Goal: Task Accomplishment & Management: Manage account settings

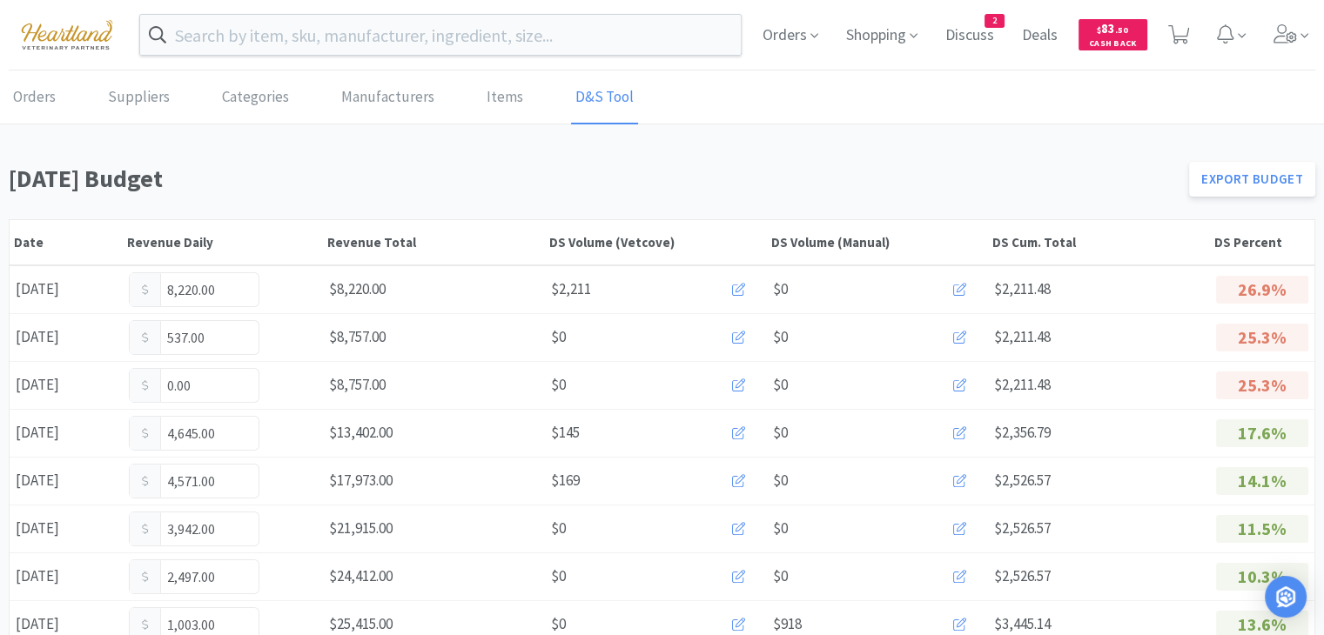
click at [587, 102] on link "D&S Tool" at bounding box center [604, 97] width 67 height 53
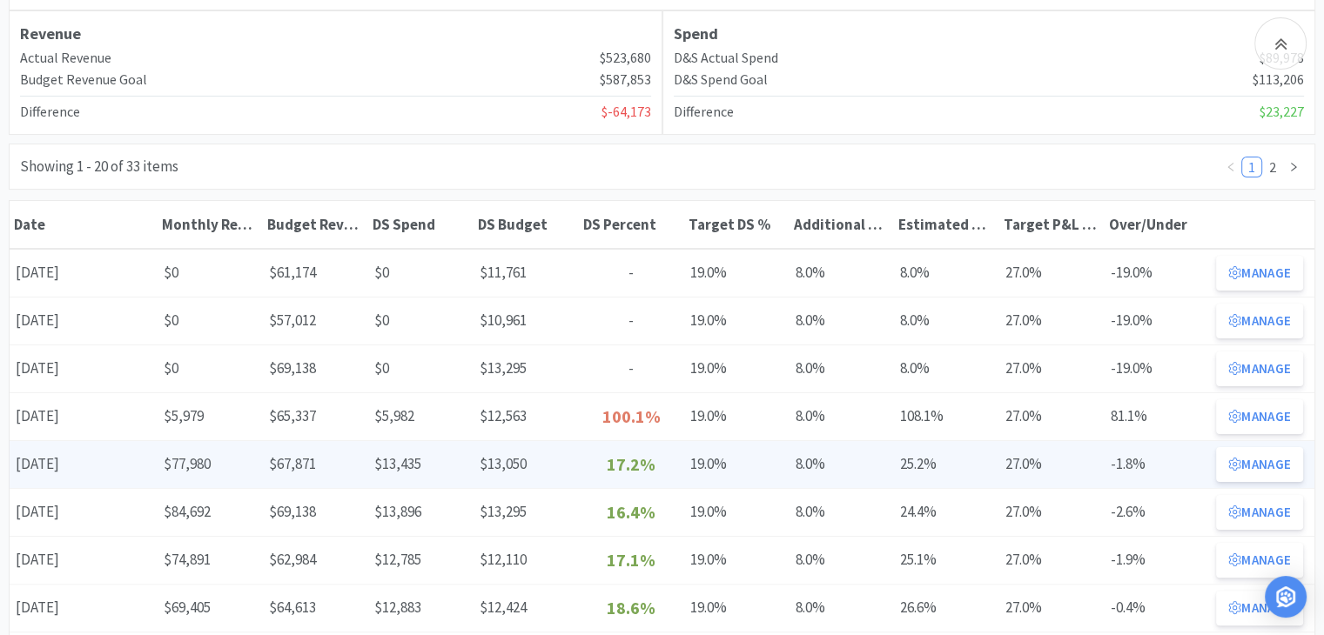
scroll to position [261, 0]
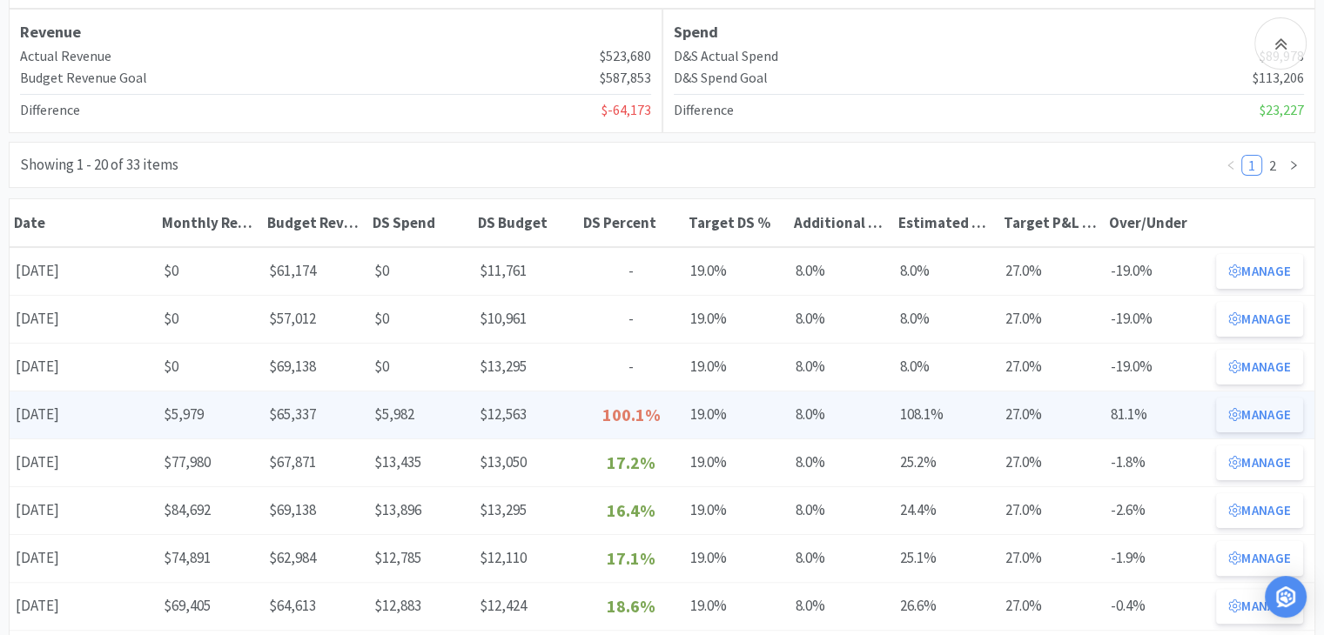
click at [1272, 412] on button "Manage" at bounding box center [1259, 415] width 87 height 35
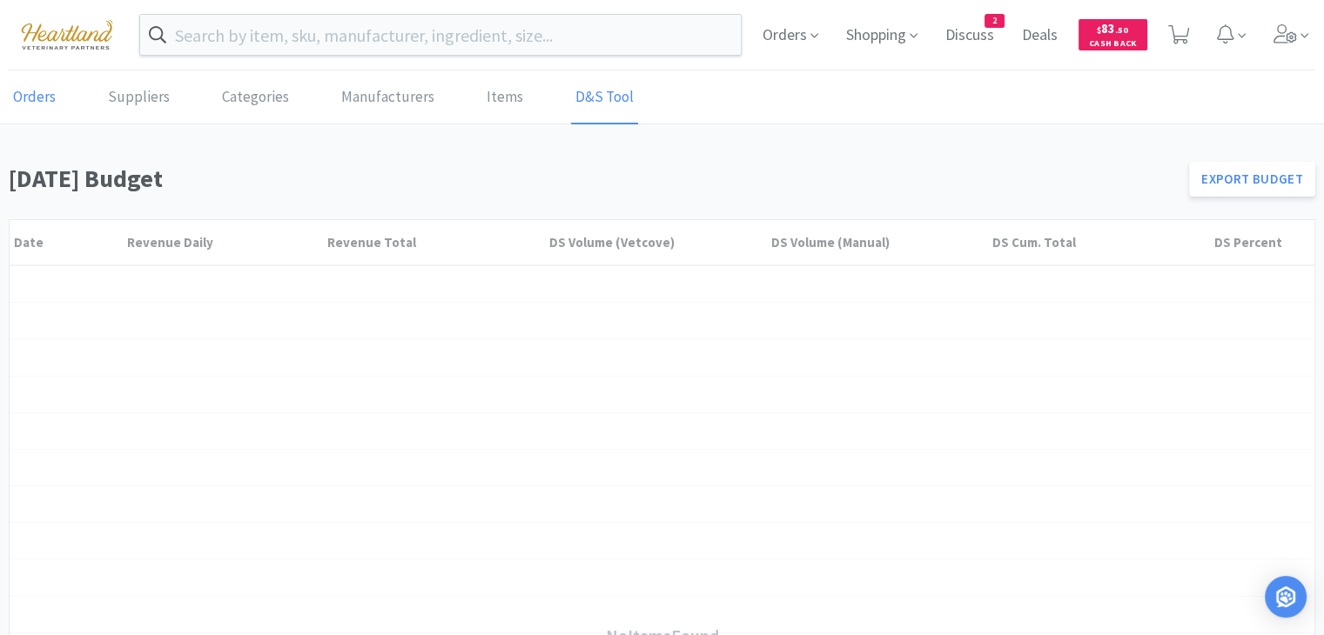
click at [35, 105] on link "Orders" at bounding box center [34, 97] width 51 height 53
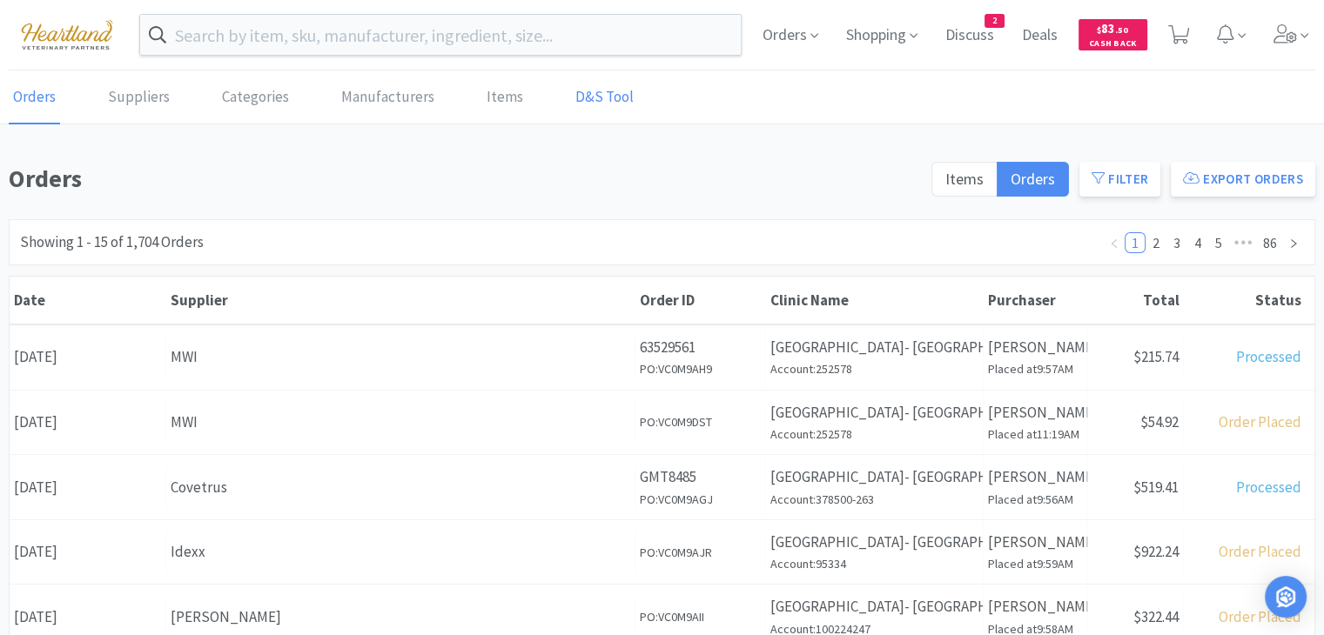
click at [581, 103] on link "D&S Tool" at bounding box center [604, 97] width 67 height 53
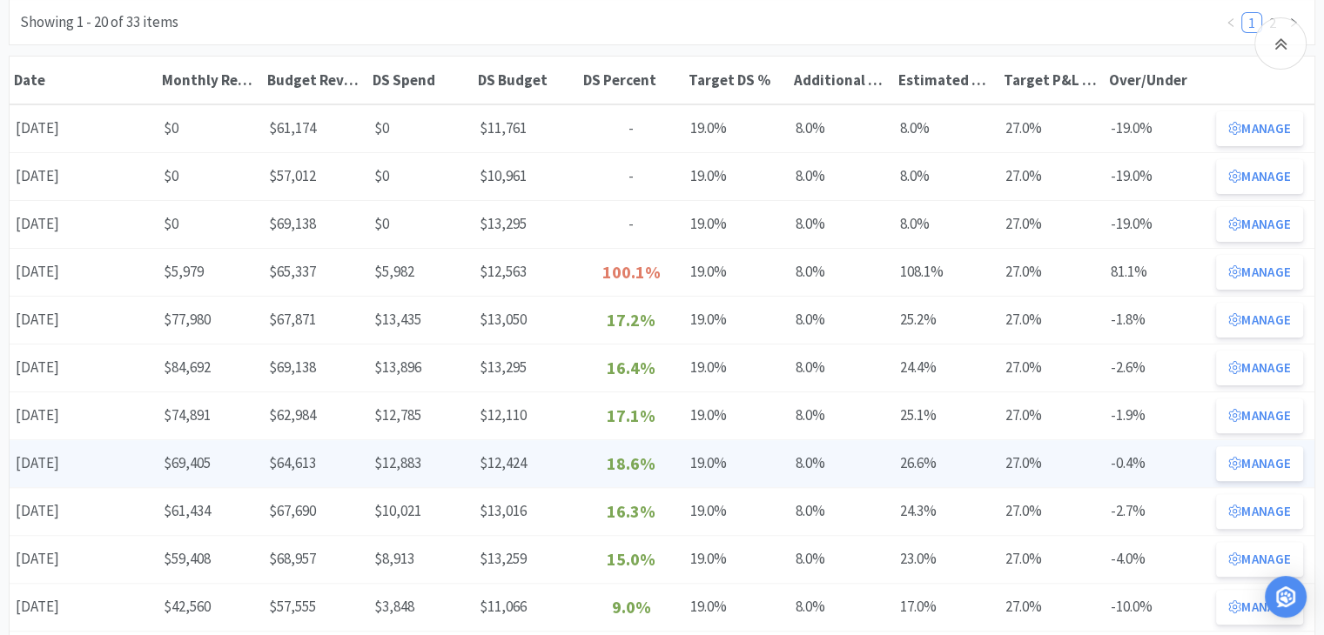
scroll to position [435, 0]
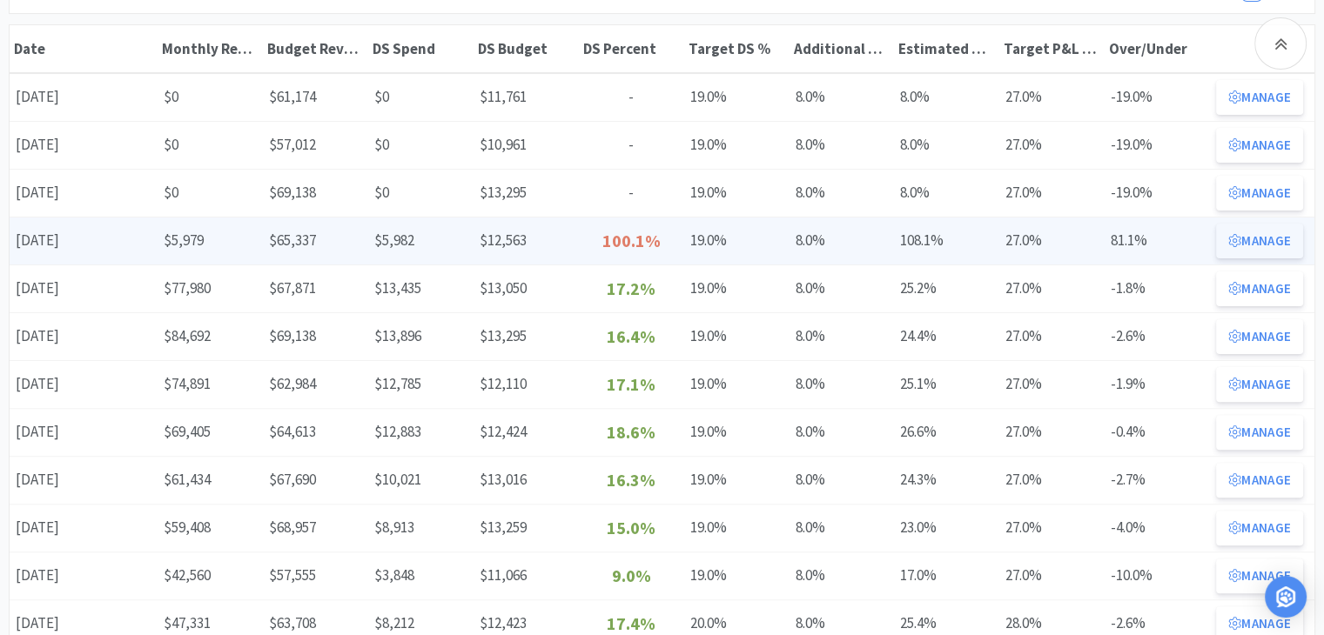
click at [1240, 238] on icon at bounding box center [1234, 240] width 13 height 13
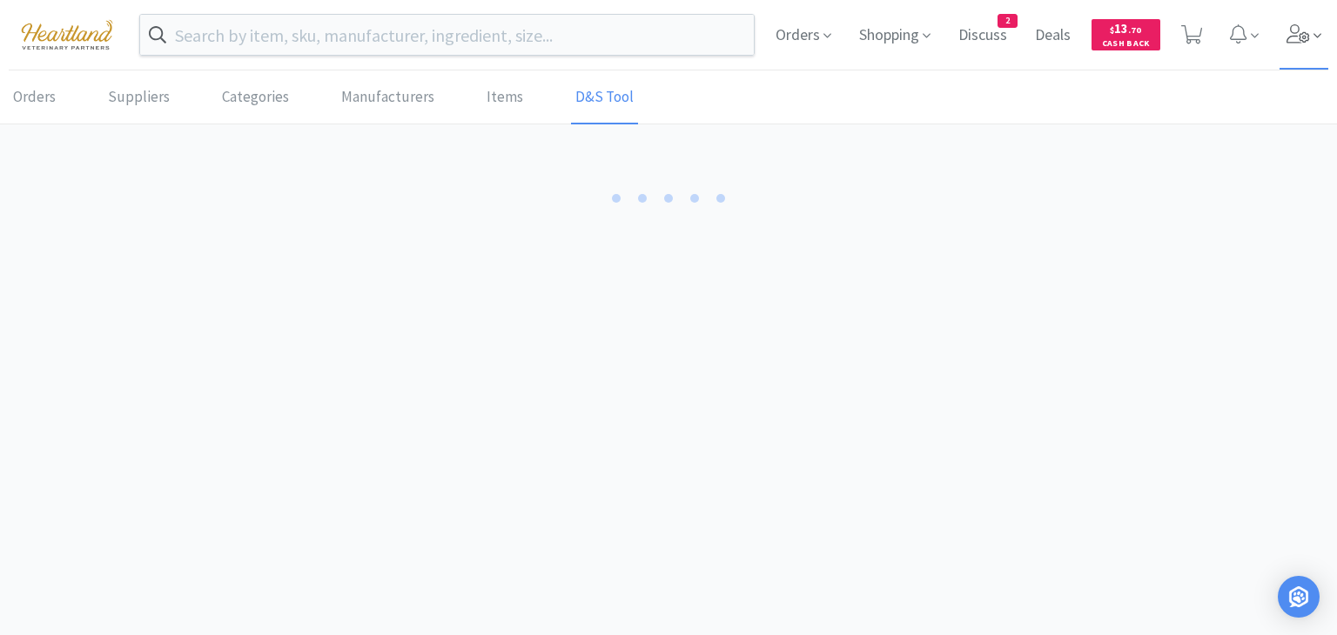
click at [1295, 36] on icon at bounding box center [1297, 33] width 23 height 19
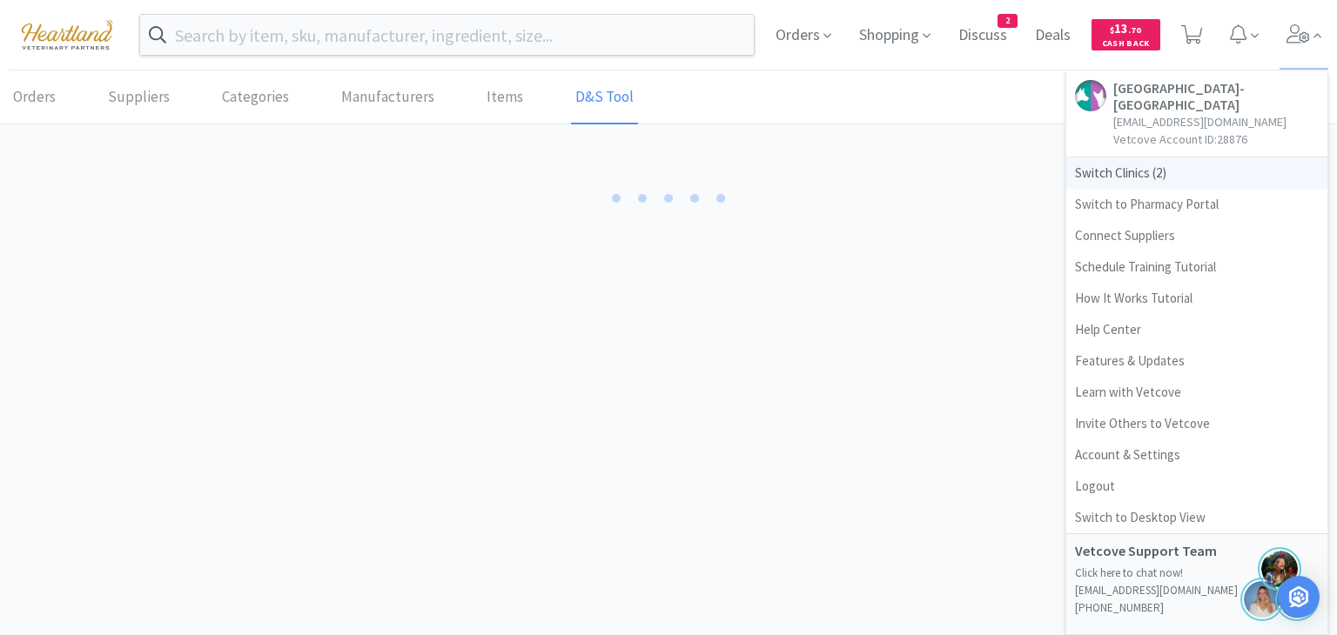
click at [1167, 173] on span "Switch Clinics ( 2 )" at bounding box center [1196, 173] width 261 height 31
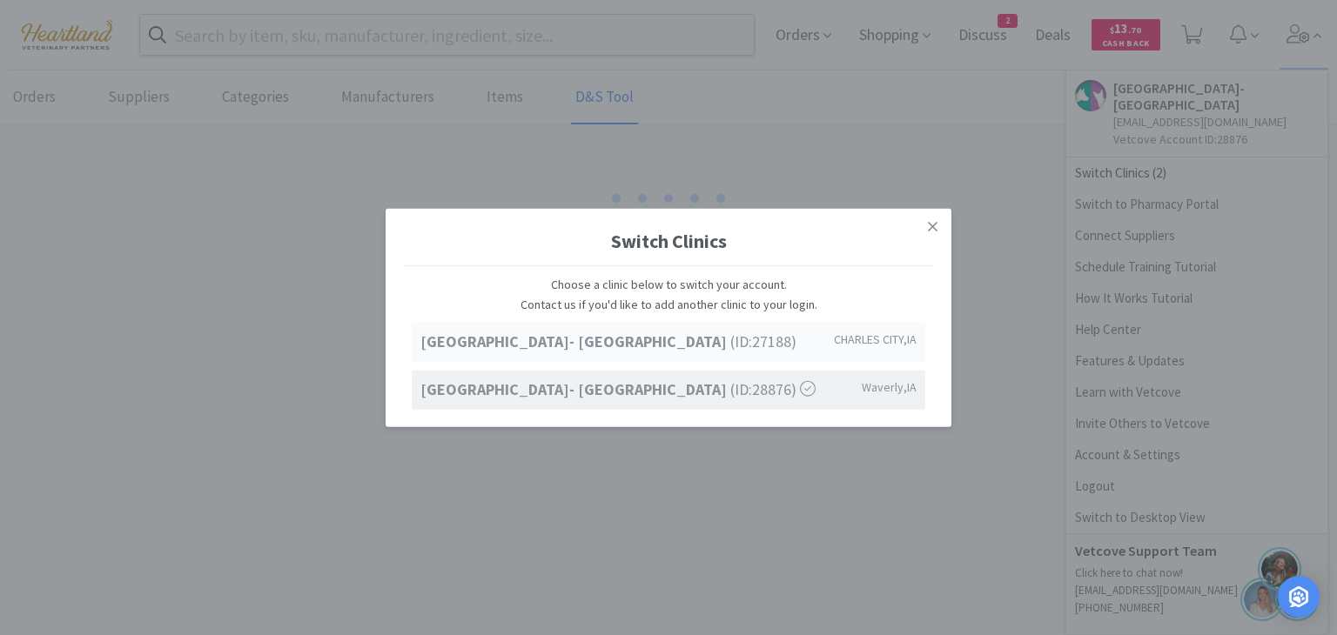
click at [677, 332] on strong "[GEOGRAPHIC_DATA]- [GEOGRAPHIC_DATA]" at bounding box center [575, 342] width 310 height 20
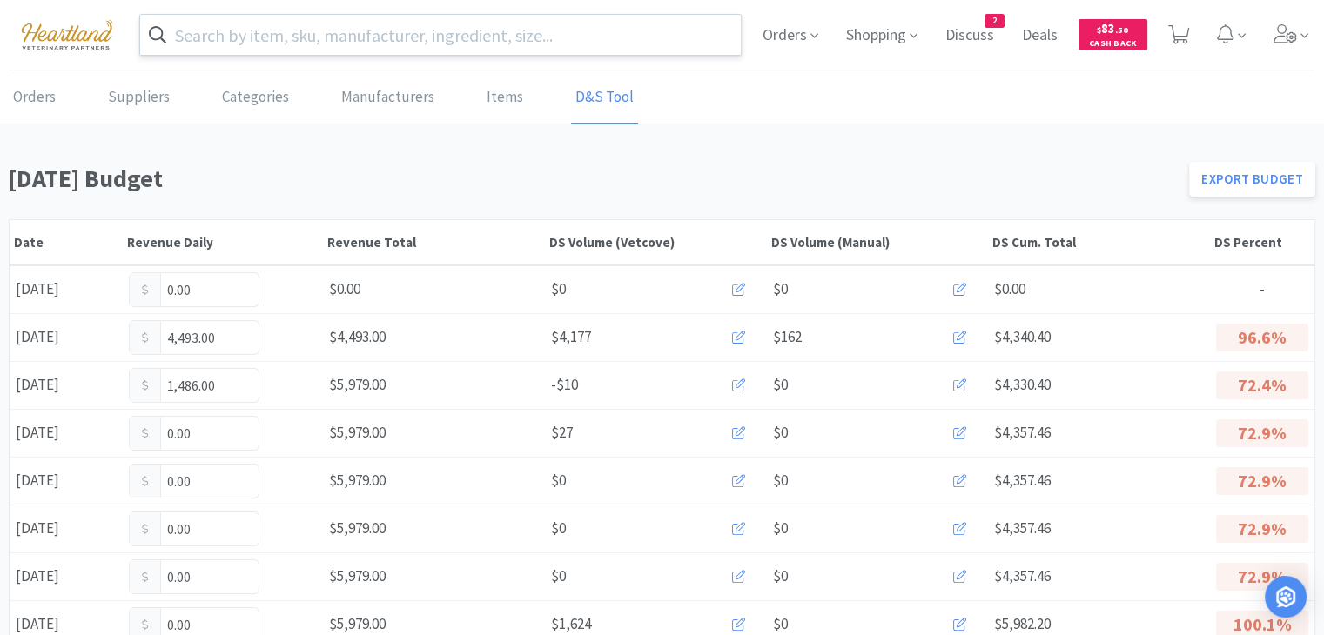
click at [328, 48] on input "text" at bounding box center [440, 35] width 600 height 40
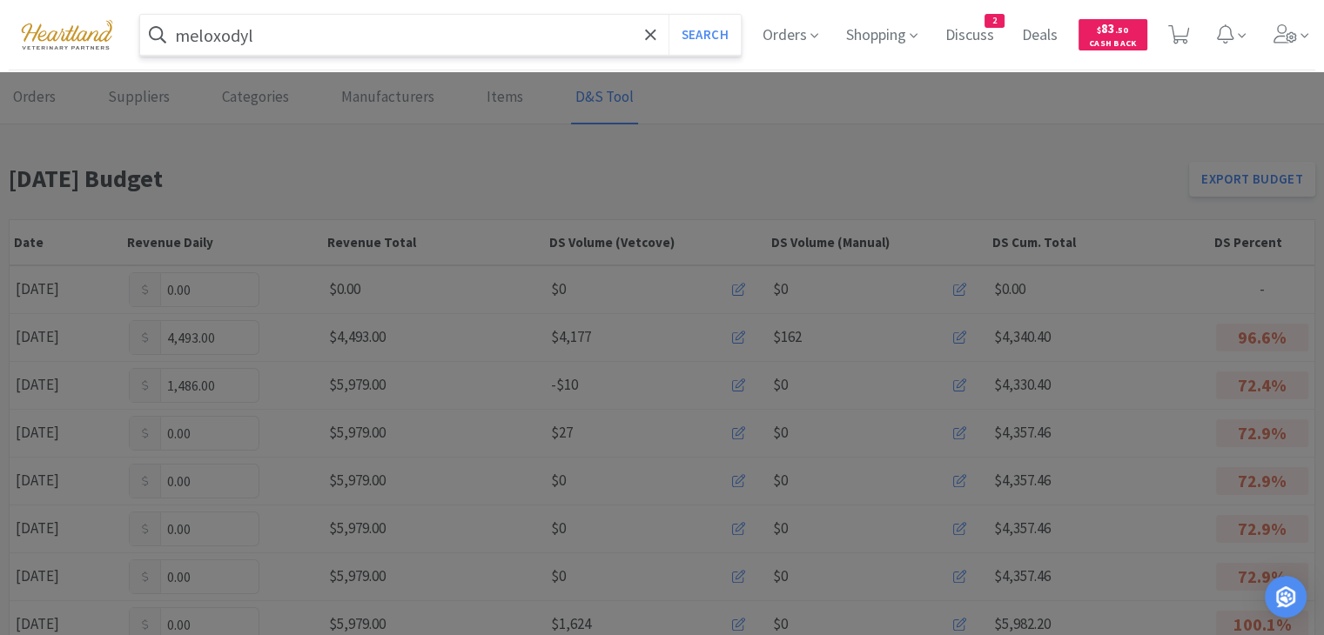
type input "meloxodyl"
click at [668, 15] on button "Search" at bounding box center [704, 35] width 72 height 40
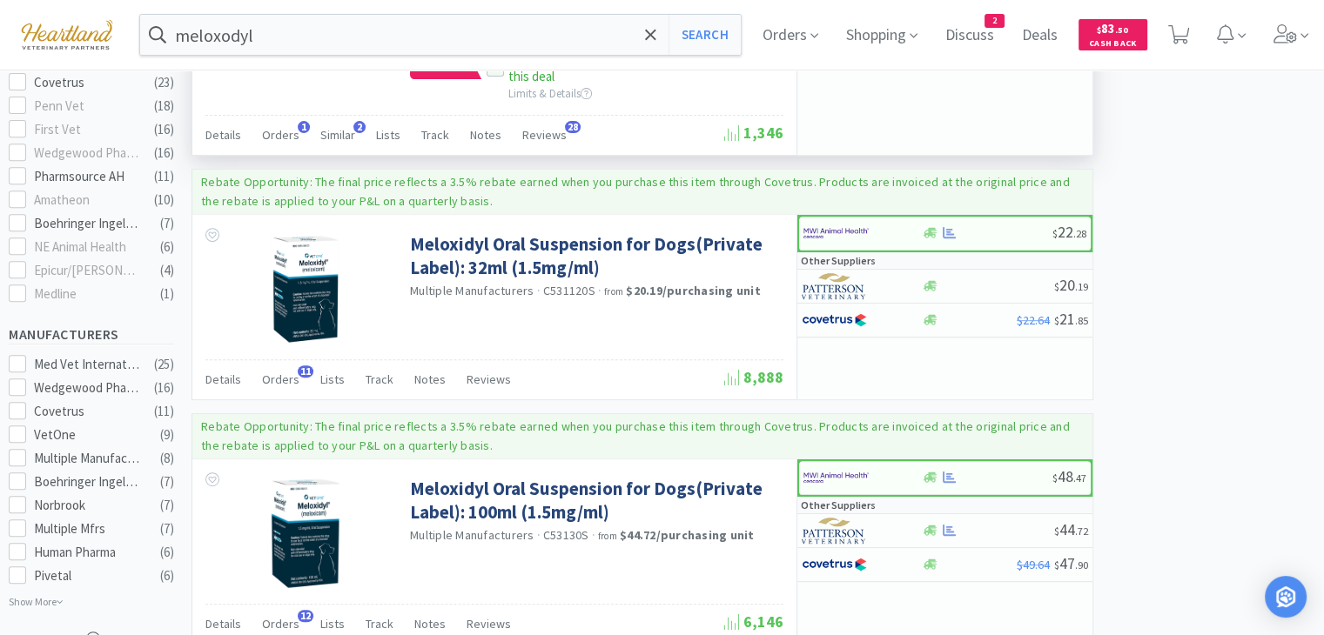
scroll to position [783, 0]
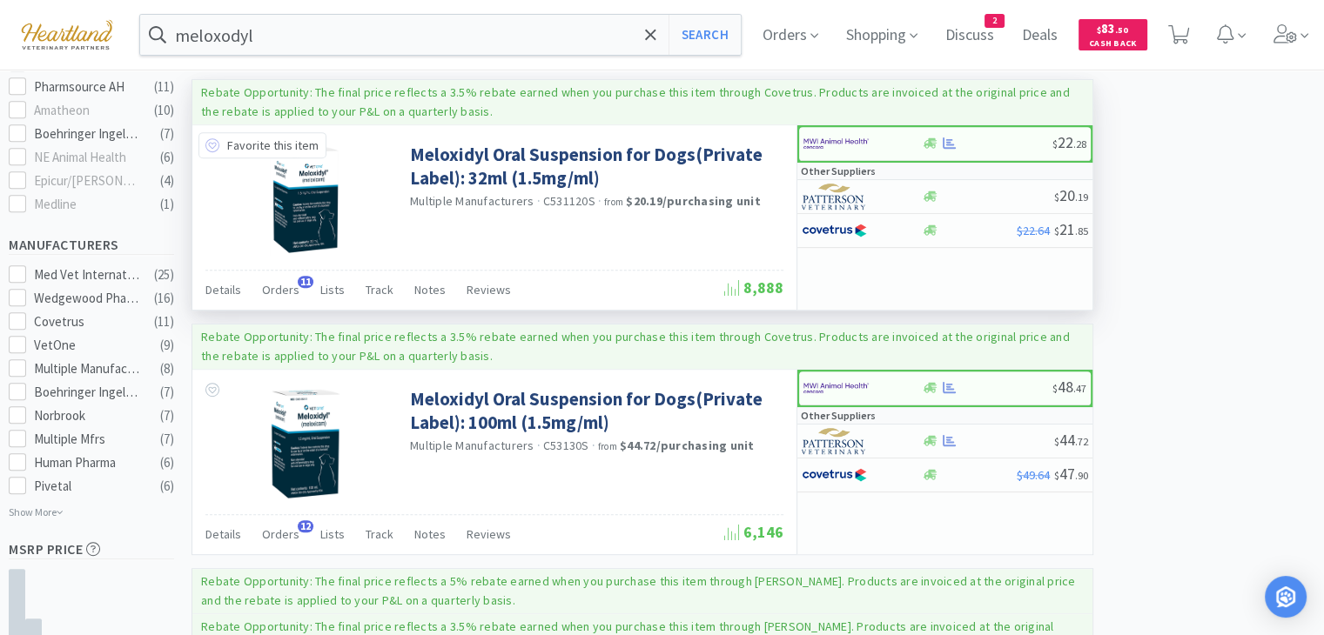
click at [211, 142] on icon at bounding box center [212, 145] width 14 height 14
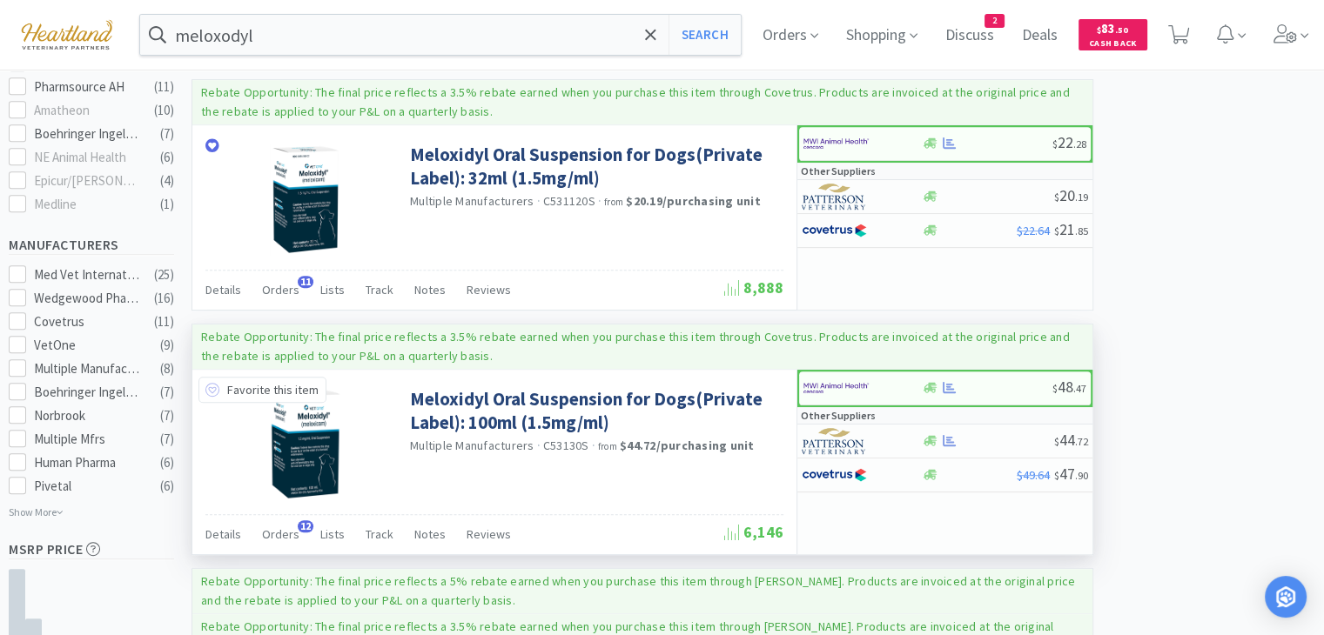
click at [210, 384] on icon at bounding box center [212, 390] width 14 height 14
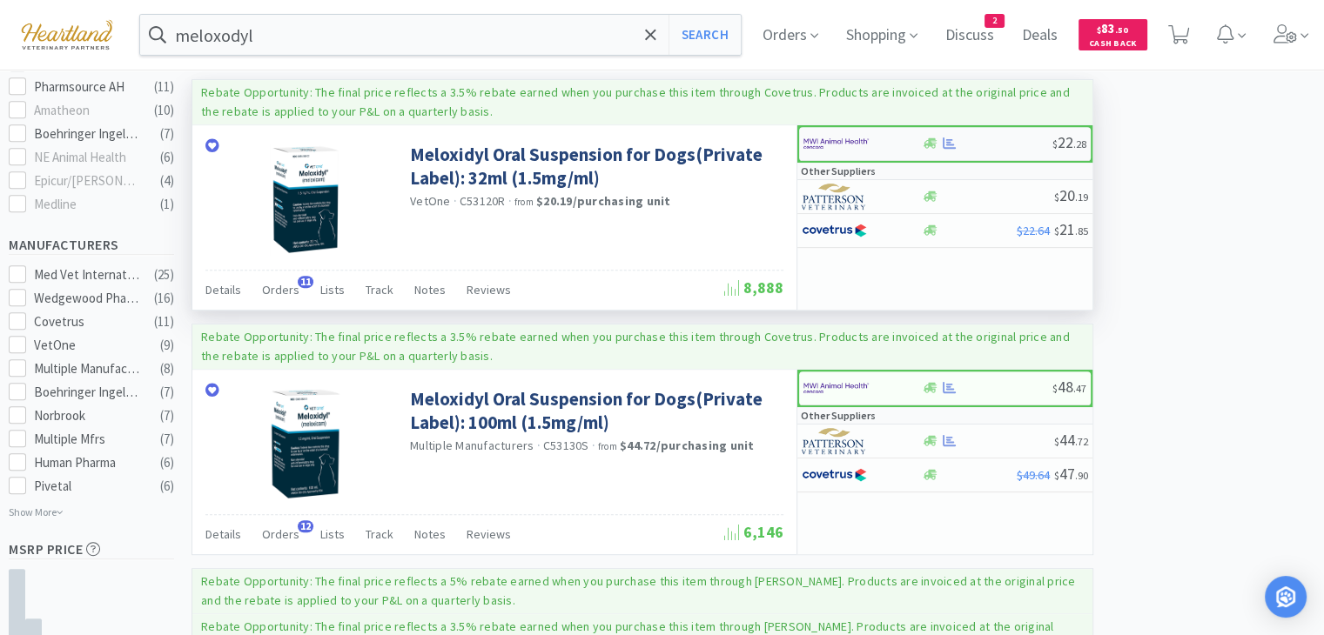
click at [855, 137] on img at bounding box center [835, 144] width 65 height 26
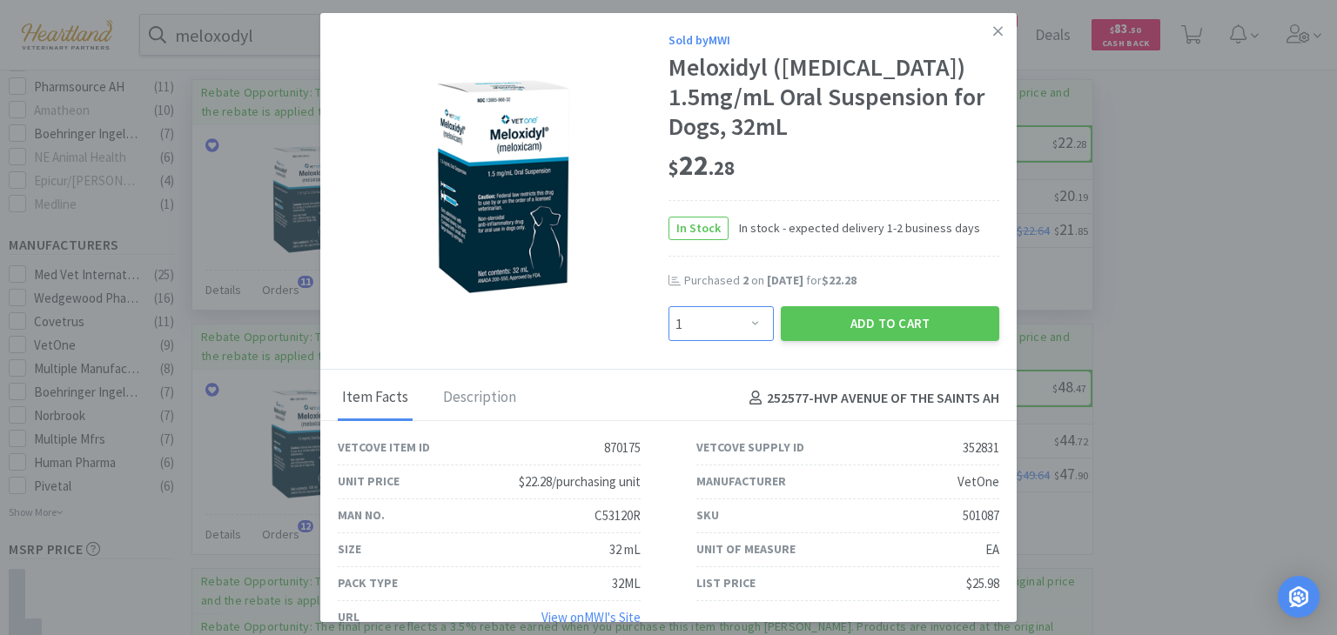
drag, startPoint x: 744, startPoint y: 325, endPoint x: 745, endPoint y: 316, distance: 8.7
click at [744, 325] on select "Enter Quantity 1 2 3 4 5 6 7 8 9 10 11 12 13 14 15 16 17 18 19 20 Enter Quantity" at bounding box center [720, 323] width 105 height 35
select select "2"
click at [668, 306] on select "Enter Quantity 1 2 3 4 5 6 7 8 9 10 11 12 13 14 15 16 17 18 19 20 Enter Quantity" at bounding box center [720, 323] width 105 height 35
click at [917, 321] on button "Add to Cart" at bounding box center [890, 323] width 218 height 35
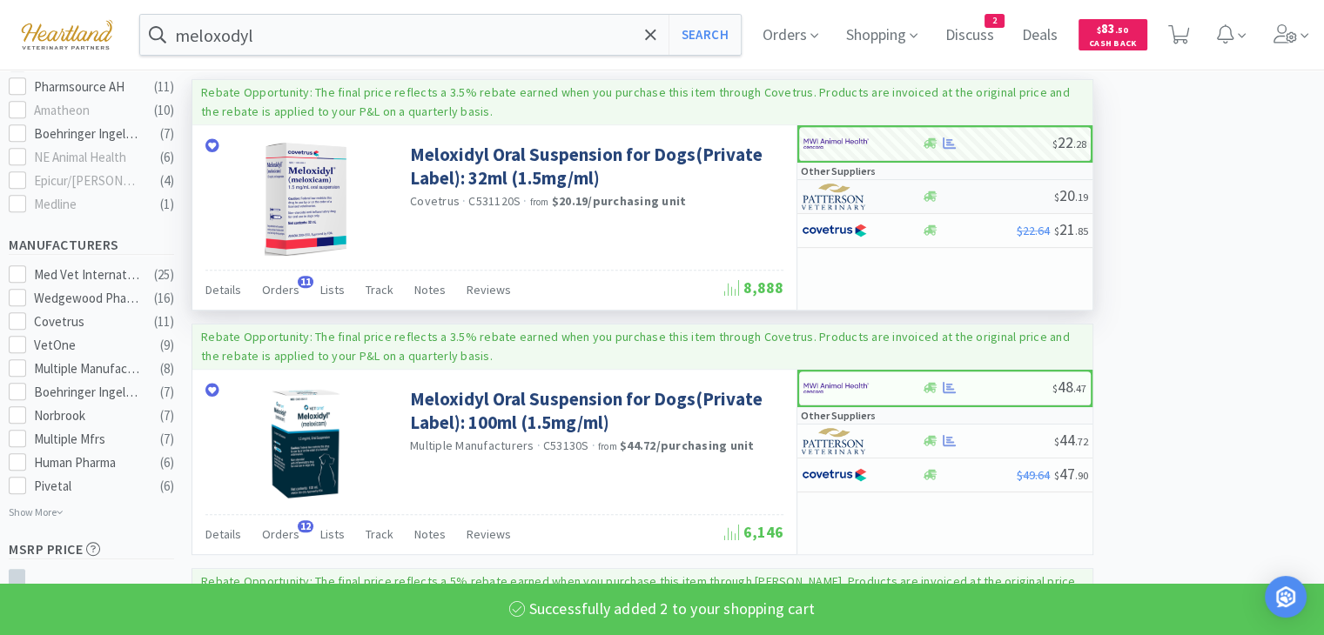
select select "2"
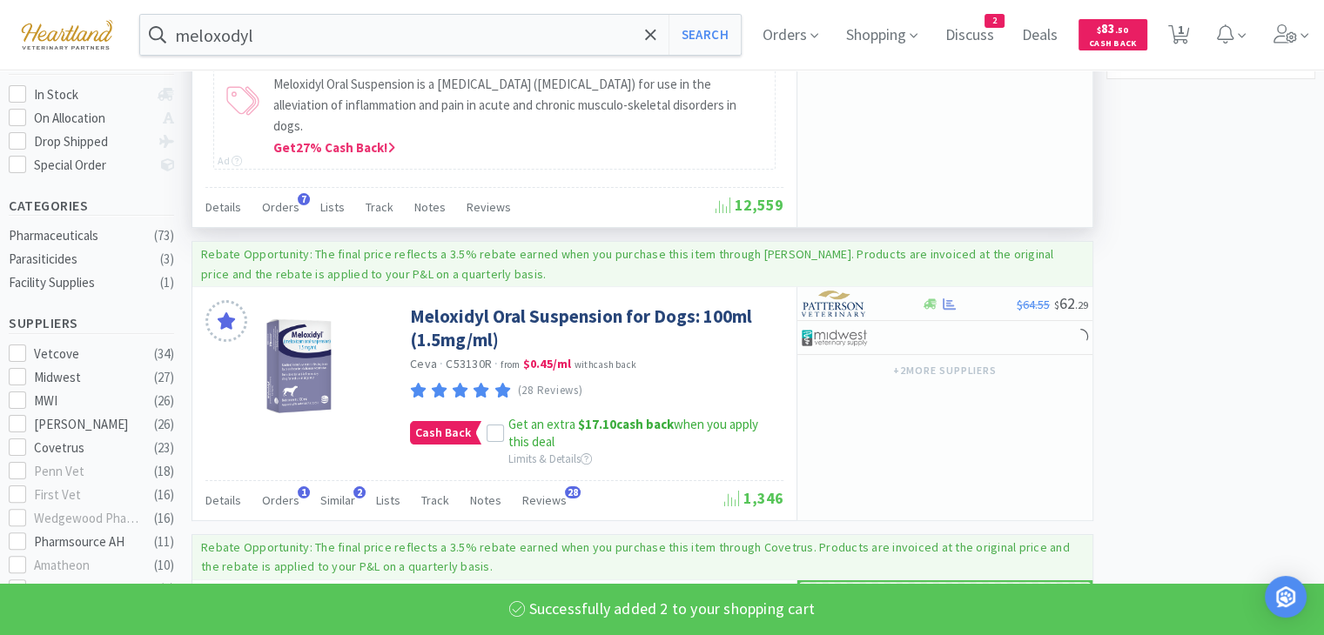
scroll to position [261, 0]
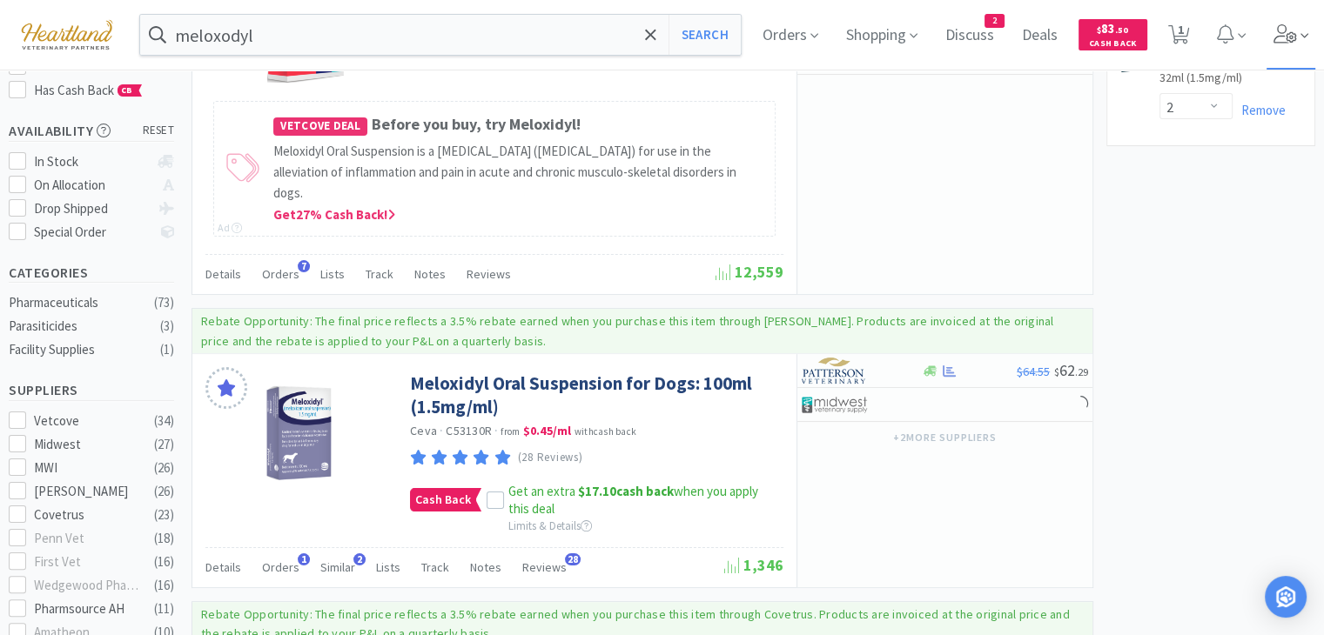
click at [1297, 32] on icon at bounding box center [1284, 33] width 23 height 19
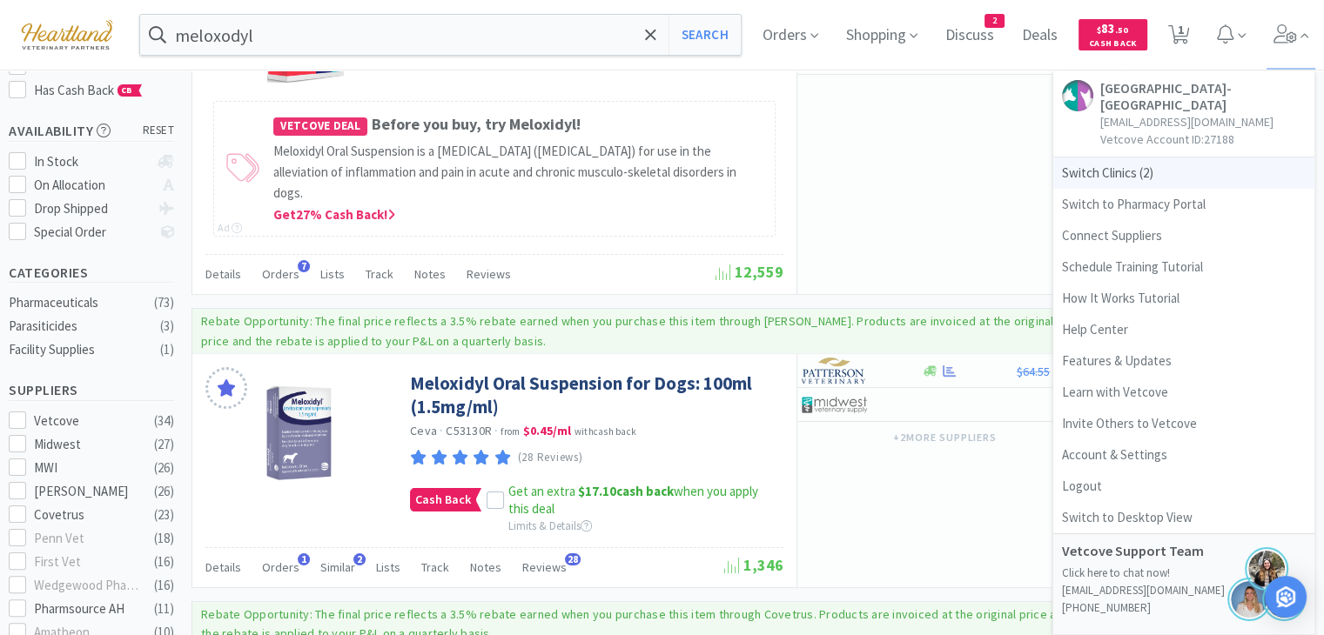
click at [1076, 175] on span "Switch Clinics ( 2 )" at bounding box center [1183, 173] width 261 height 31
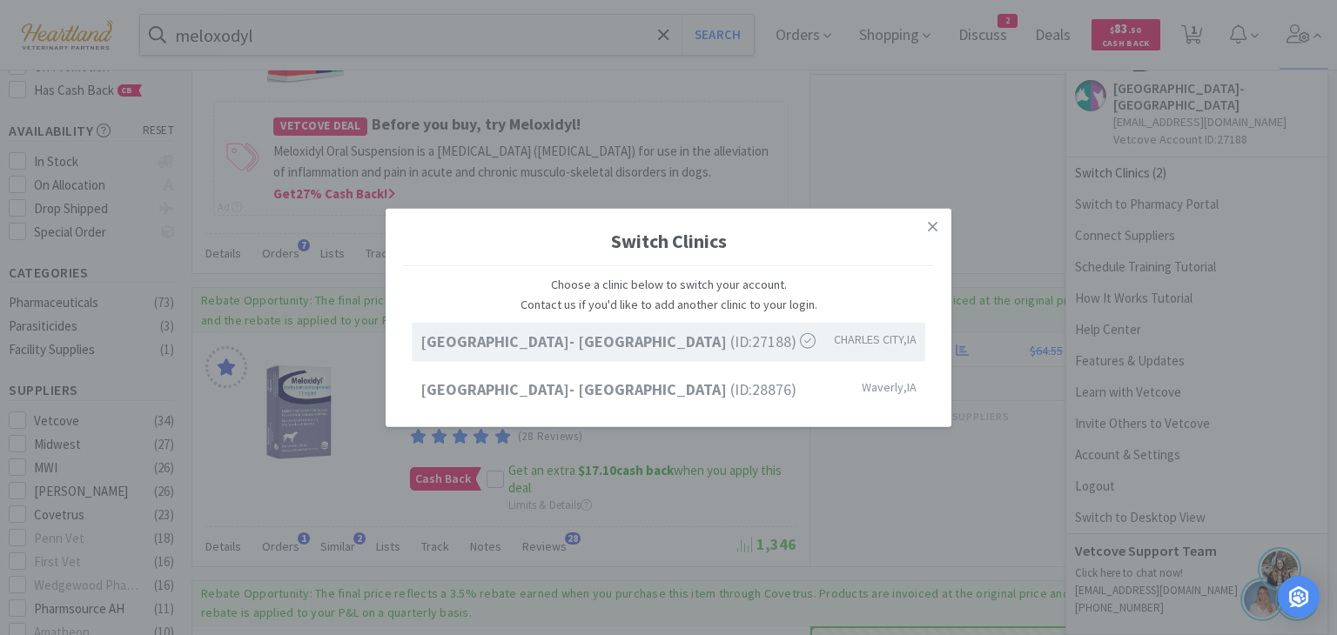
click at [875, 140] on div "Switch Clinics Choose a clinic below to switch your account. Contact us if you'…" at bounding box center [668, 317] width 1337 height 635
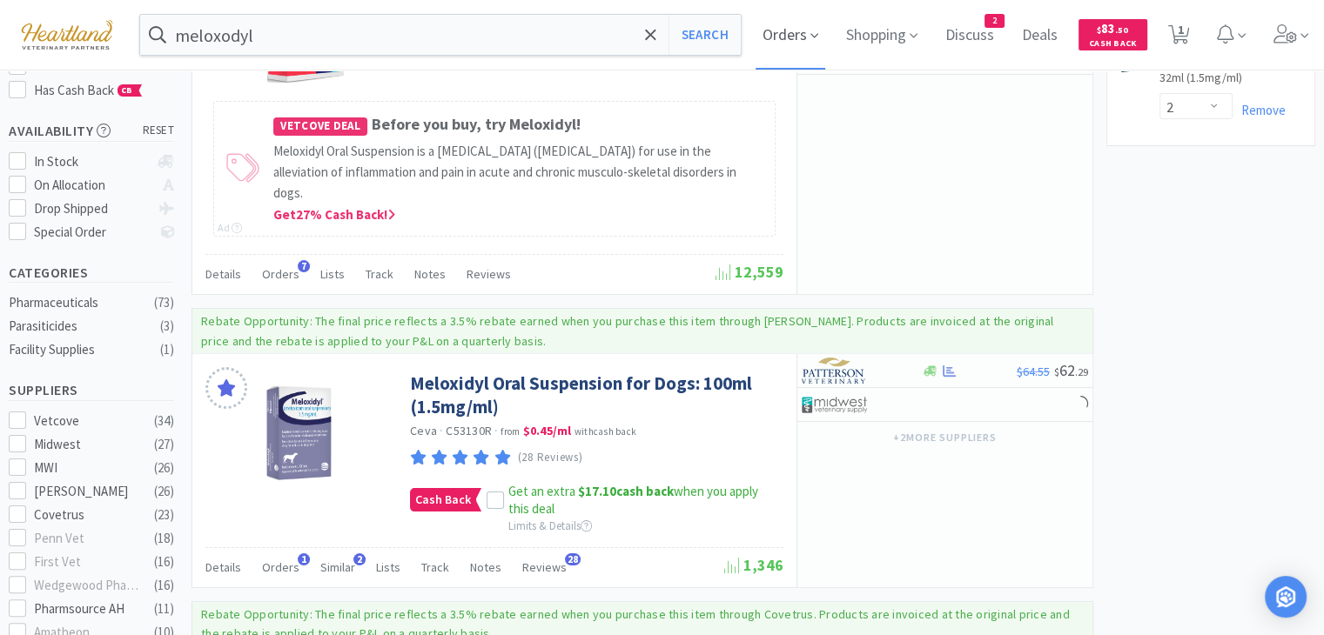
click at [818, 27] on span "Orders" at bounding box center [790, 35] width 70 height 70
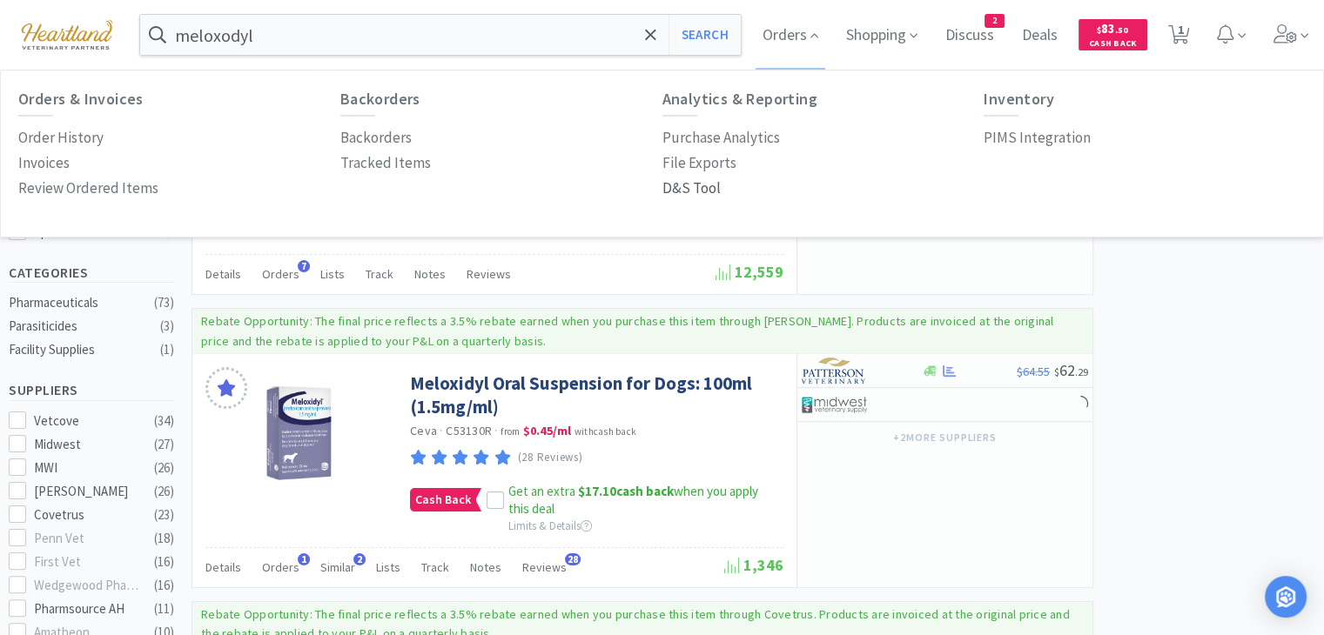
click at [684, 186] on p "D&S Tool" at bounding box center [691, 188] width 58 height 23
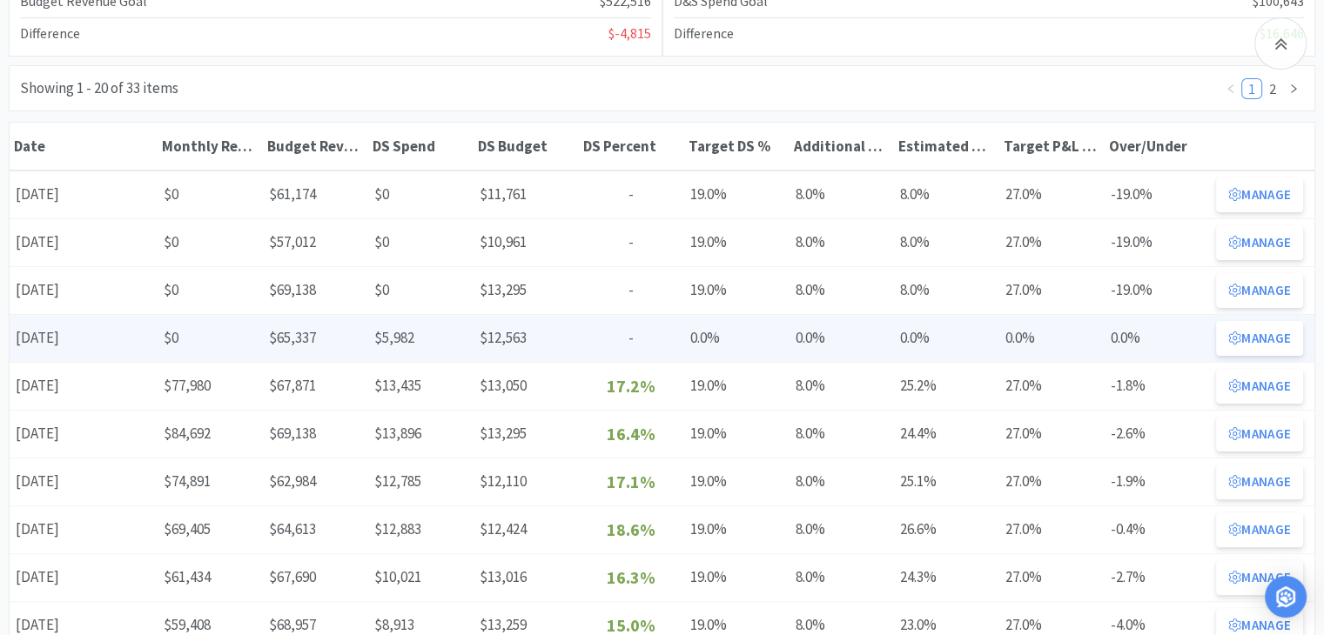
scroll to position [348, 0]
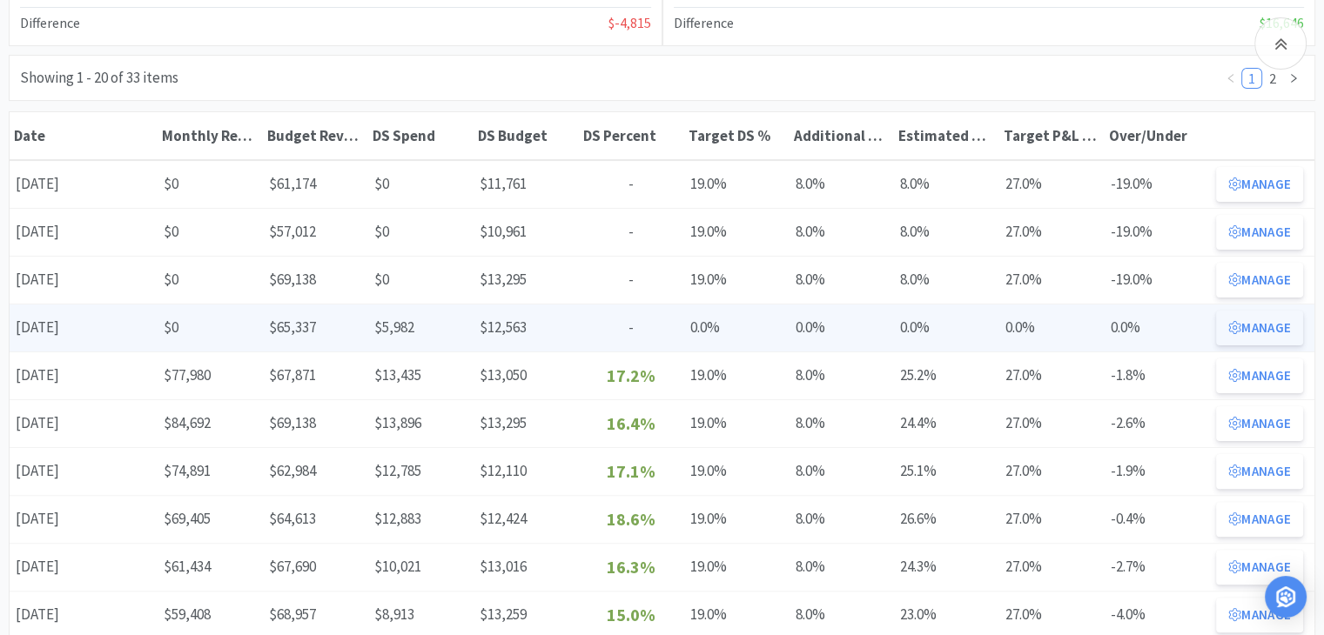
click at [1276, 322] on button "Manage" at bounding box center [1259, 328] width 87 height 35
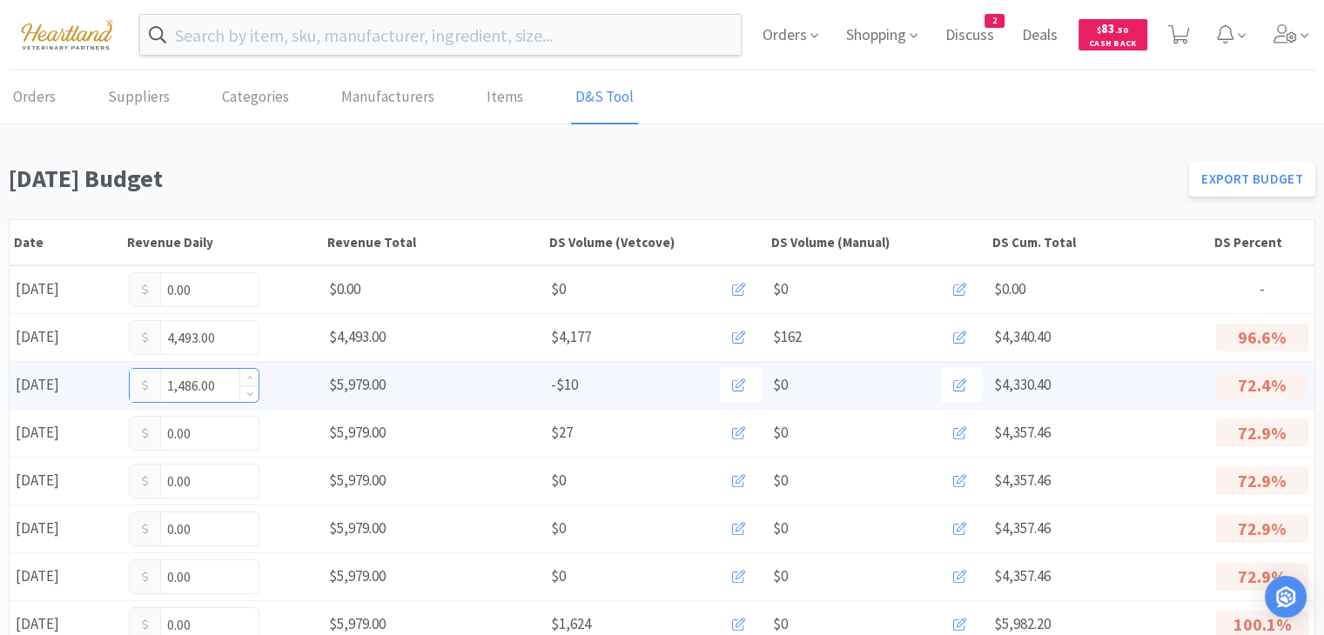
drag, startPoint x: 230, startPoint y: 385, endPoint x: 238, endPoint y: 380, distance: 9.4
click at [230, 385] on input "1,486.00" at bounding box center [194, 385] width 129 height 33
type input "1"
type input "2,463"
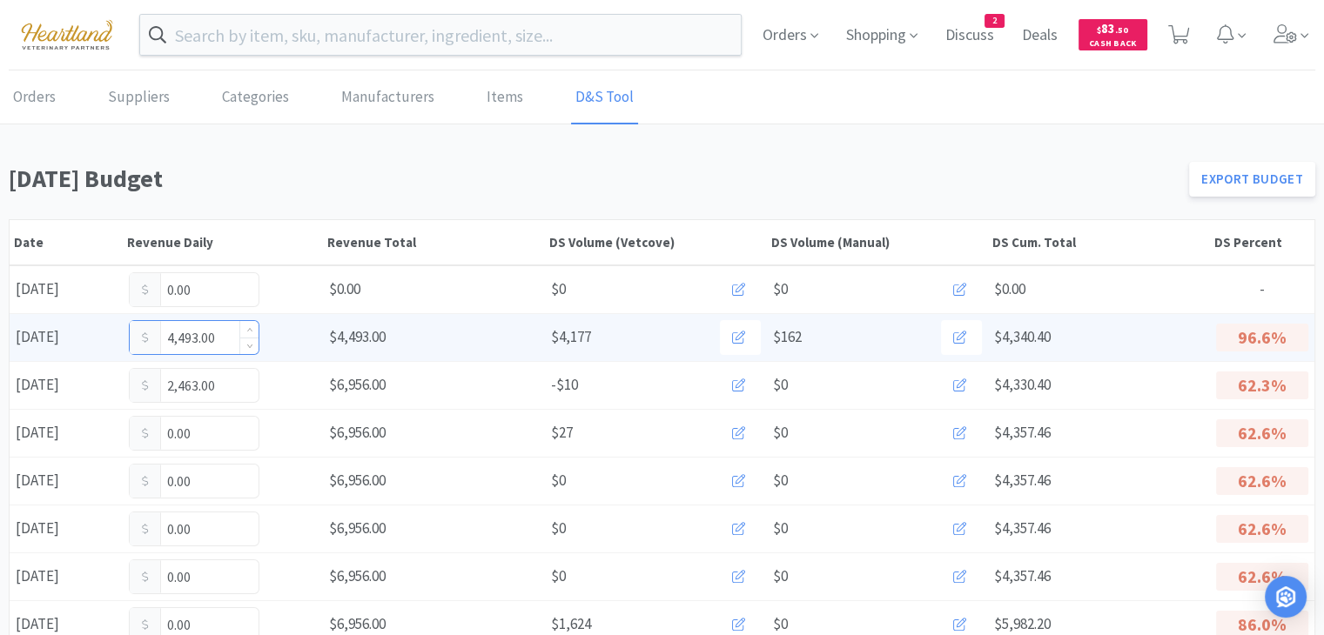
click at [211, 334] on input "4,493.00" at bounding box center [194, 337] width 129 height 33
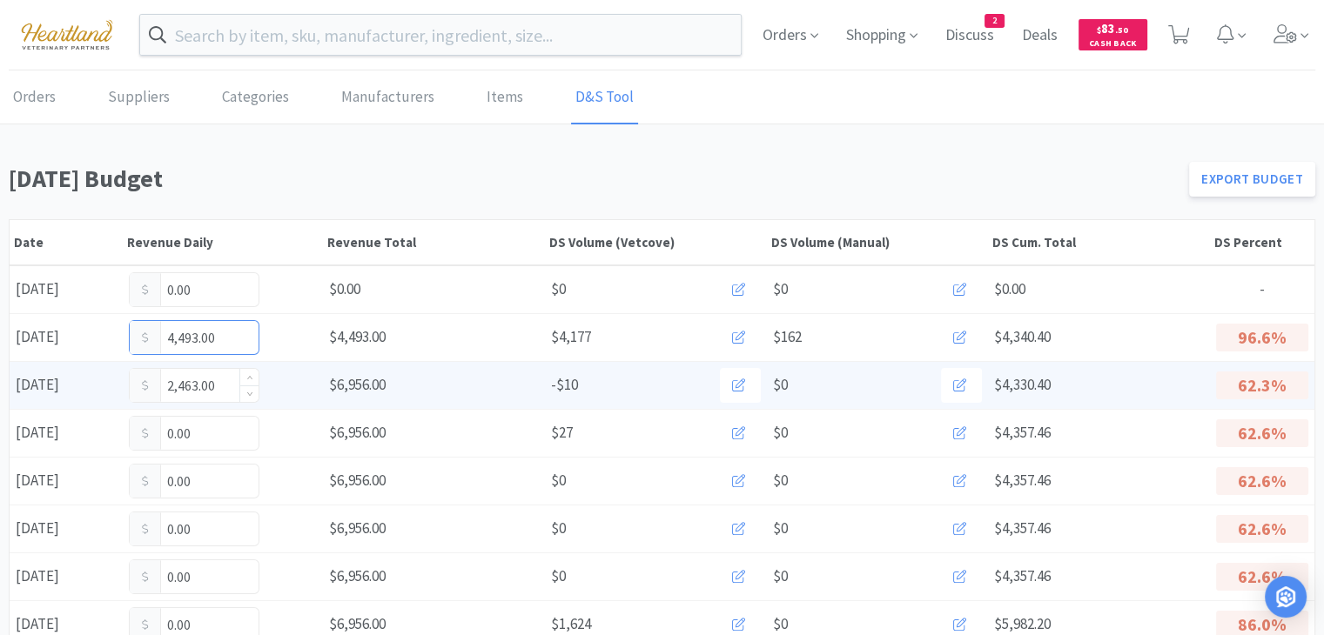
click at [217, 380] on input "2,463.00" at bounding box center [194, 385] width 129 height 33
type input "2,453"
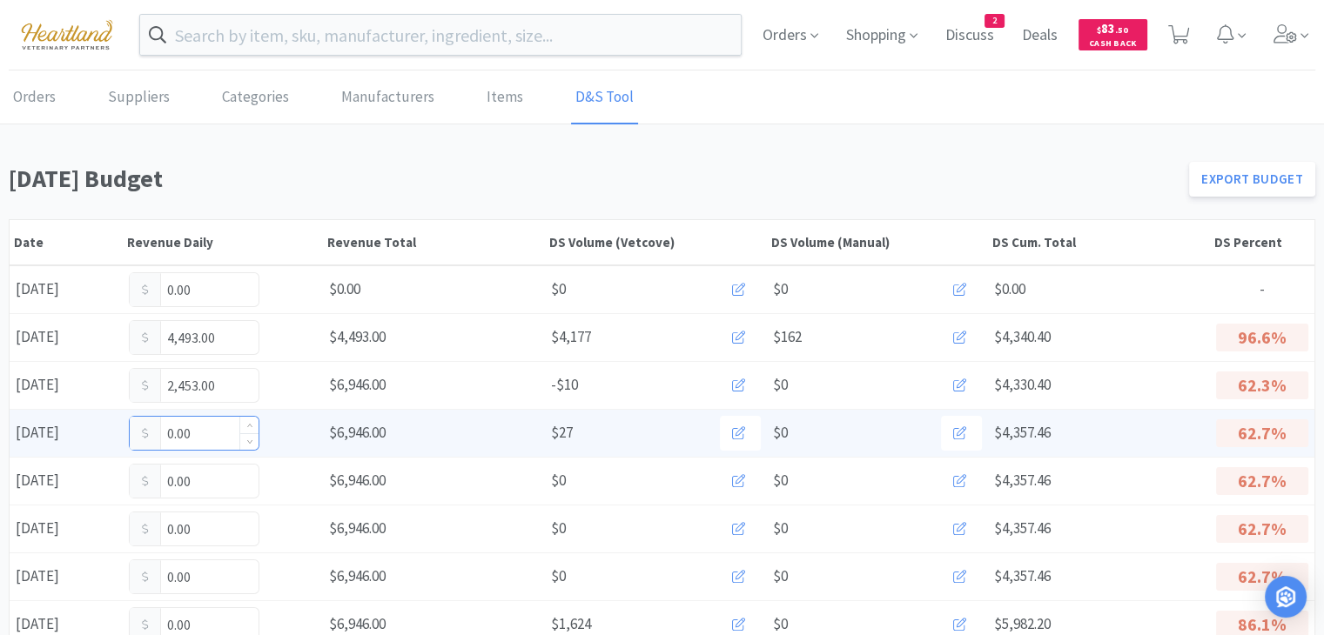
click at [223, 434] on input "0.00" at bounding box center [194, 433] width 129 height 33
type input "0"
type input "3,090"
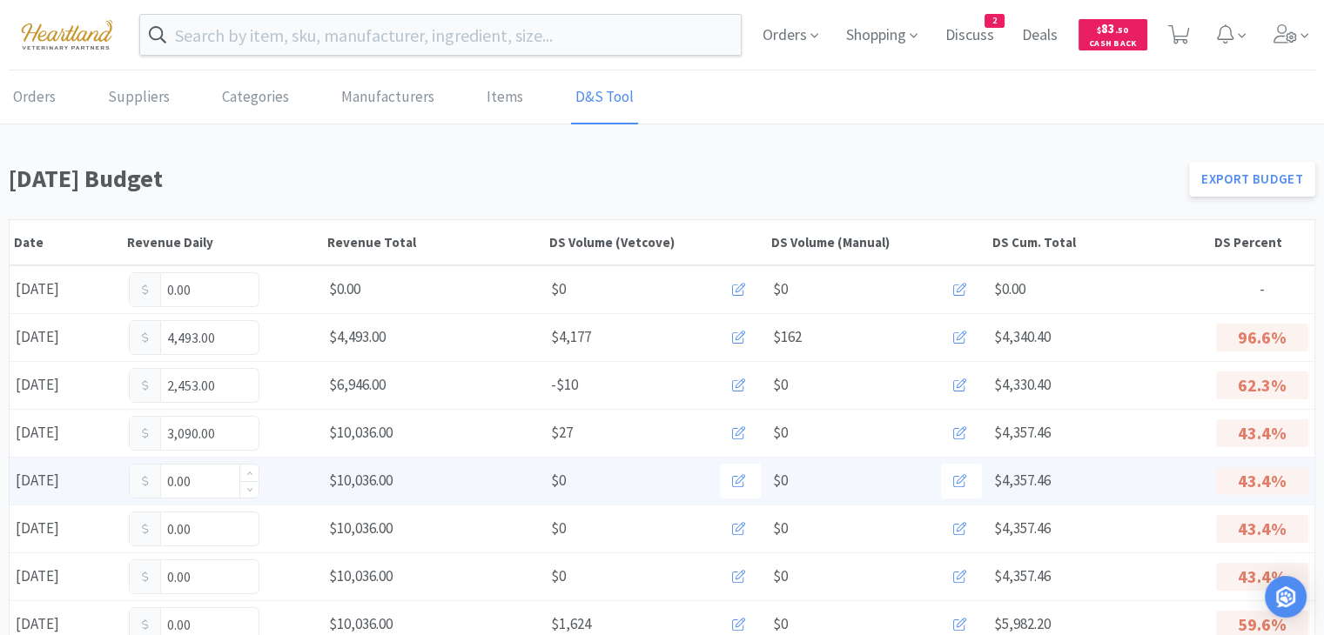
click at [204, 481] on input "0.00" at bounding box center [194, 481] width 129 height 33
type input "0"
type input "2,028"
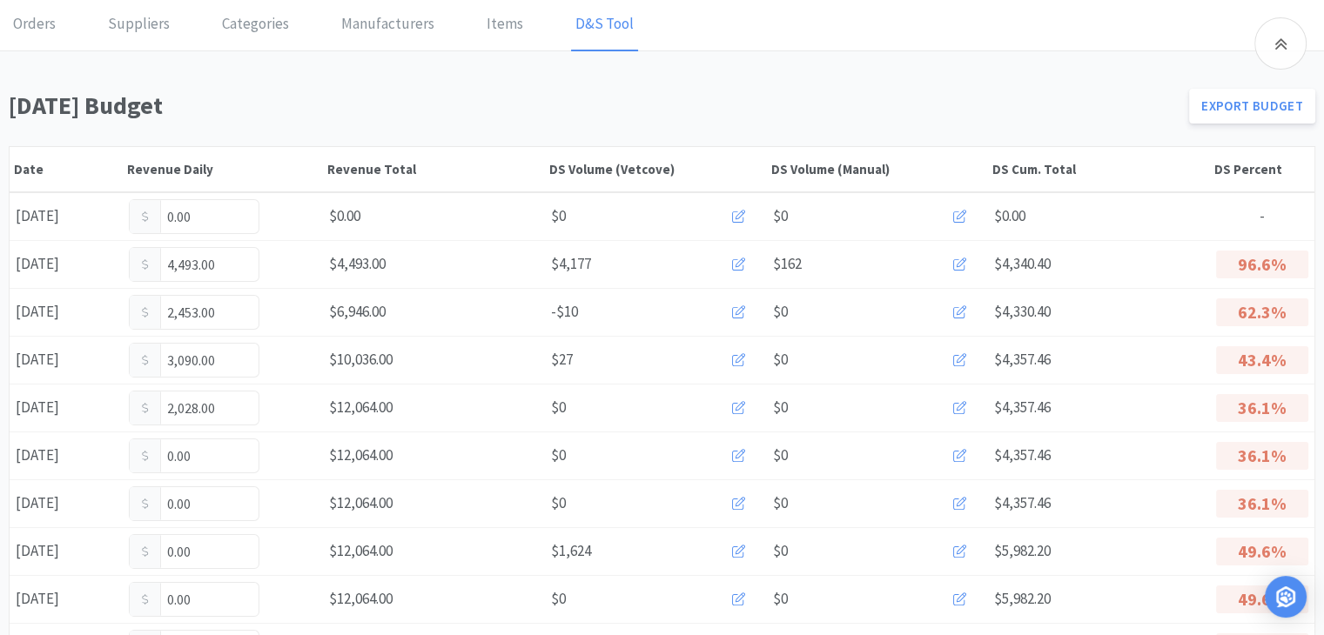
scroll to position [261, 0]
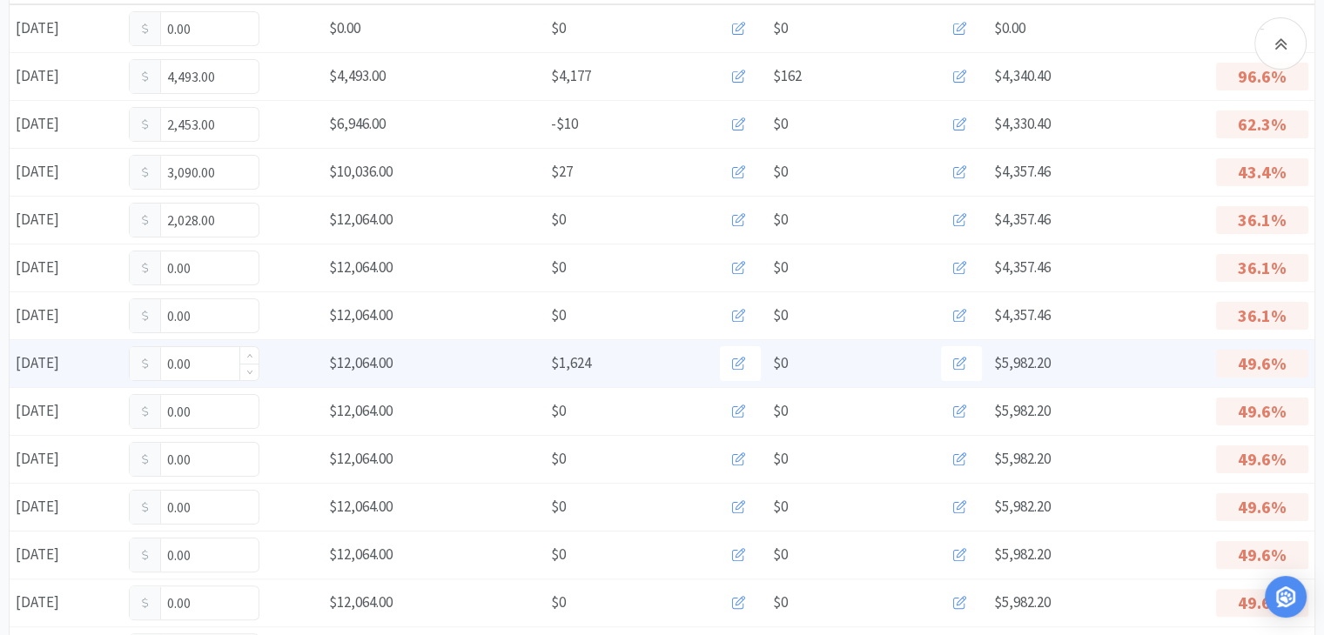
click at [216, 360] on input "0.00" at bounding box center [194, 363] width 129 height 33
type input "0"
type input "2,340"
click at [962, 357] on icon at bounding box center [959, 363] width 13 height 13
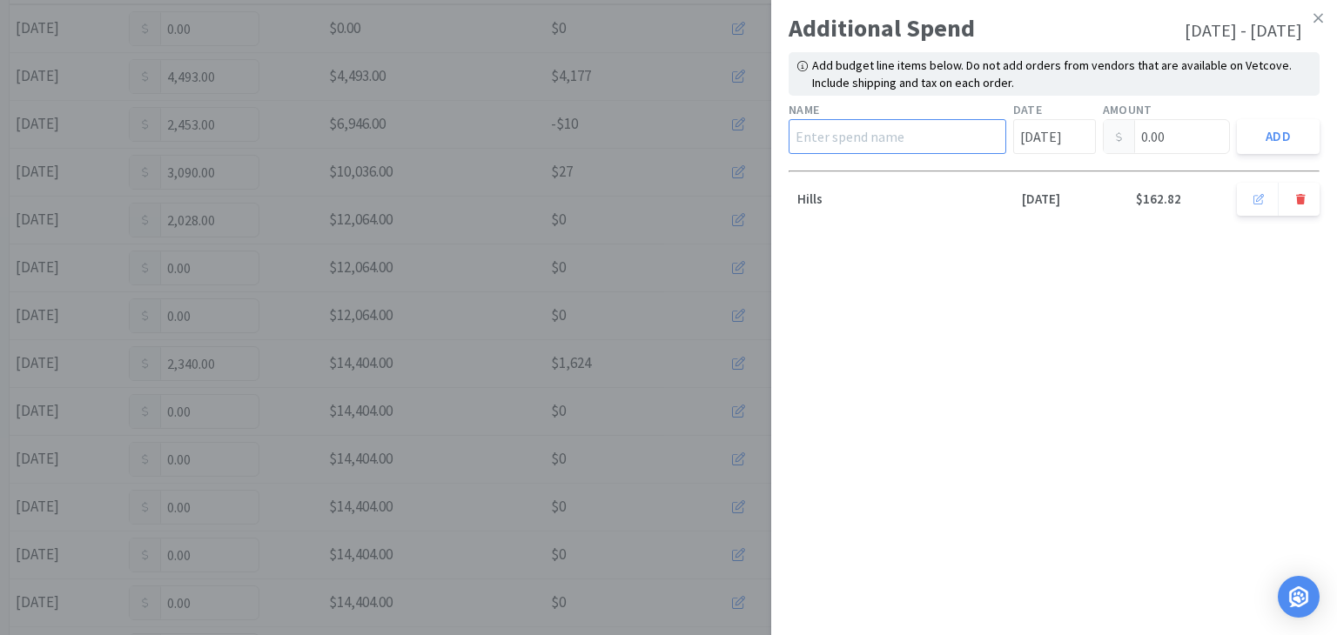
click at [870, 138] on input "text" at bounding box center [897, 136] width 218 height 35
type input "Hills"
click at [1062, 138] on input "[DATE]" at bounding box center [1054, 136] width 83 height 35
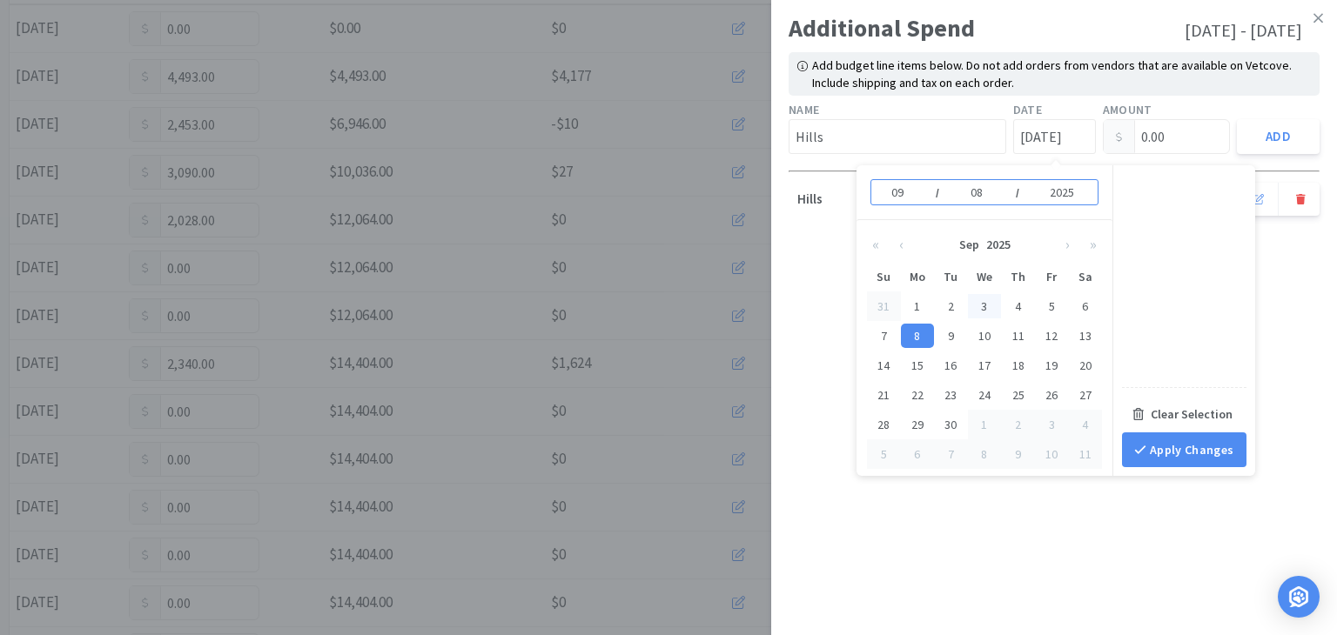
click at [985, 301] on div "3" at bounding box center [985, 306] width 34 height 24
type input "[DATE]"
type input "03"
click at [1190, 131] on input "0.00" at bounding box center [1166, 136] width 126 height 33
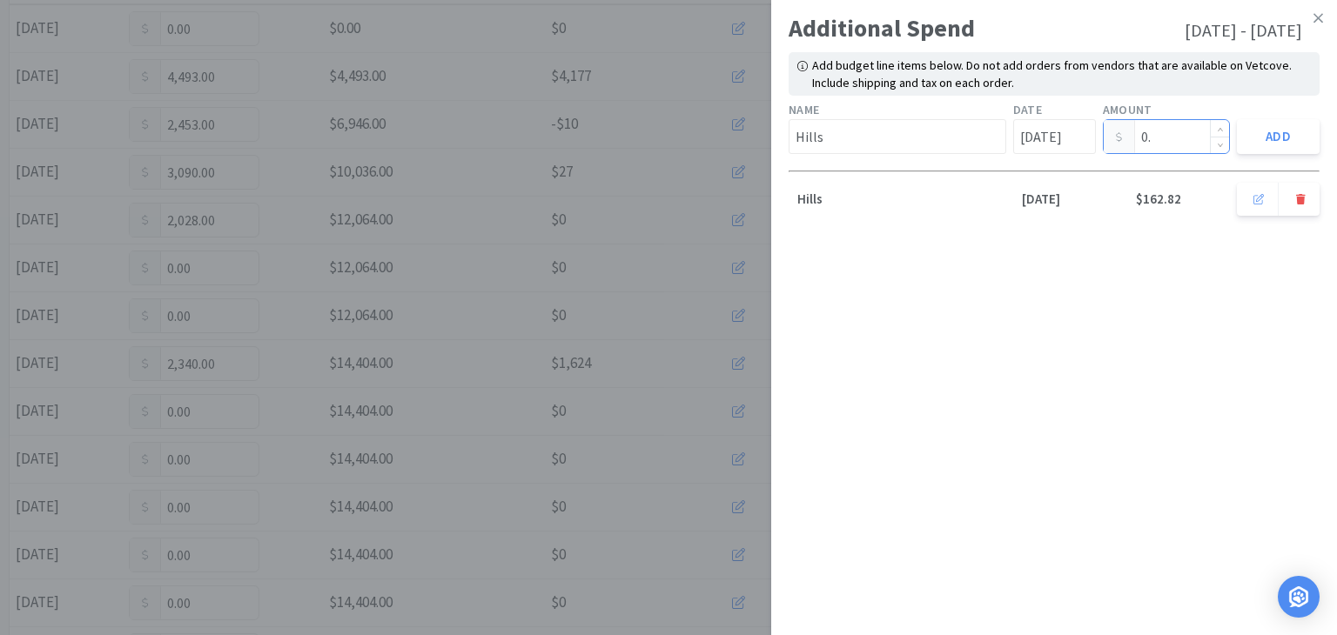
type input "0"
type input "214.92"
click at [1283, 132] on button "Add" at bounding box center [1278, 136] width 83 height 35
type input "[DATE]"
type input "0.00"
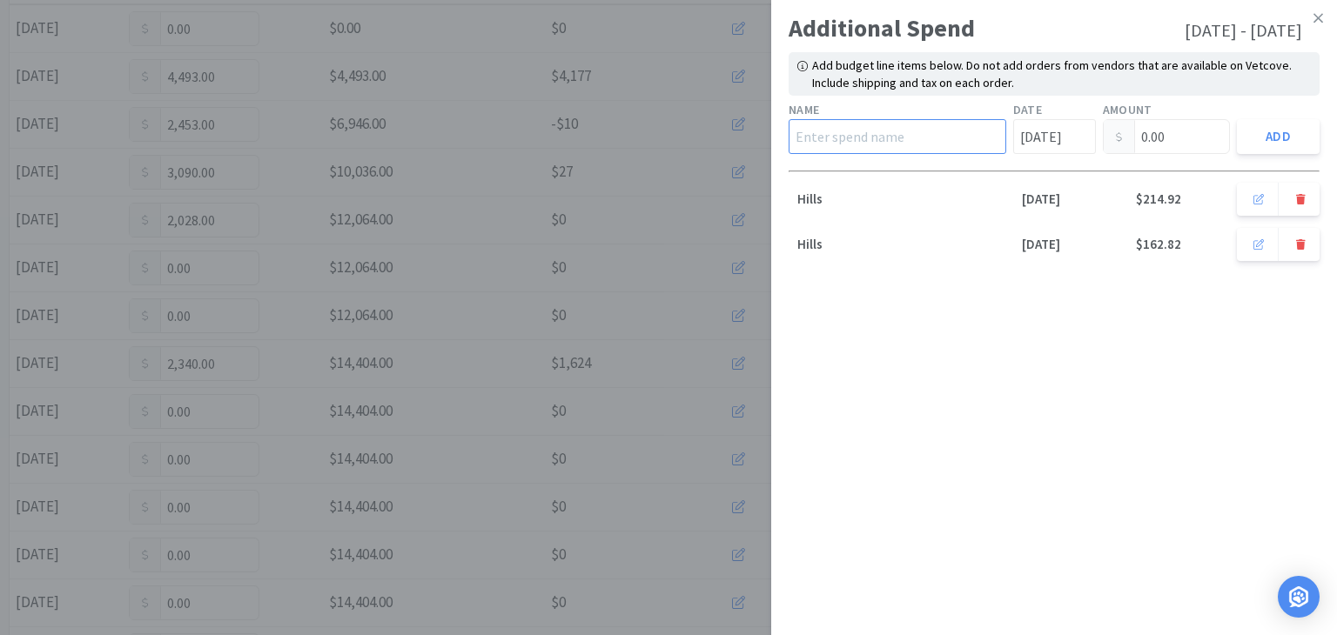
click at [925, 135] on input "text" at bounding box center [897, 136] width 218 height 35
type input "Hills"
click at [1052, 139] on input "[DATE]" at bounding box center [1054, 136] width 83 height 35
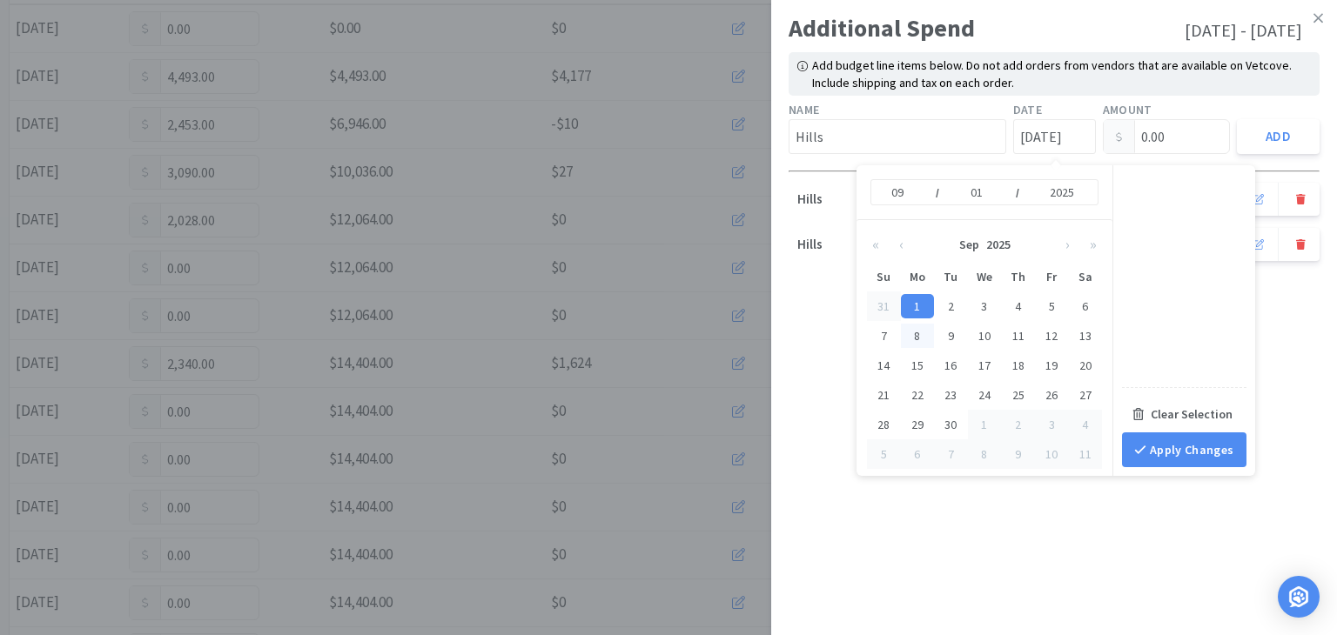
click at [920, 341] on div "8" at bounding box center [918, 336] width 34 height 24
type input "[DATE]"
type input "08"
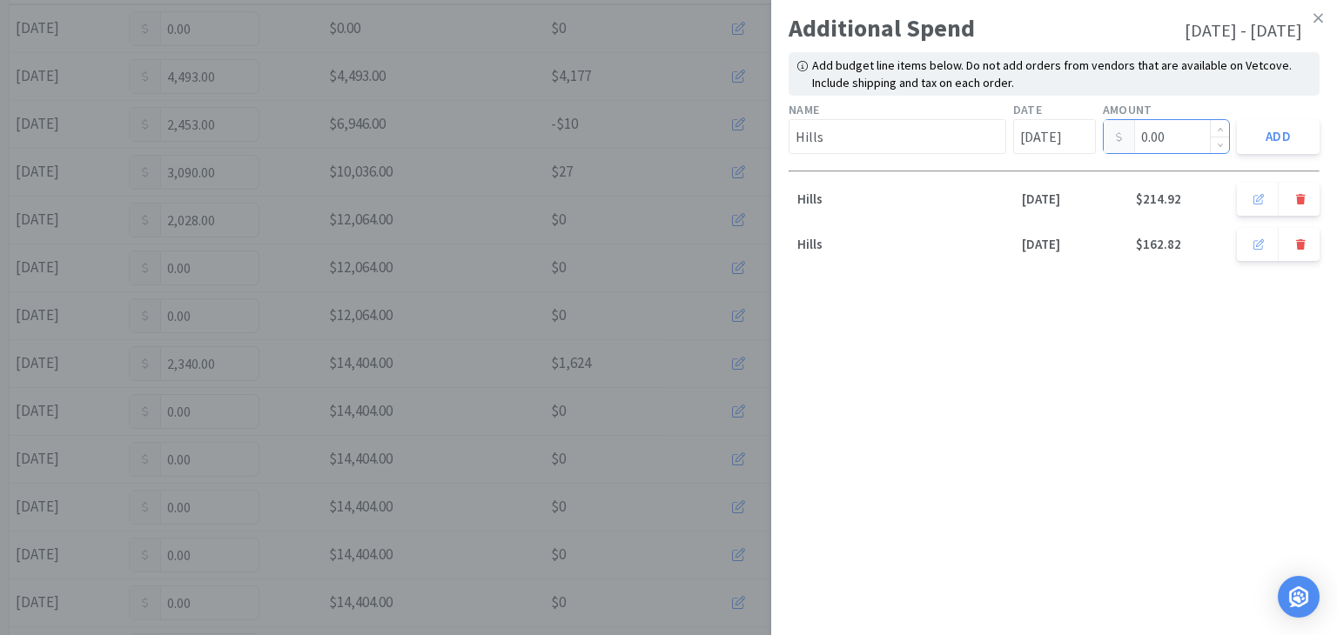
click at [1170, 137] on input "0.00" at bounding box center [1166, 136] width 126 height 33
type input "0"
type input "93.03"
click at [1284, 141] on button "Add" at bounding box center [1278, 136] width 83 height 35
type input "[DATE]"
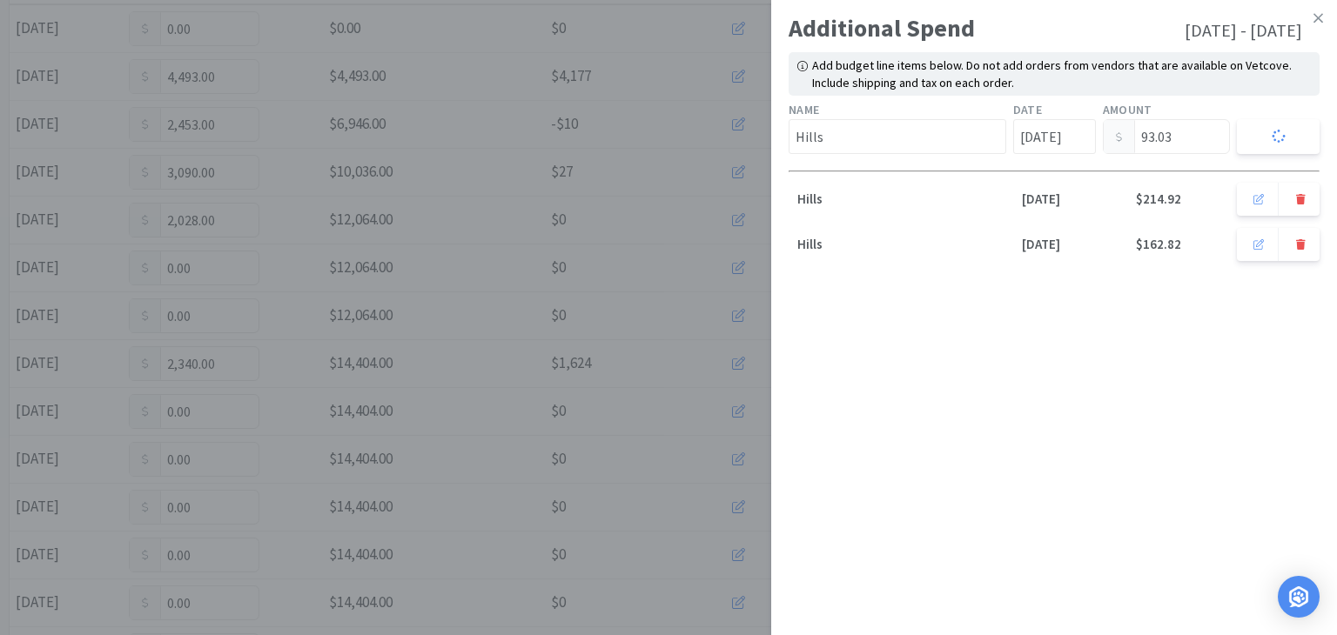
type input "0.00"
click at [1317, 20] on icon at bounding box center [1318, 18] width 10 height 16
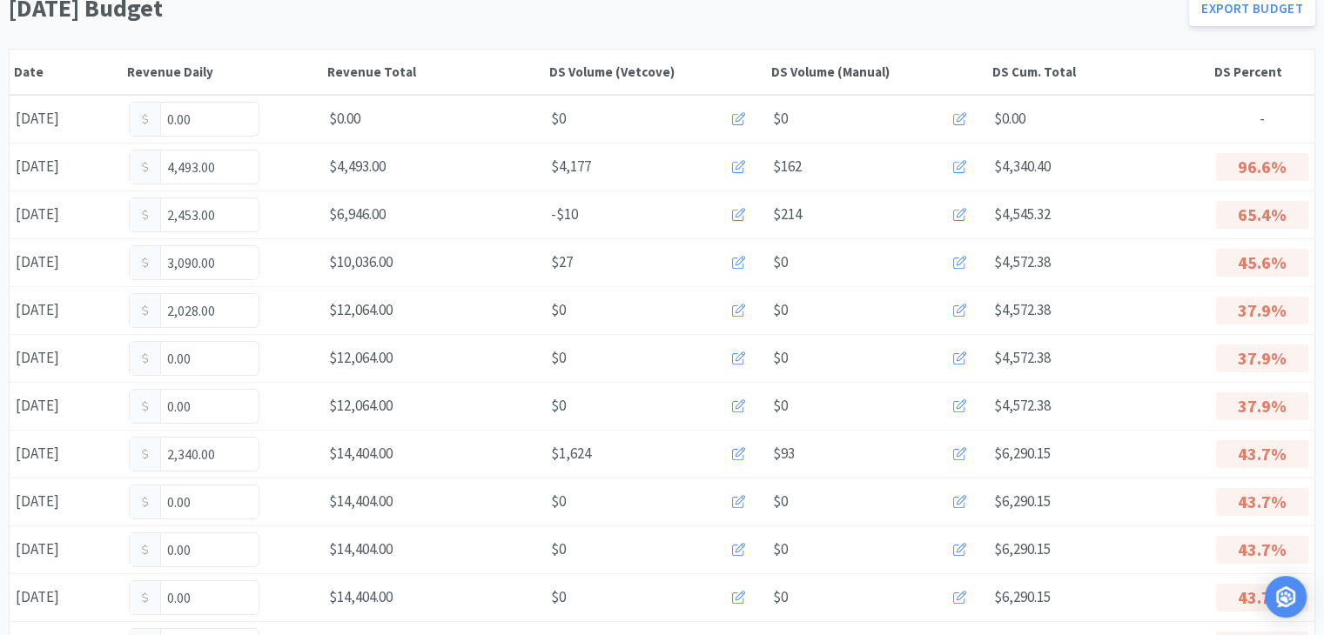
scroll to position [174, 0]
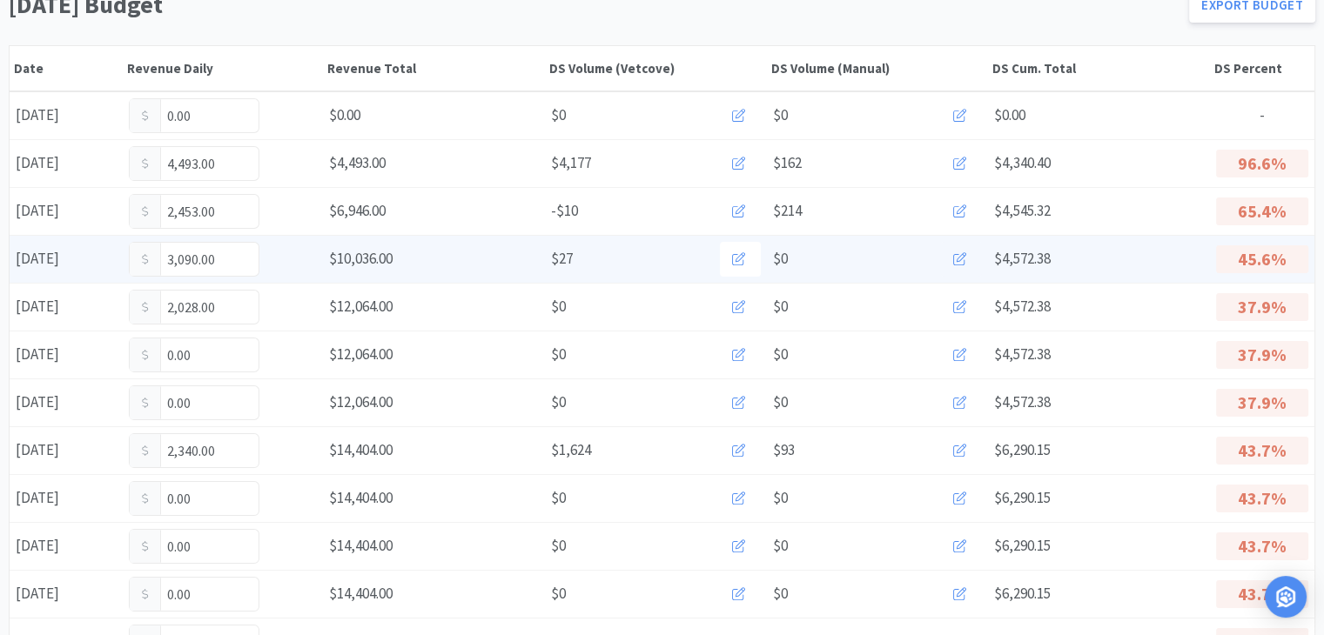
click at [962, 258] on icon at bounding box center [959, 258] width 13 height 13
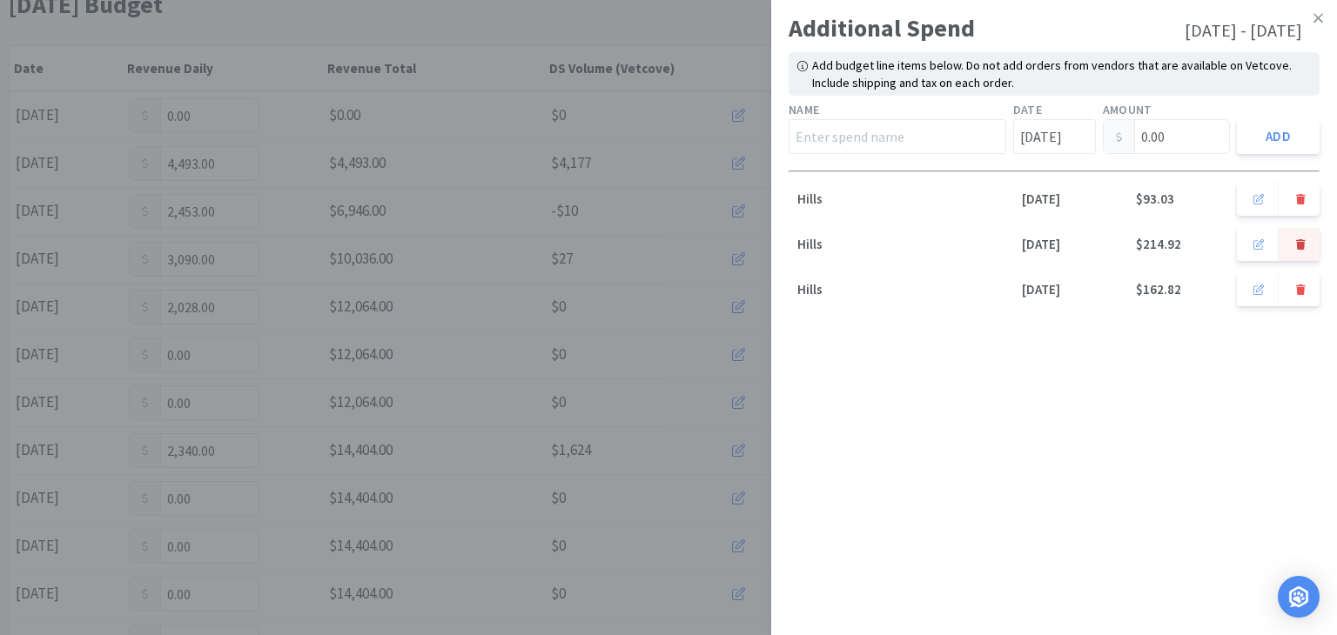
click at [1307, 245] on button at bounding box center [1299, 244] width 42 height 33
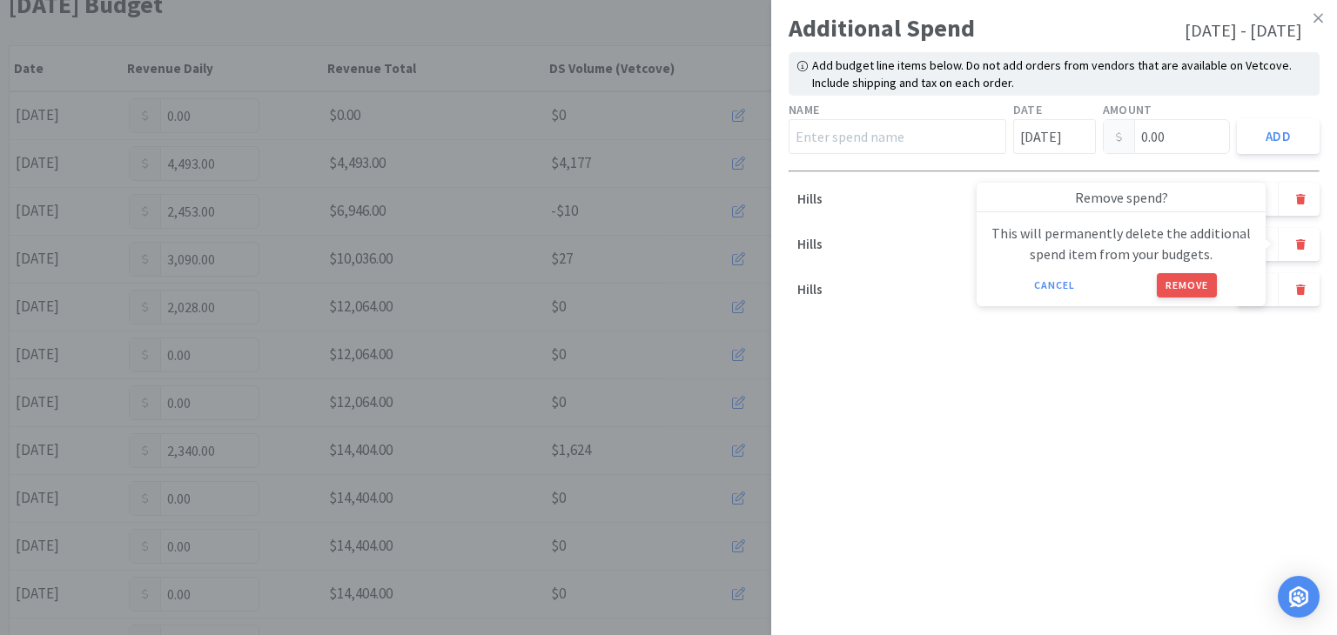
click at [1183, 280] on button "Remove" at bounding box center [1186, 285] width 60 height 24
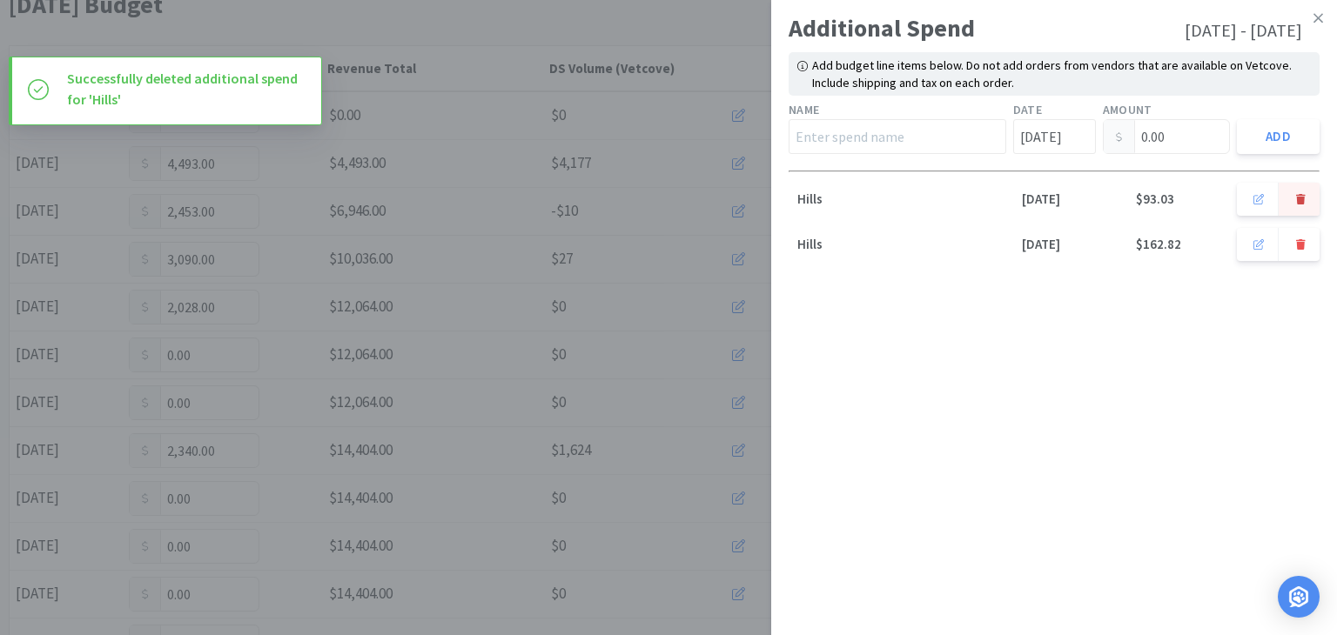
click at [1303, 194] on icon at bounding box center [1301, 199] width 10 height 10
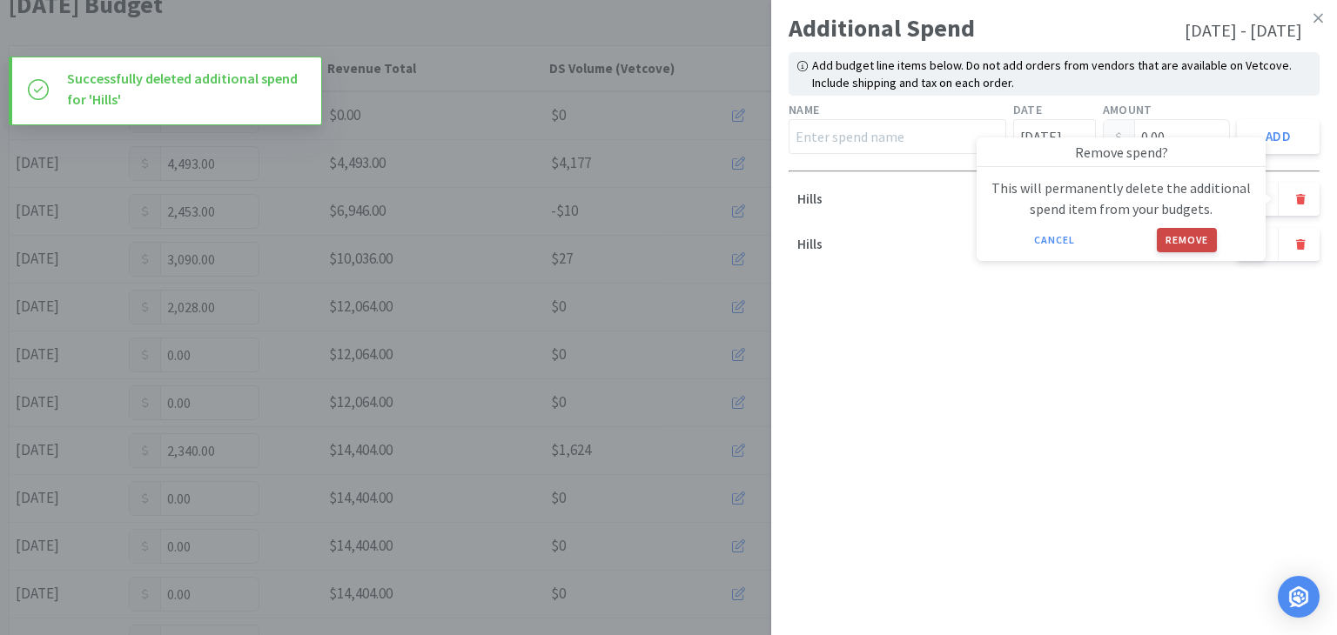
click at [1204, 242] on button "Remove" at bounding box center [1186, 240] width 60 height 24
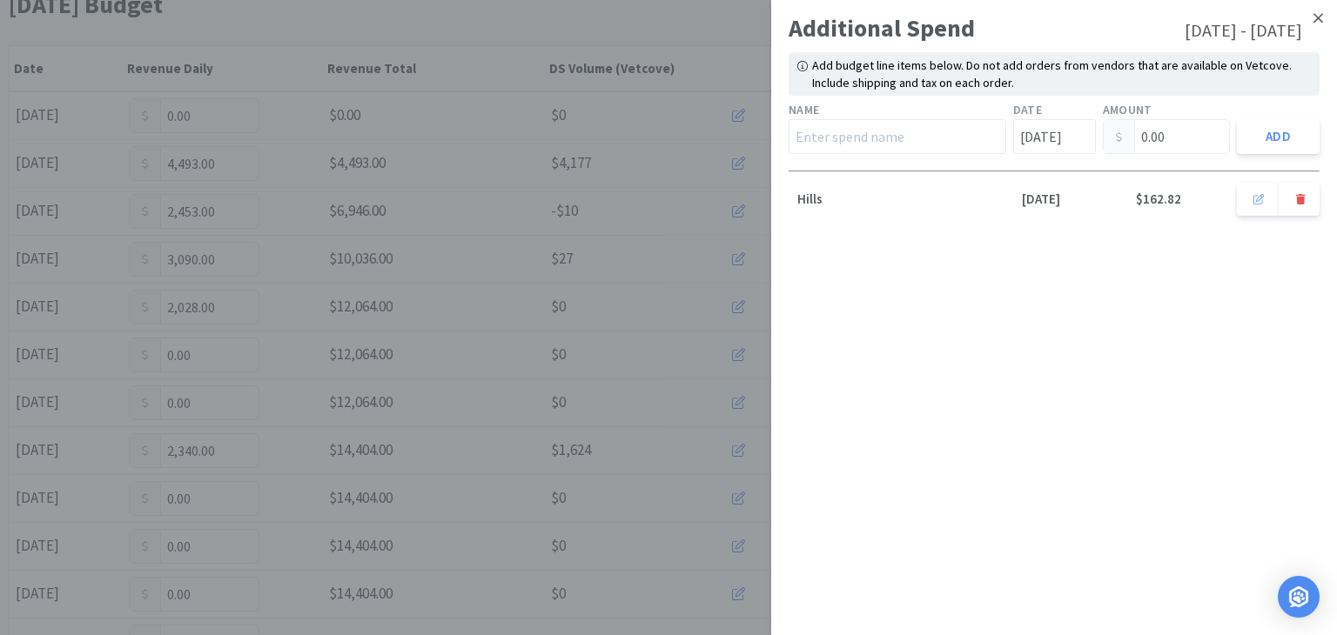
click at [1313, 19] on icon at bounding box center [1318, 18] width 10 height 16
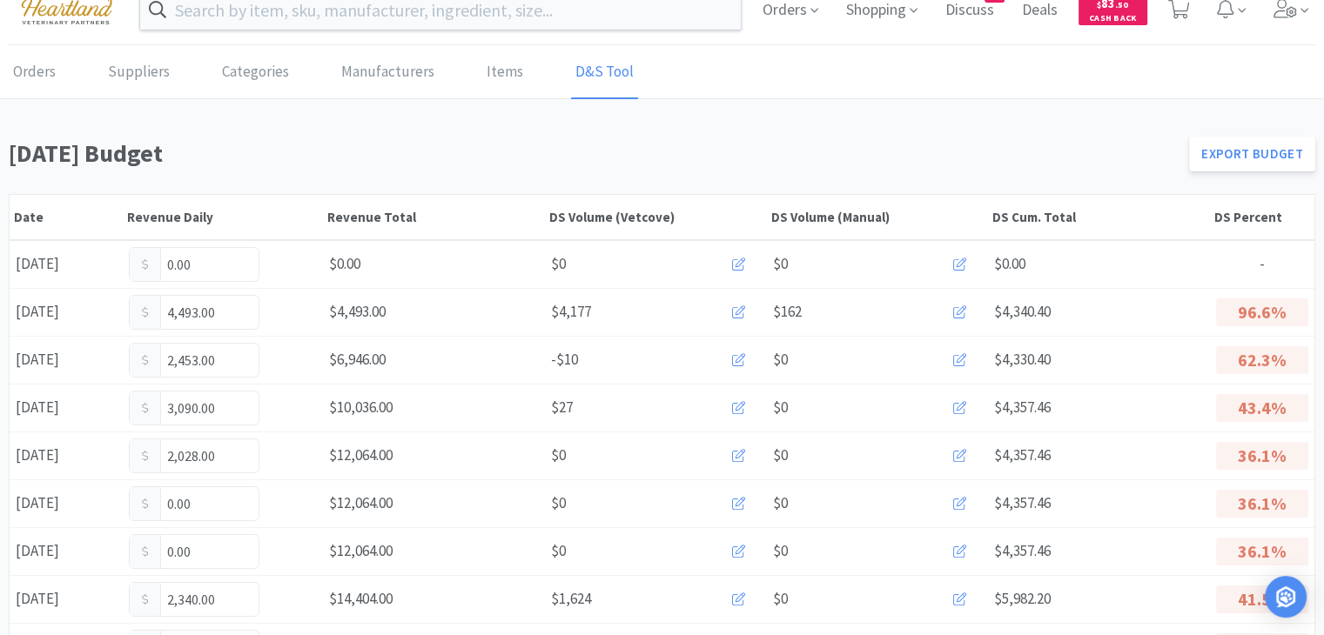
scroll to position [0, 0]
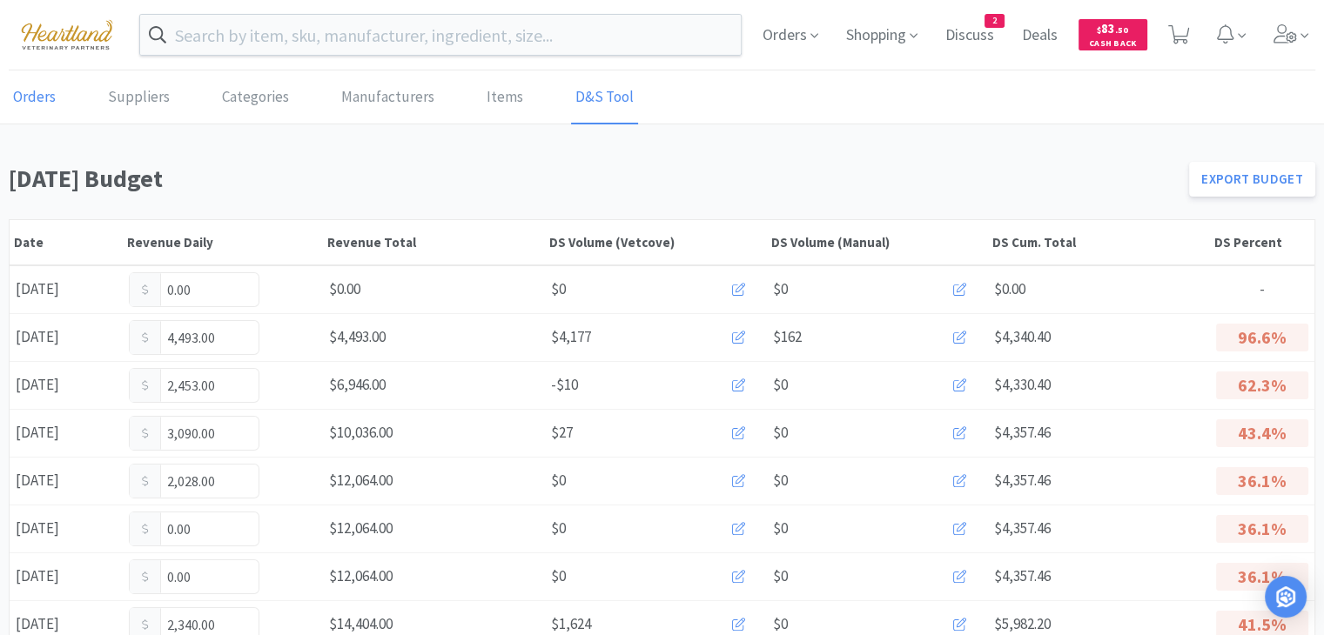
click at [49, 104] on link "Orders" at bounding box center [34, 97] width 51 height 53
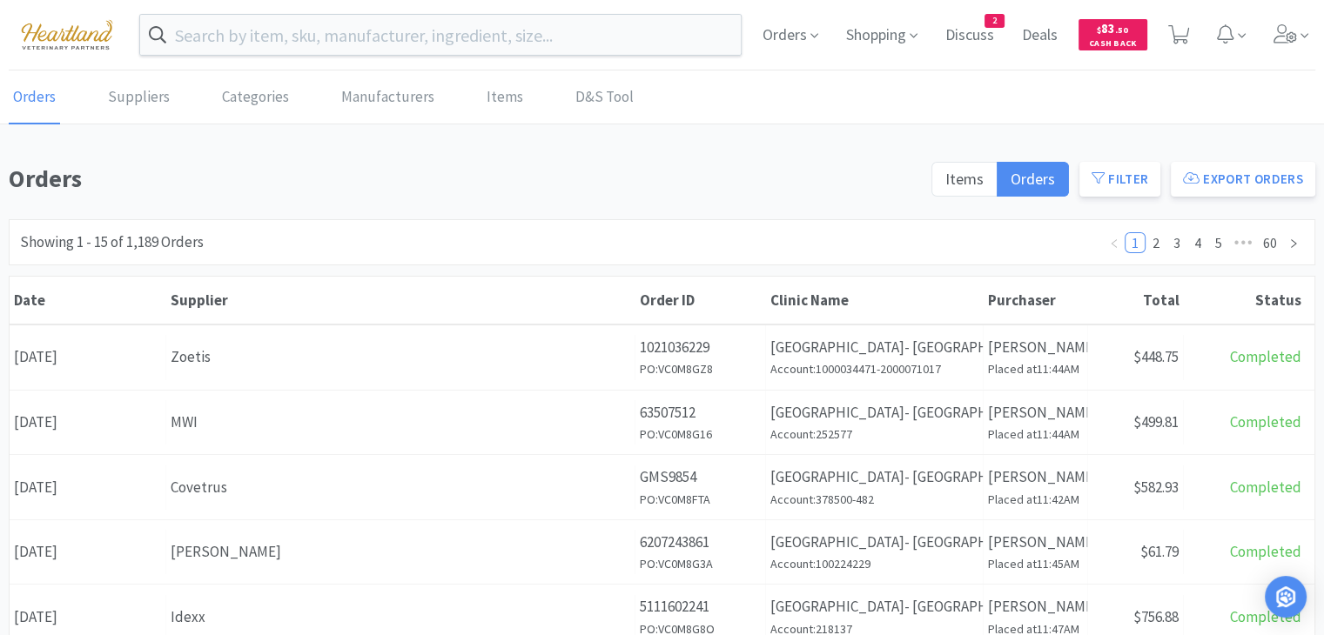
drag, startPoint x: 1293, startPoint y: 39, endPoint x: 1255, endPoint y: 63, distance: 44.9
click at [1290, 41] on icon at bounding box center [1285, 33] width 24 height 19
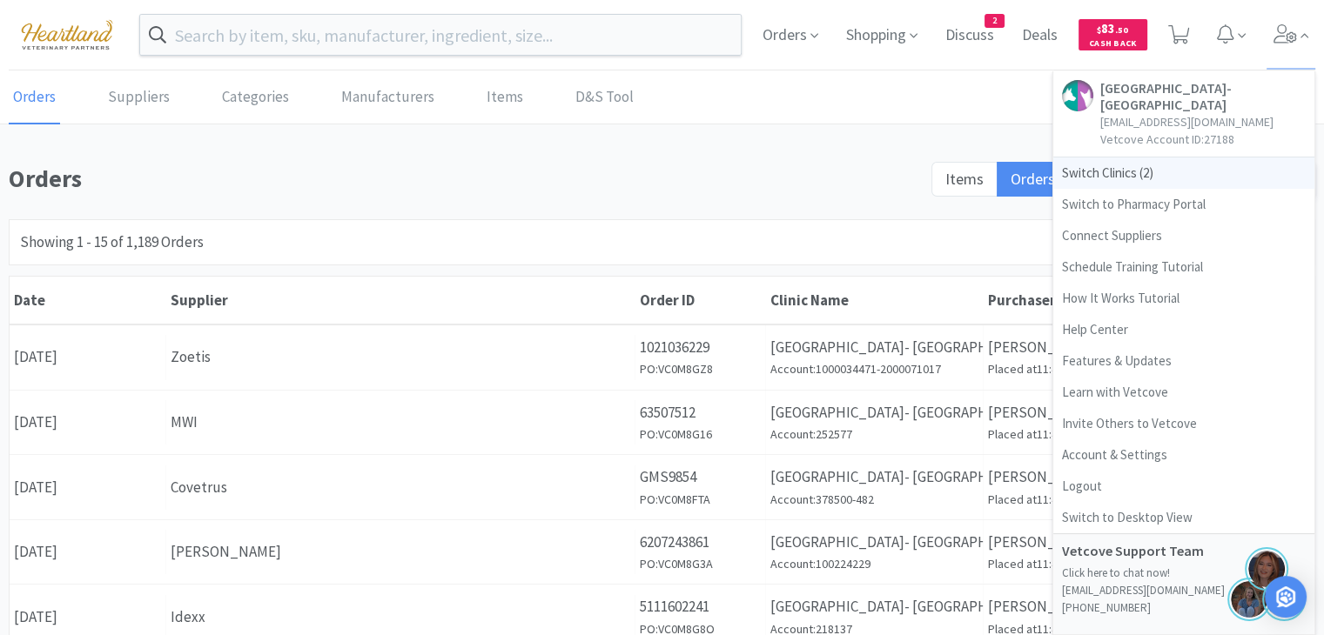
click at [1122, 169] on span "Switch Clinics ( 2 )" at bounding box center [1183, 173] width 261 height 31
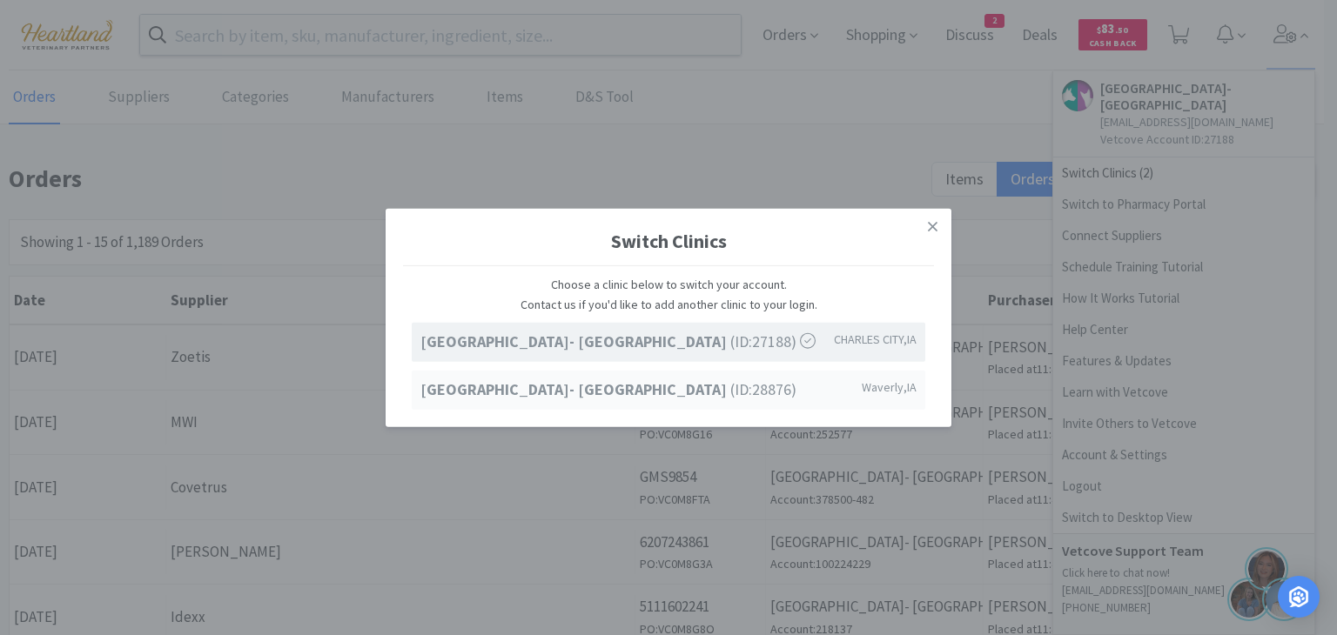
click at [752, 383] on span "Ave of the Saints Animal Hospital- Waverly (ID: 28876 )" at bounding box center [608, 389] width 376 height 25
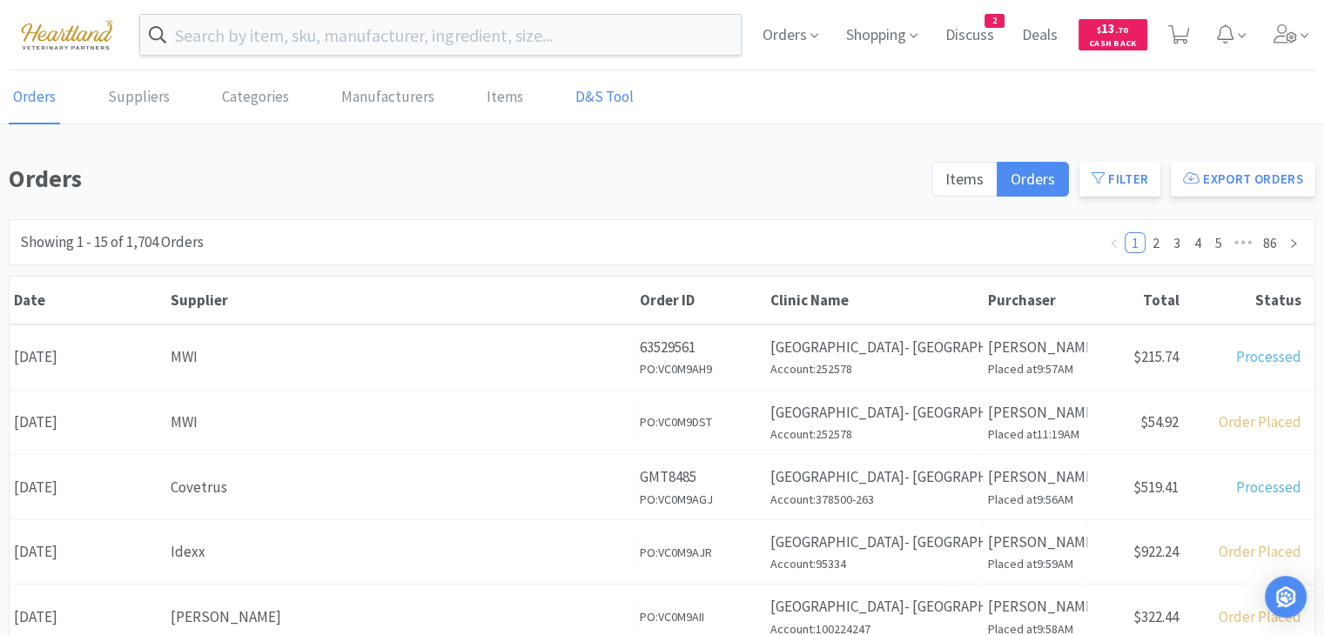
click at [617, 91] on link "D&S Tool" at bounding box center [604, 97] width 67 height 53
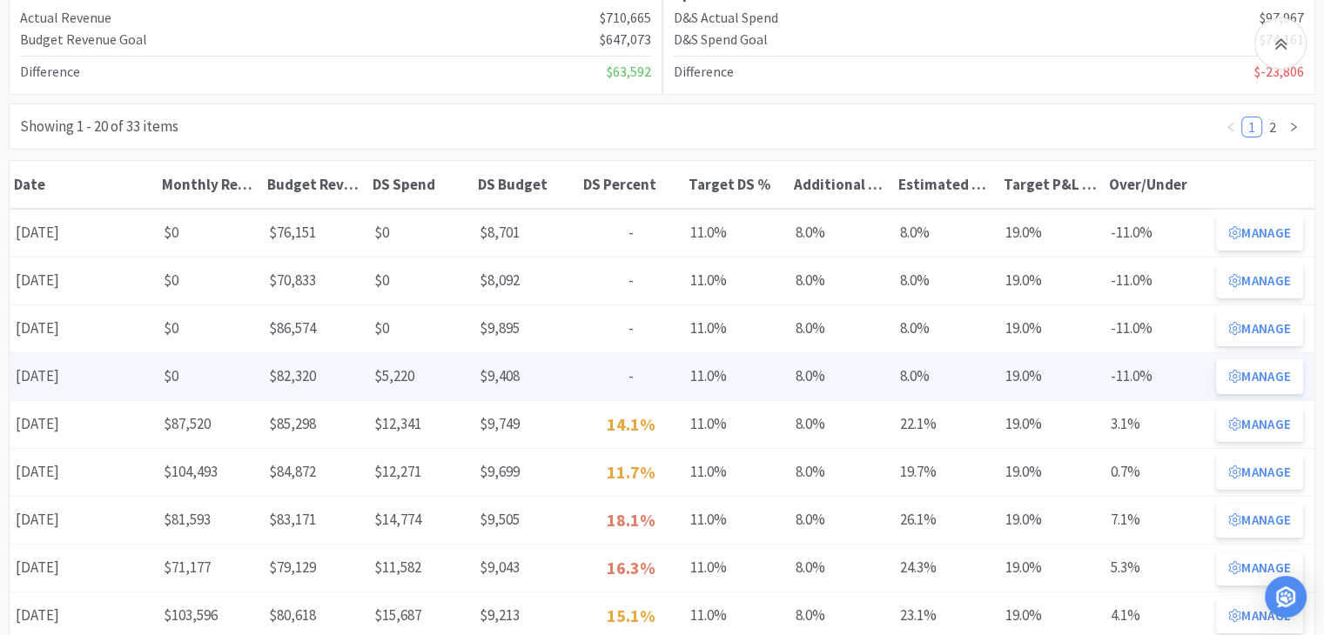
scroll to position [348, 0]
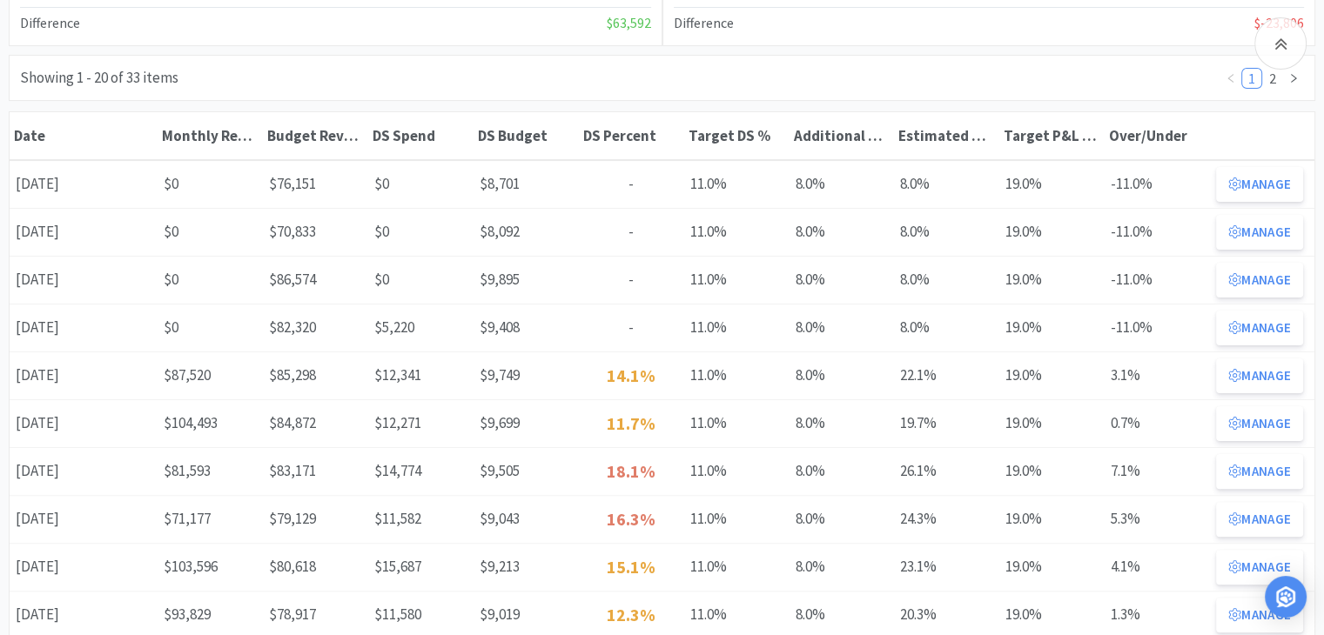
click at [1258, 325] on button "Manage" at bounding box center [1259, 328] width 87 height 35
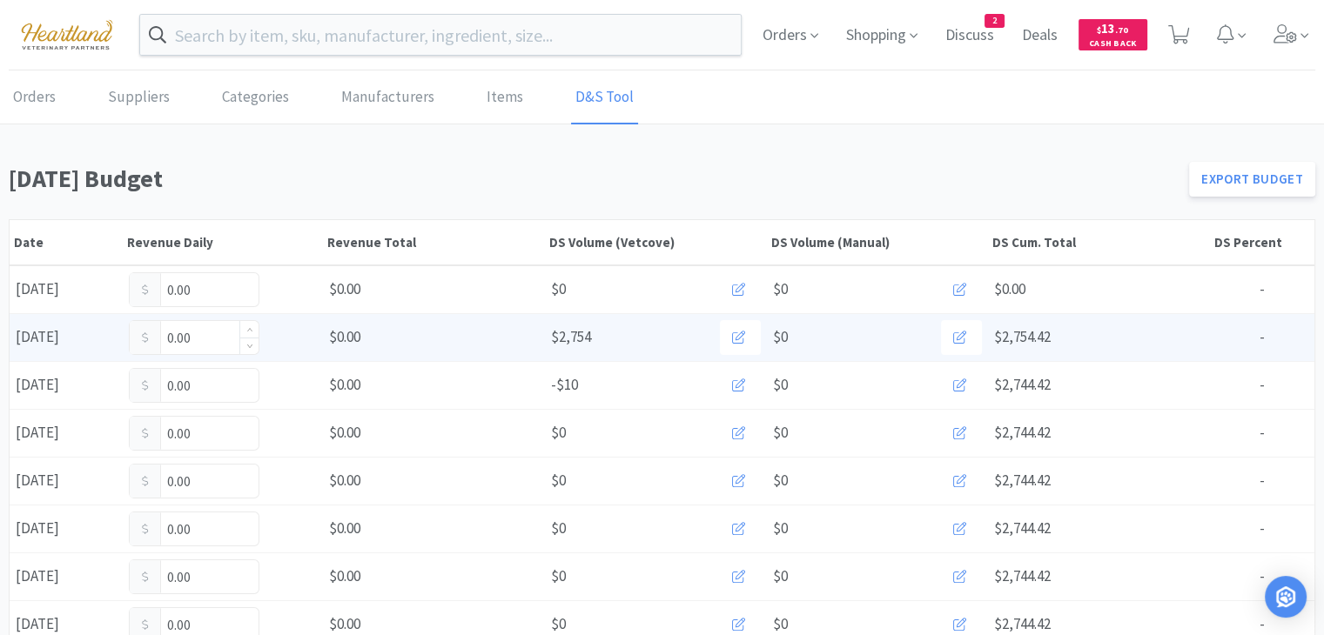
drag, startPoint x: 203, startPoint y: 335, endPoint x: 212, endPoint y: 339, distance: 10.5
click at [204, 335] on input "0.00" at bounding box center [194, 337] width 129 height 33
type input "0"
type input "6,419"
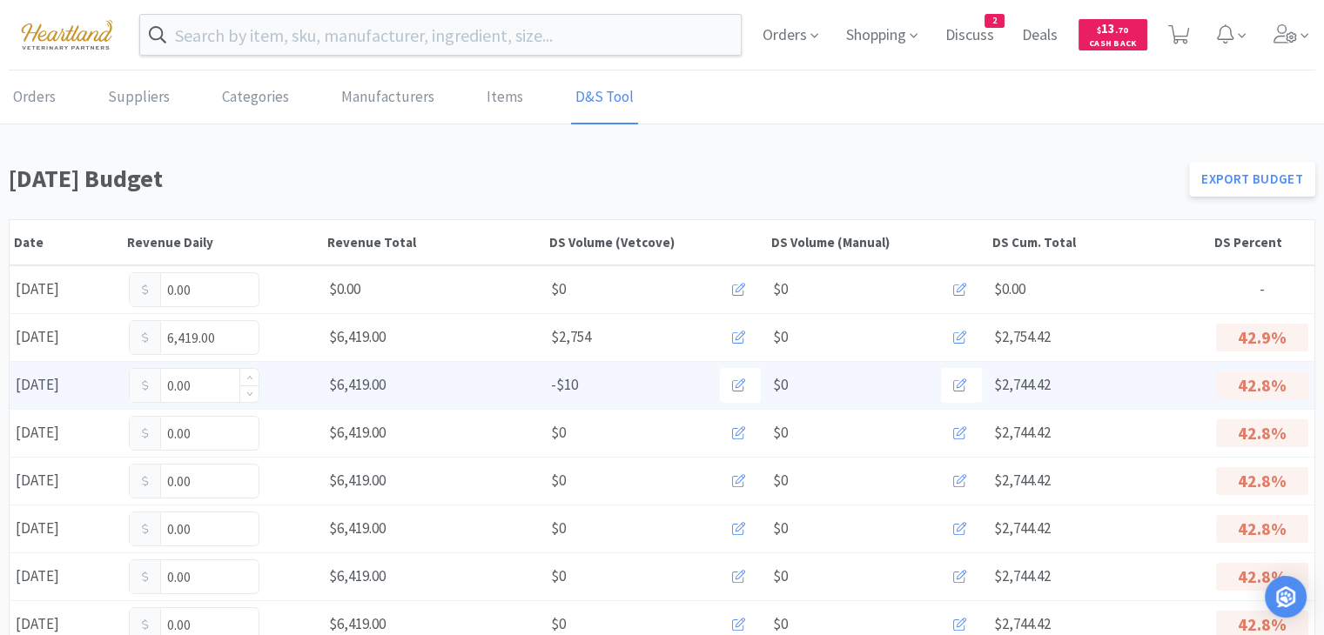
click at [207, 389] on input "0.00" at bounding box center [194, 385] width 129 height 33
type input "0"
type input "4,001"
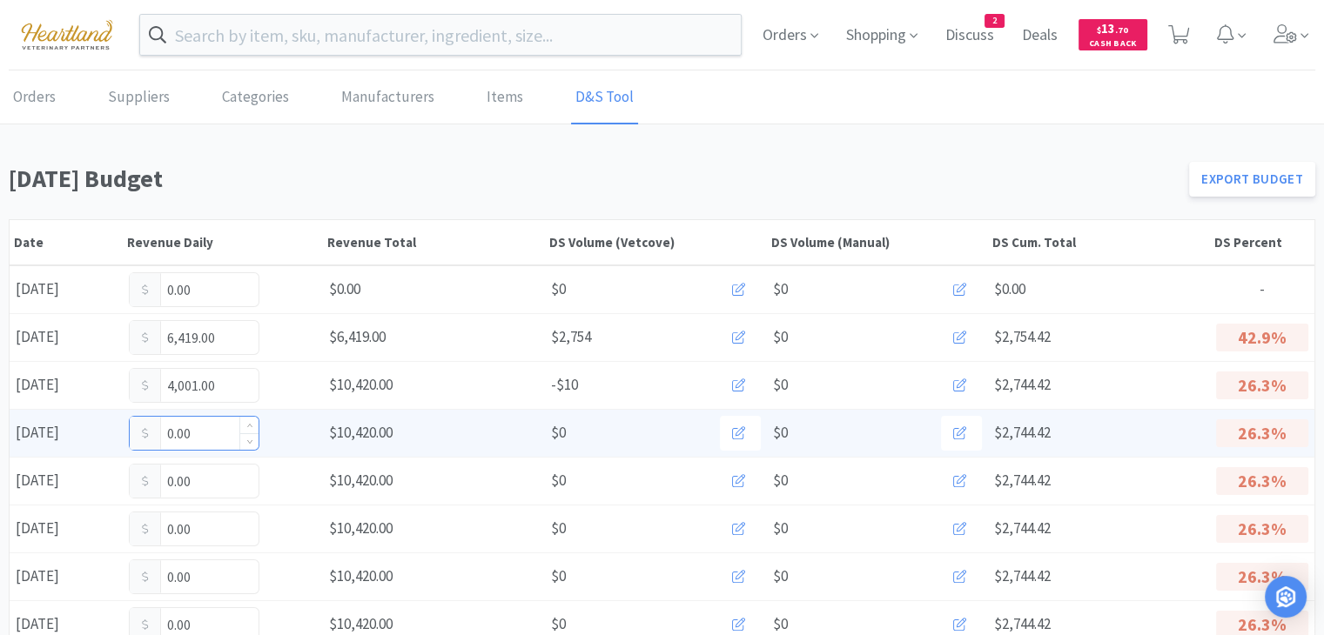
click at [198, 426] on input "0.00" at bounding box center [194, 433] width 129 height 33
type input "0"
type input "4,261"
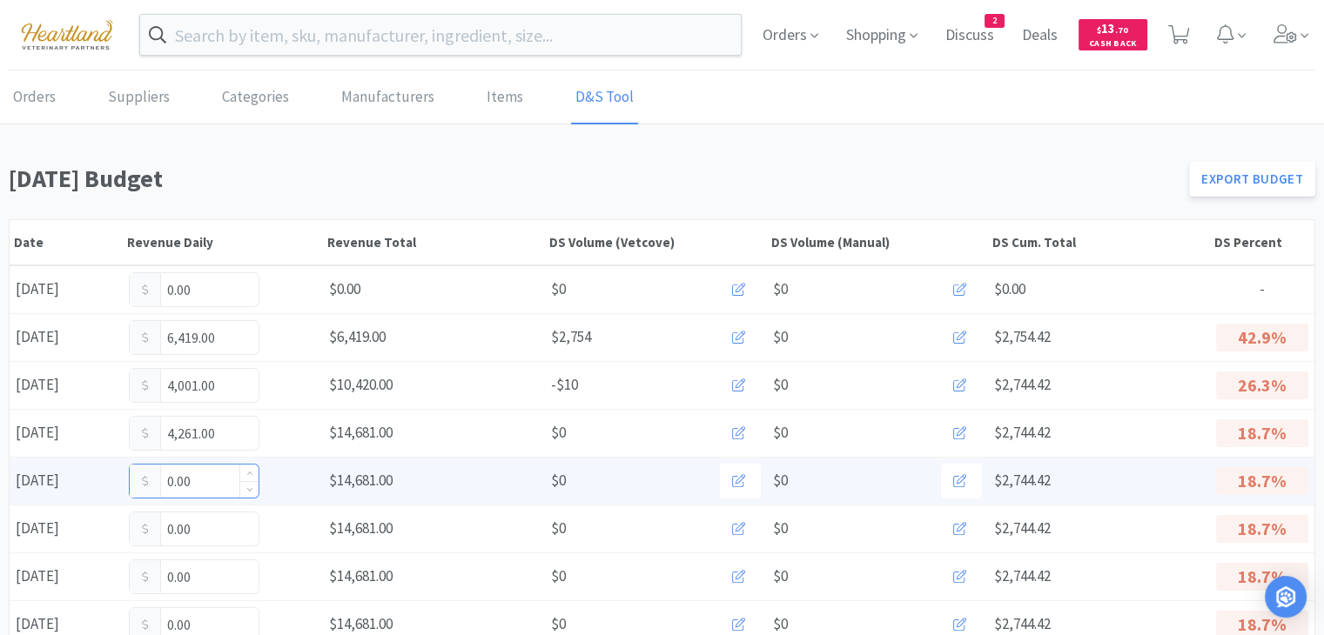
click at [219, 487] on input "0.00" at bounding box center [194, 481] width 129 height 33
type input "0"
type input "2,716"
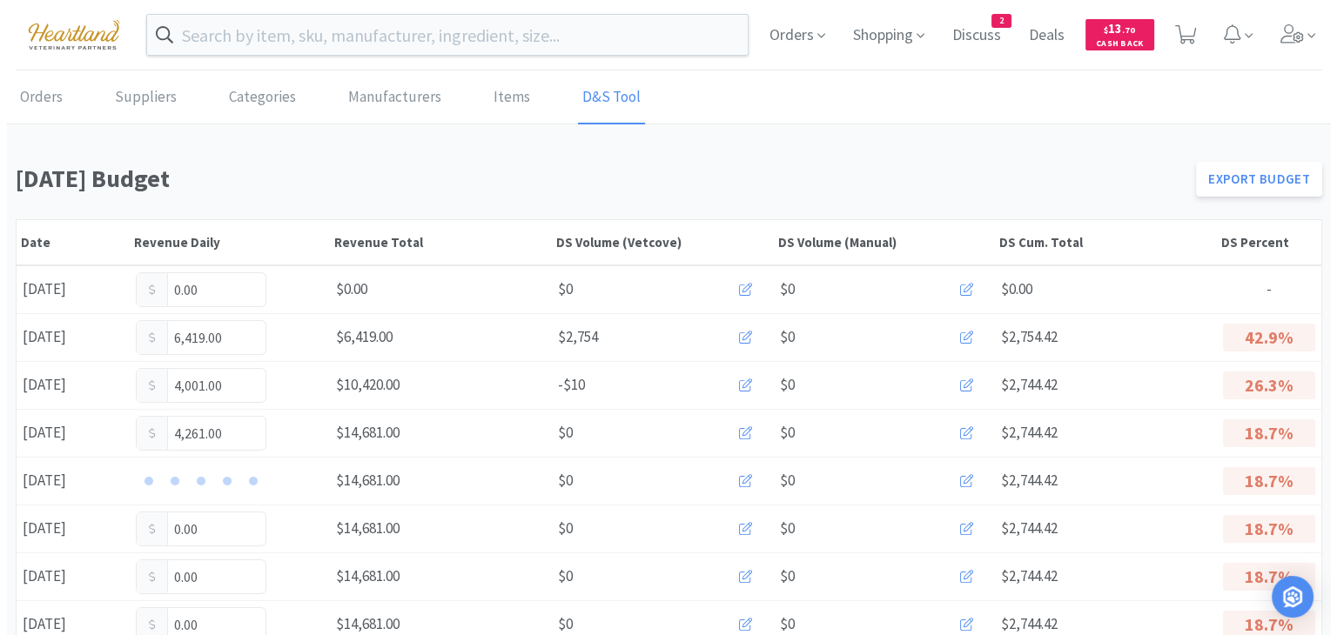
scroll to position [174, 0]
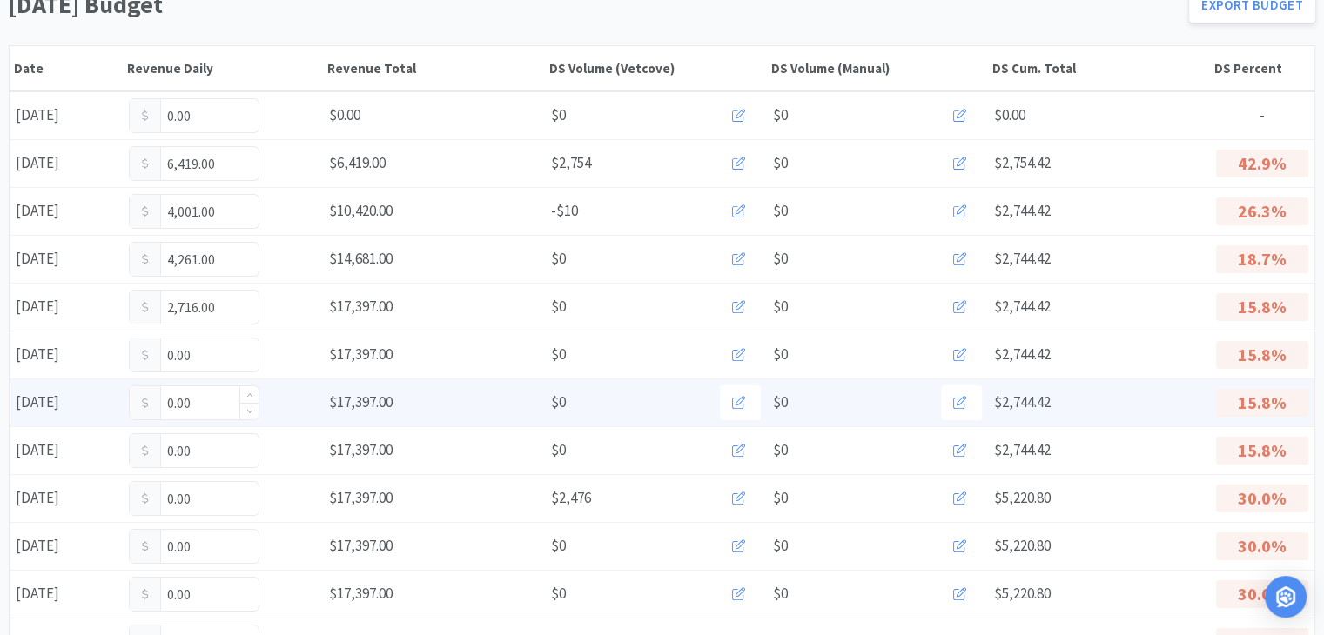
click at [215, 398] on input "0.00" at bounding box center [194, 402] width 129 height 33
type input "0"
type input "541"
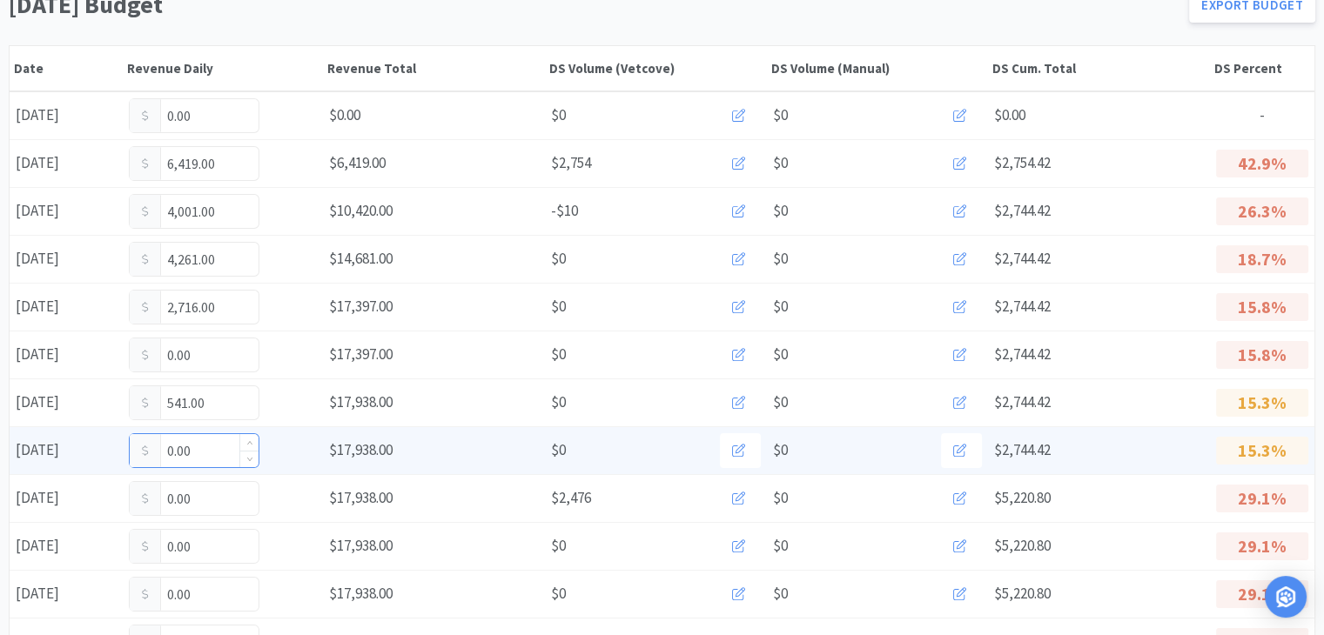
click at [211, 446] on input "0.00" at bounding box center [194, 450] width 129 height 33
type input "0"
type input "6,860"
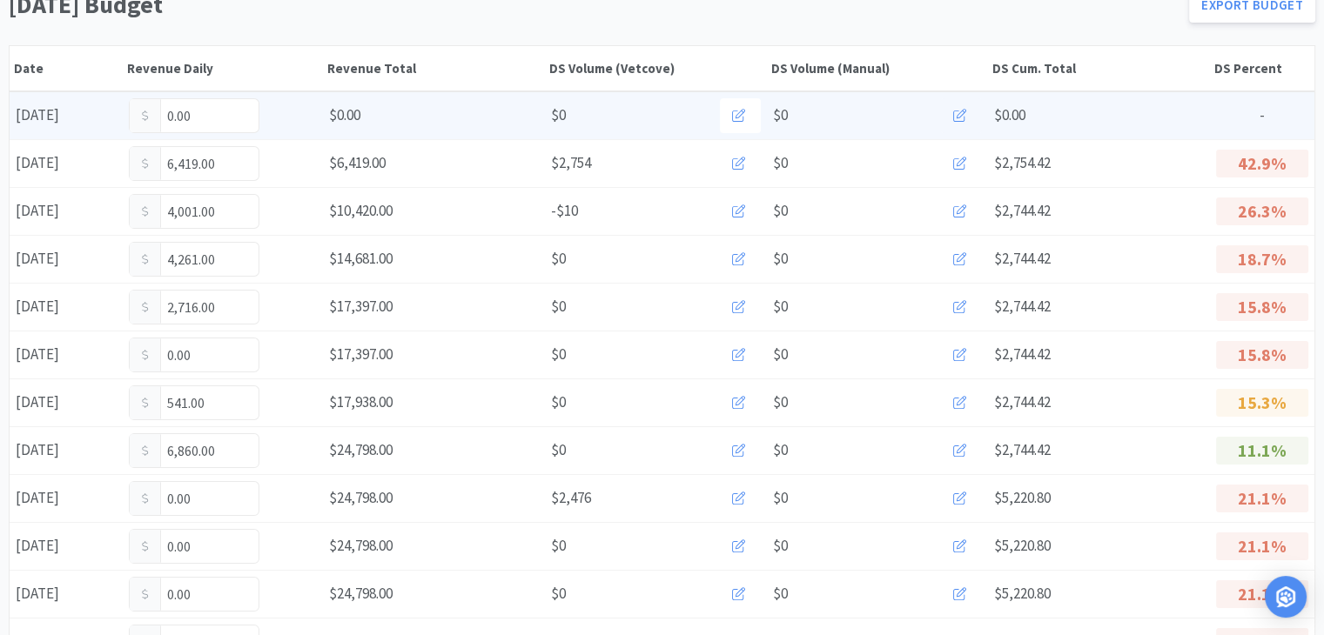
click at [960, 112] on icon at bounding box center [959, 115] width 13 height 13
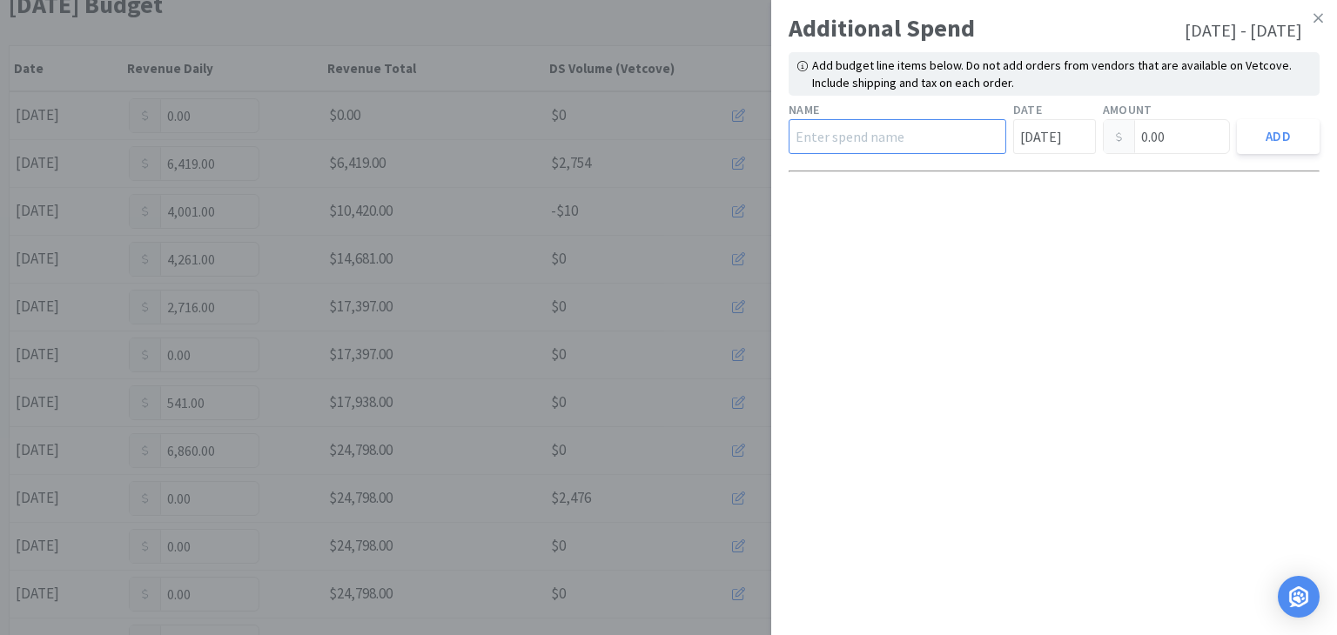
click at [847, 132] on input "text" at bounding box center [897, 136] width 218 height 35
type input "Hills"
click at [1051, 133] on input "[DATE]" at bounding box center [1054, 136] width 83 height 35
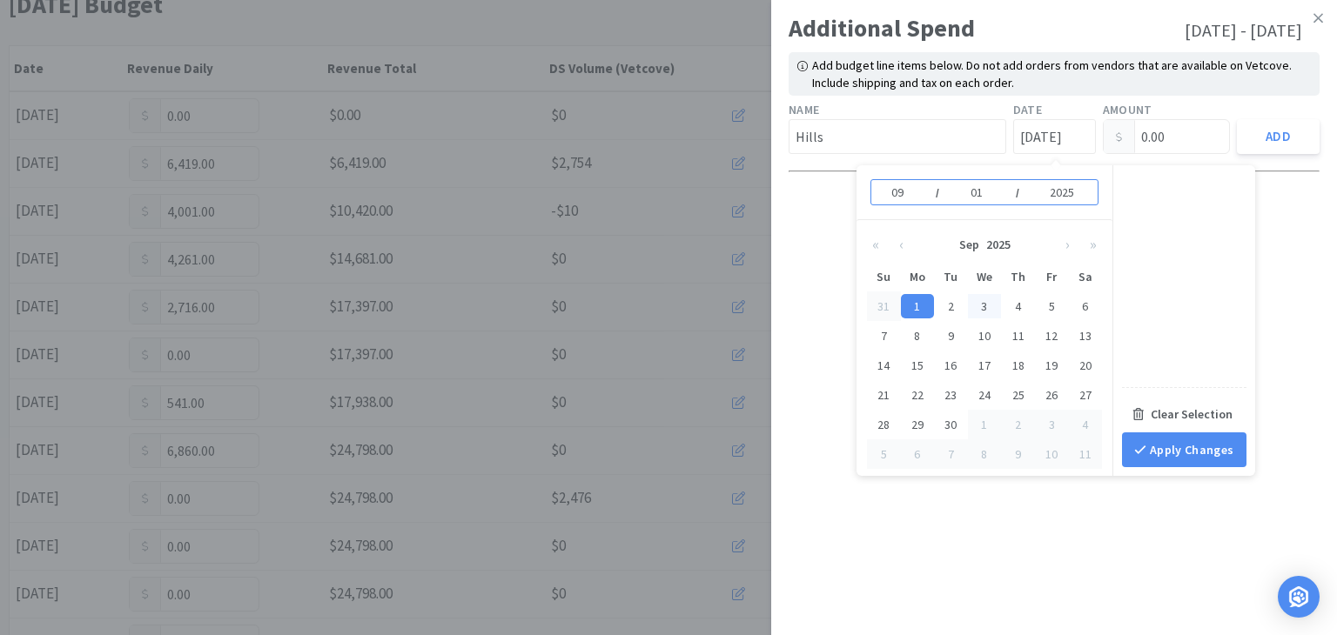
click at [985, 308] on div "3" at bounding box center [985, 306] width 34 height 24
type input "[DATE]"
type input "03"
click at [1163, 143] on input "0.00" at bounding box center [1166, 136] width 126 height 33
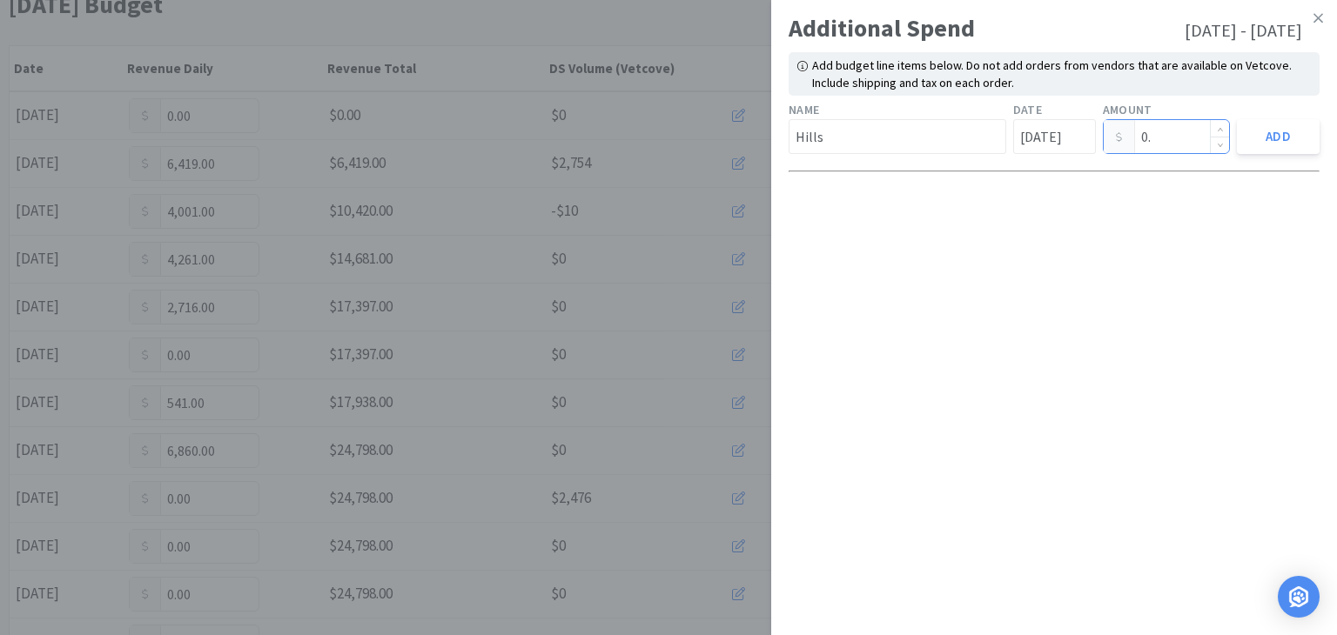
type input "0"
type input "214.92"
click at [1288, 139] on button "Add" at bounding box center [1278, 136] width 83 height 35
type input "[DATE]"
type input "0.00"
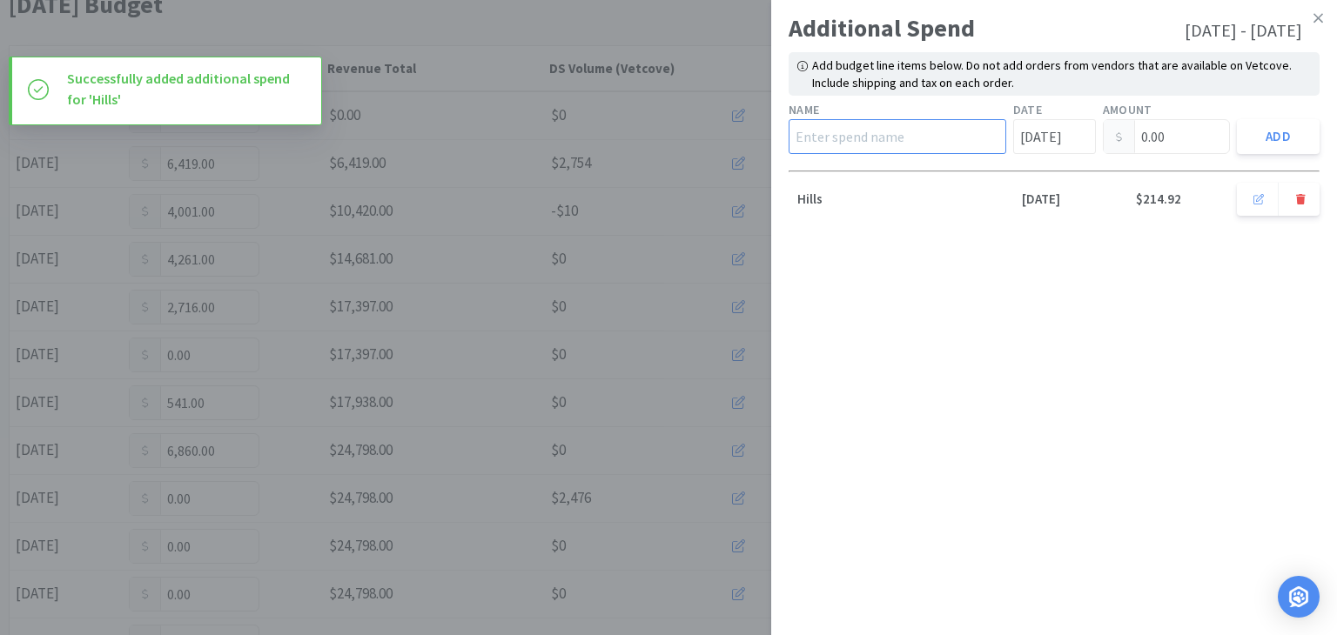
click at [871, 126] on input "text" at bounding box center [897, 136] width 218 height 35
type input "Hills"
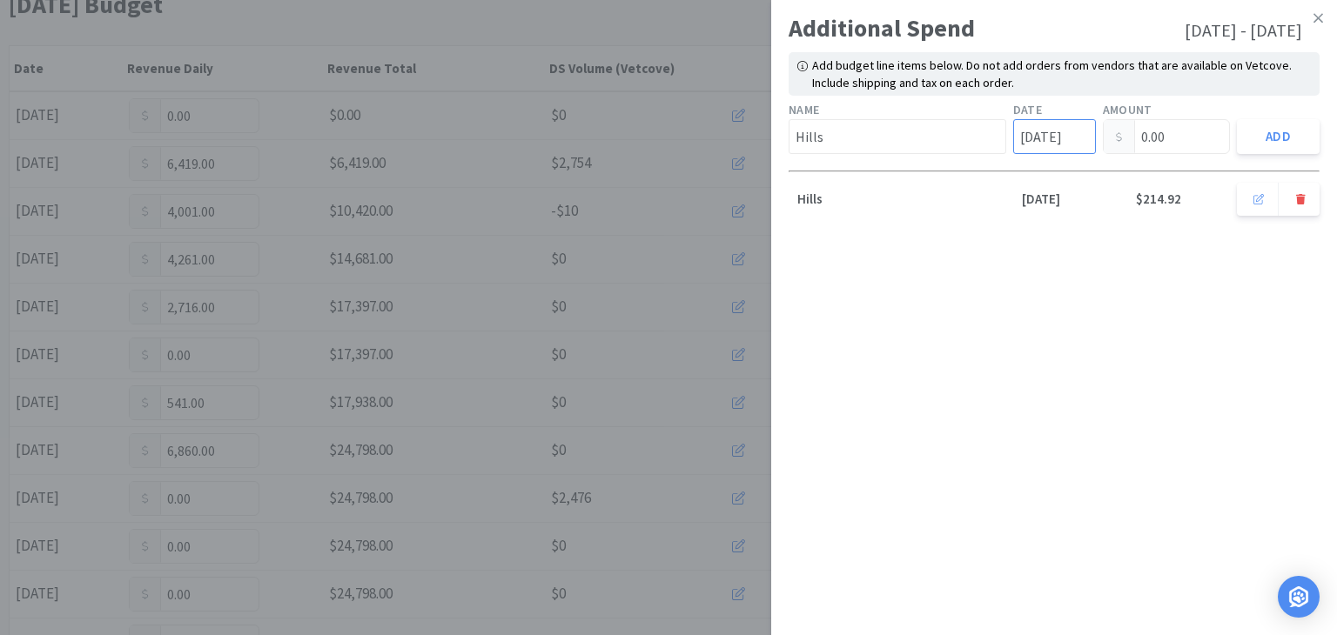
click at [1041, 138] on input "[DATE]" at bounding box center [1054, 136] width 83 height 35
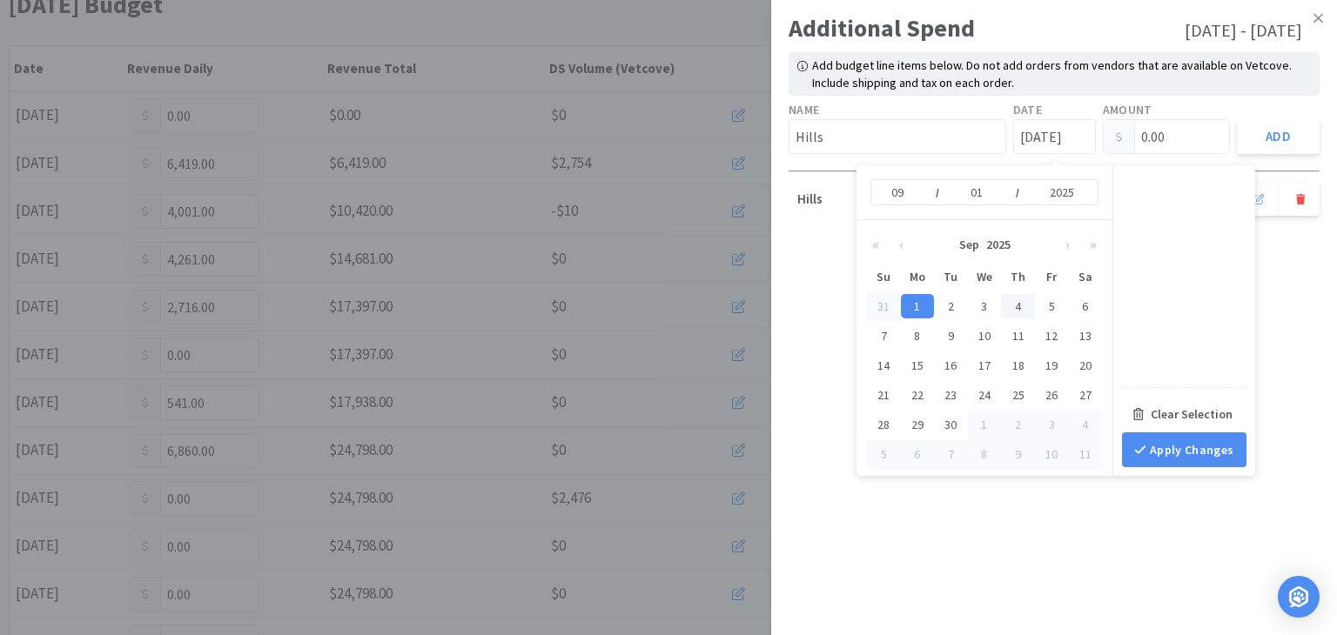
click at [1021, 305] on div "4" at bounding box center [1018, 306] width 34 height 24
type input "[DATE]"
type input "04"
click at [1184, 137] on input "0.00" at bounding box center [1166, 136] width 126 height 33
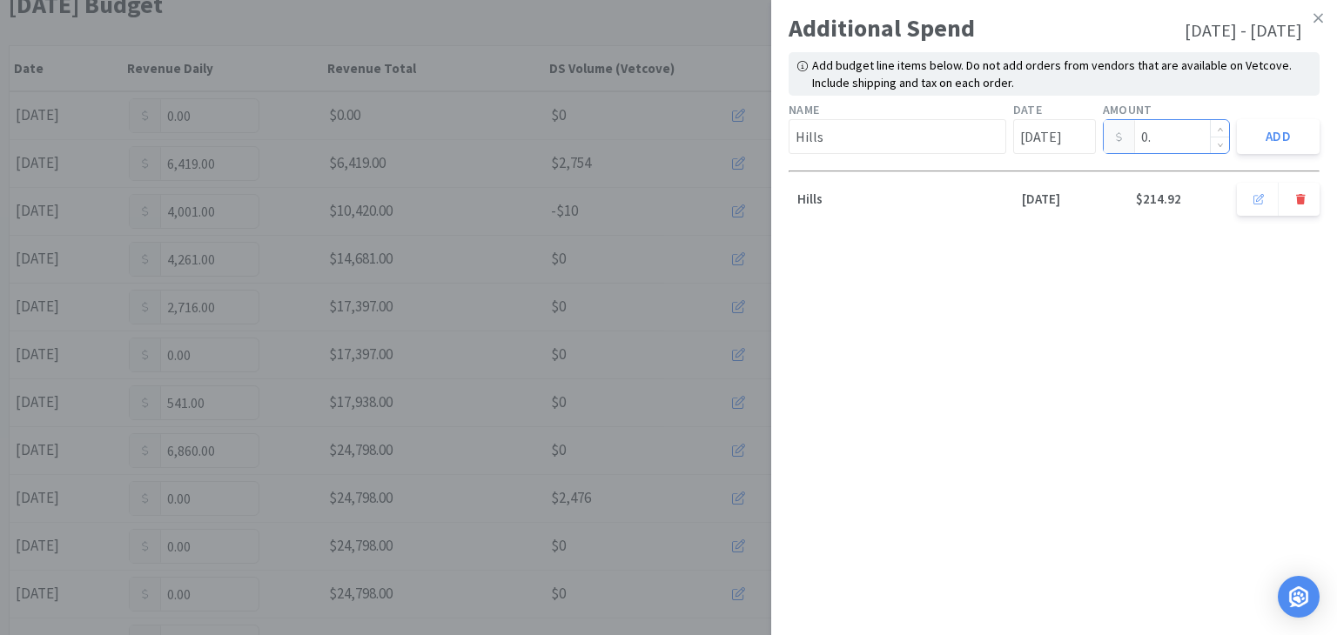
type input "0"
type input "162.82"
click at [1278, 133] on button "Add" at bounding box center [1278, 136] width 83 height 35
type input "[DATE]"
type input "0.00"
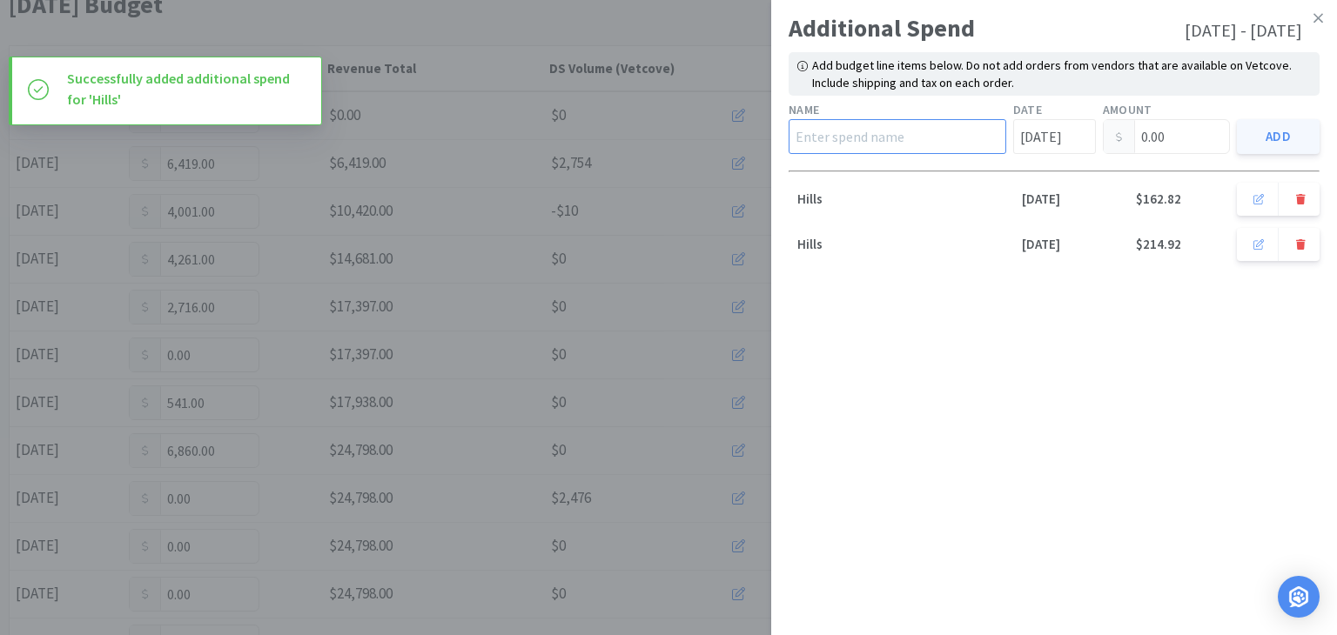
click at [915, 135] on input "text" at bounding box center [897, 136] width 218 height 35
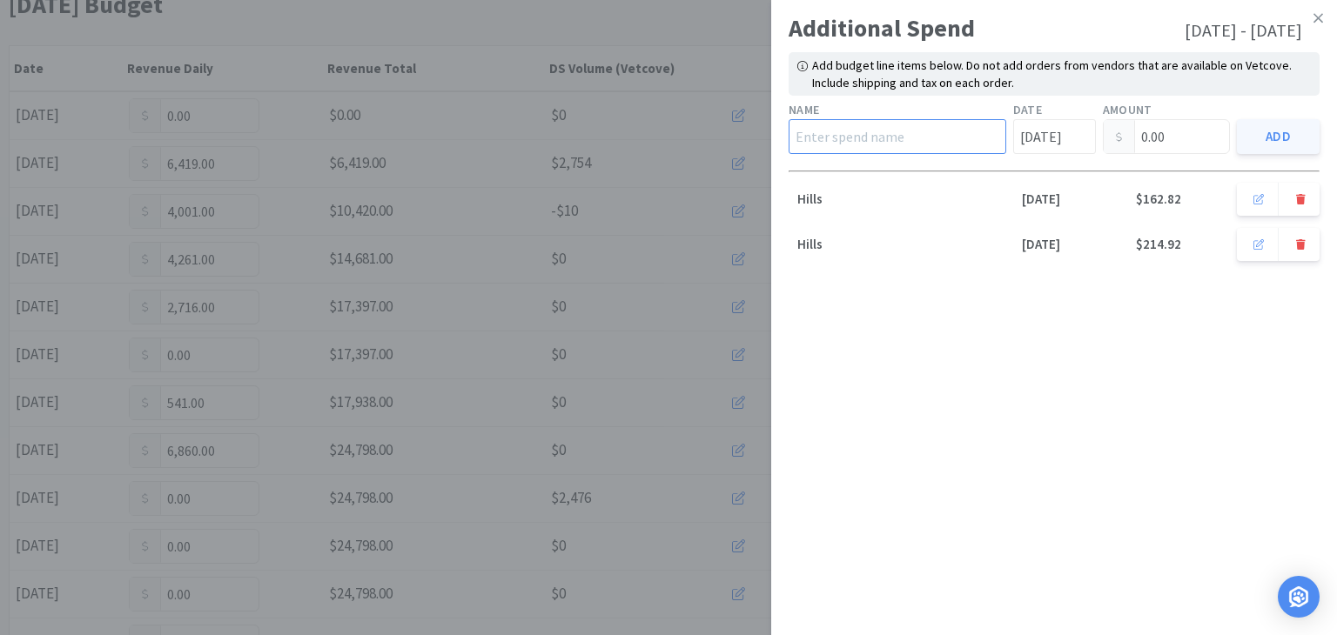
type input "Hills"
click at [1055, 137] on input "[DATE]" at bounding box center [1054, 136] width 83 height 35
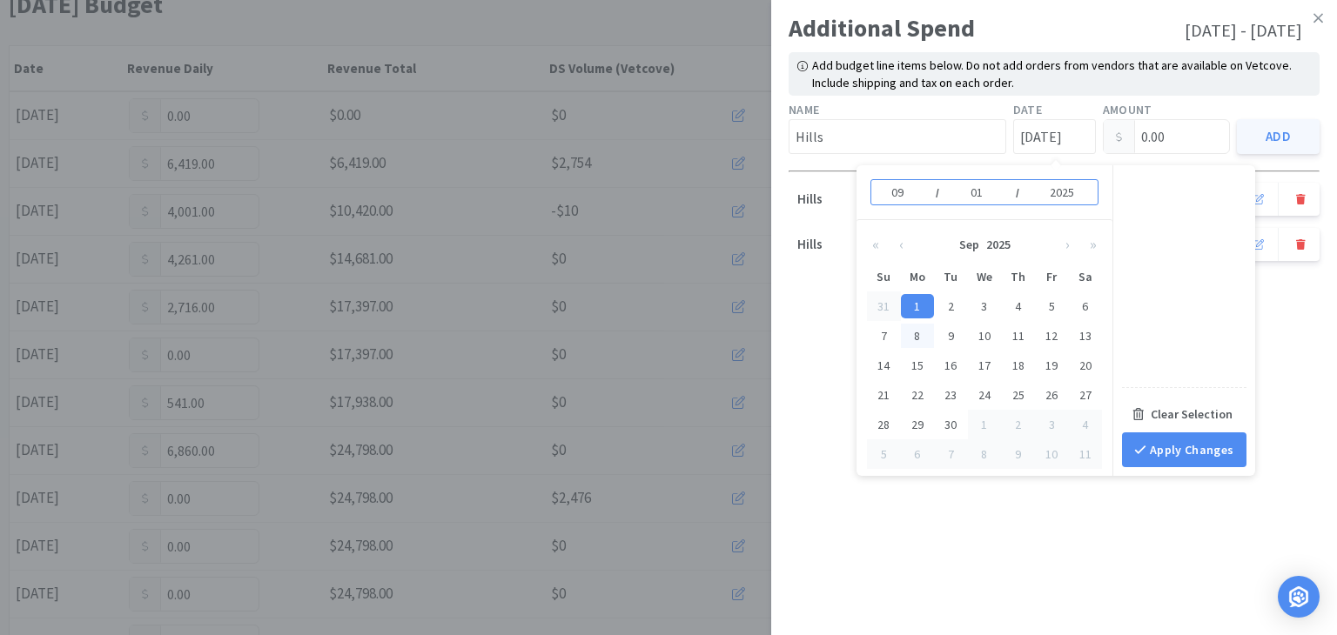
drag, startPoint x: 912, startPoint y: 330, endPoint x: 924, endPoint y: 326, distance: 12.7
click at [913, 330] on div "8" at bounding box center [918, 336] width 34 height 24
type input "[DATE]"
type input "08"
click at [1181, 131] on input "0.00" at bounding box center [1166, 136] width 126 height 33
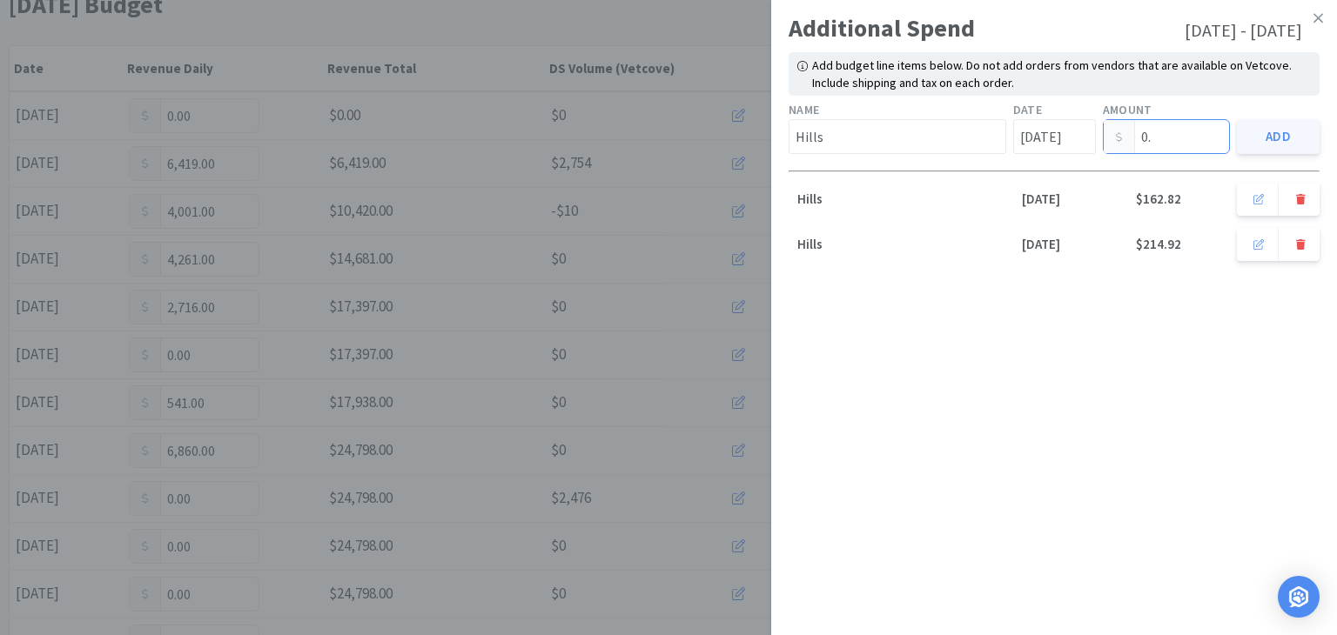
type input "0"
type input "93.03"
click at [1272, 130] on button "Add" at bounding box center [1278, 136] width 83 height 35
type input "[DATE]"
type input "0.00"
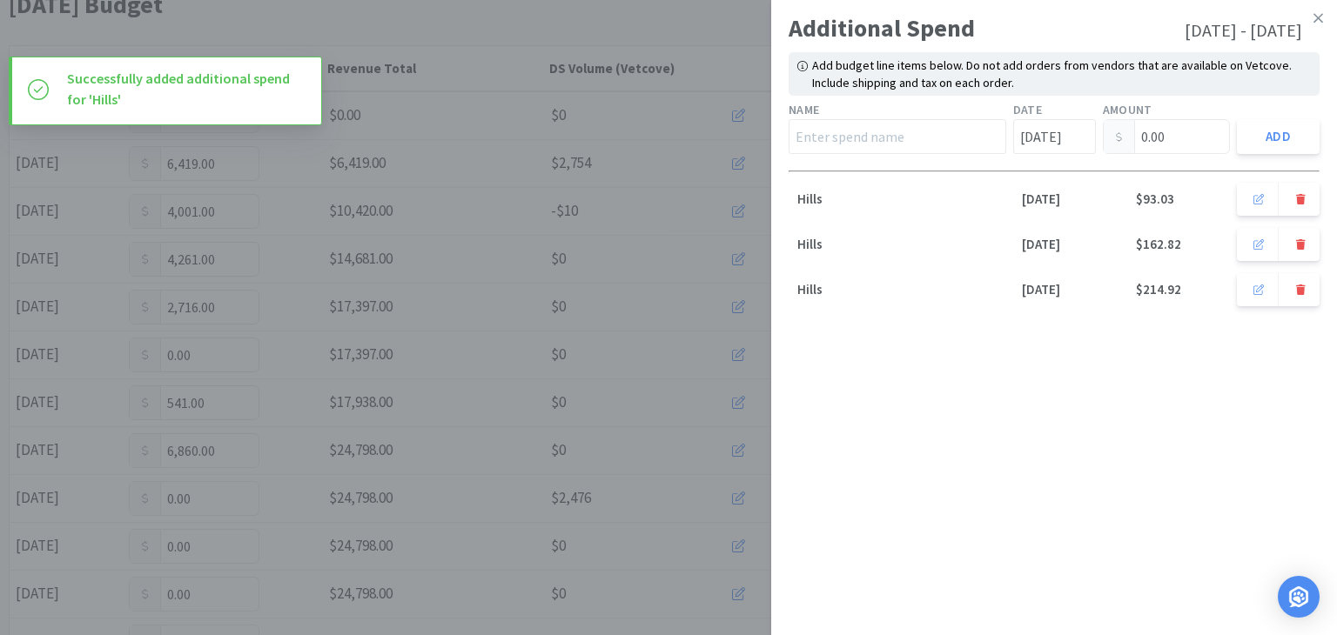
click at [982, 401] on div "Additional Spend Sep 01, 2025 - Sep 30, 2025 Add budget line items below. Do no…" at bounding box center [1054, 317] width 566 height 635
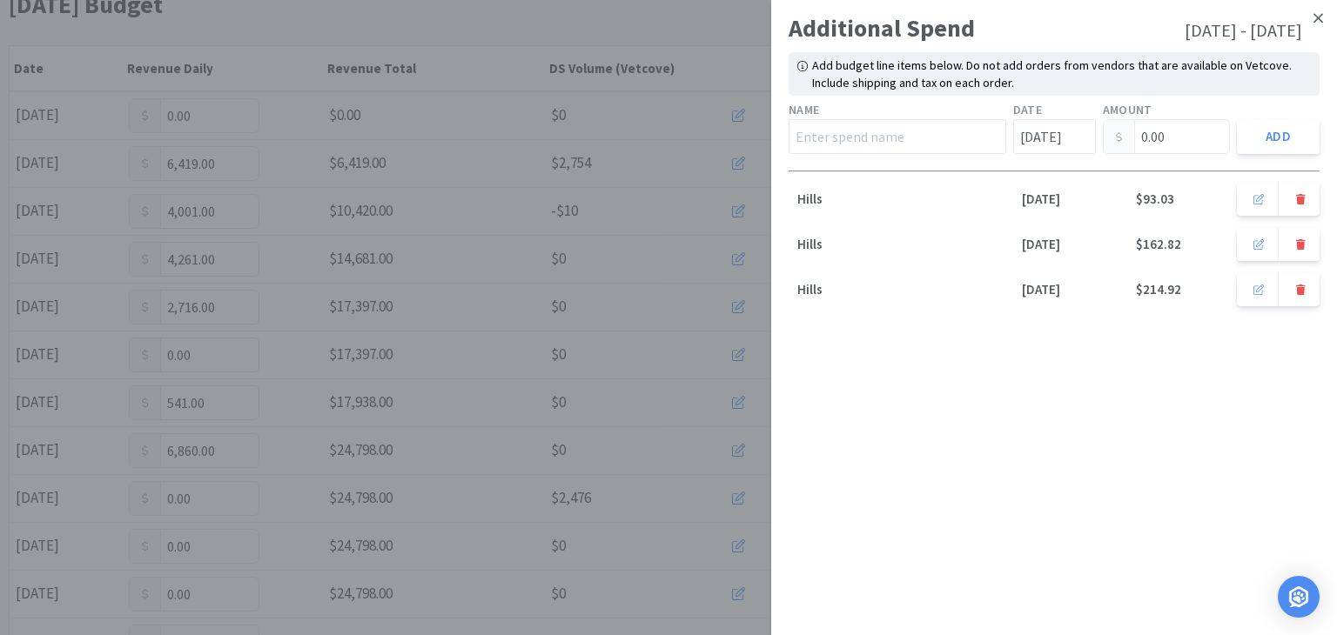
click at [1317, 18] on icon at bounding box center [1318, 18] width 10 height 10
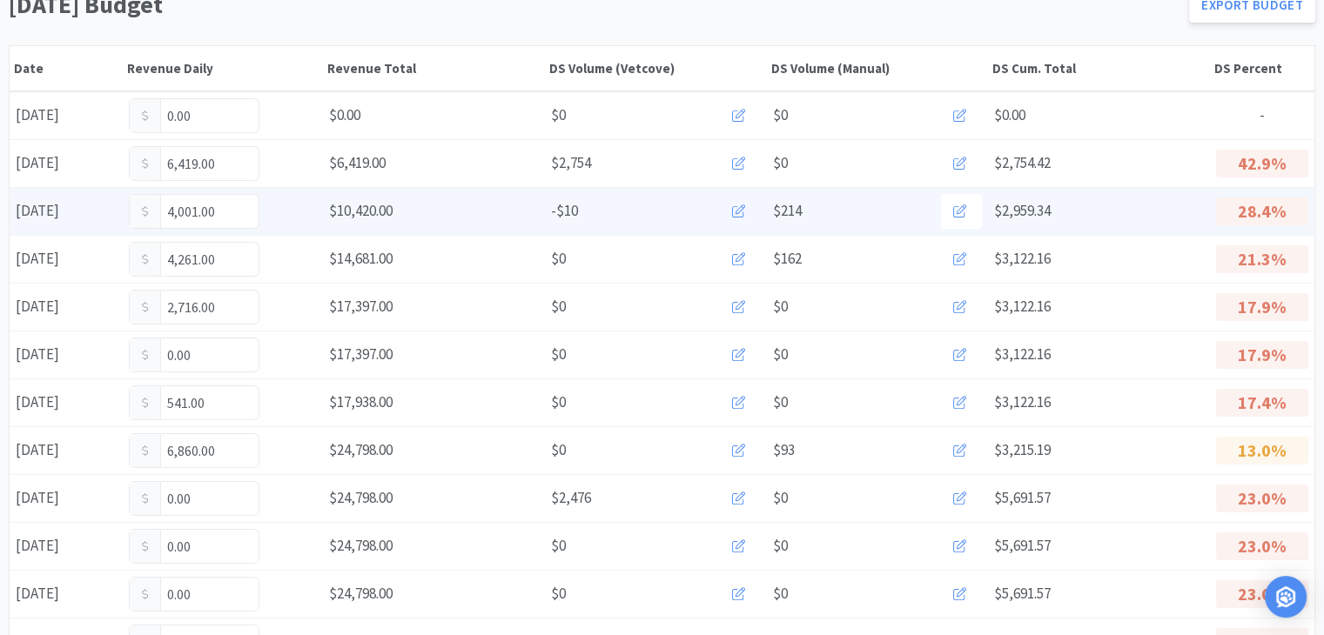
click at [730, 206] on button at bounding box center [740, 211] width 41 height 35
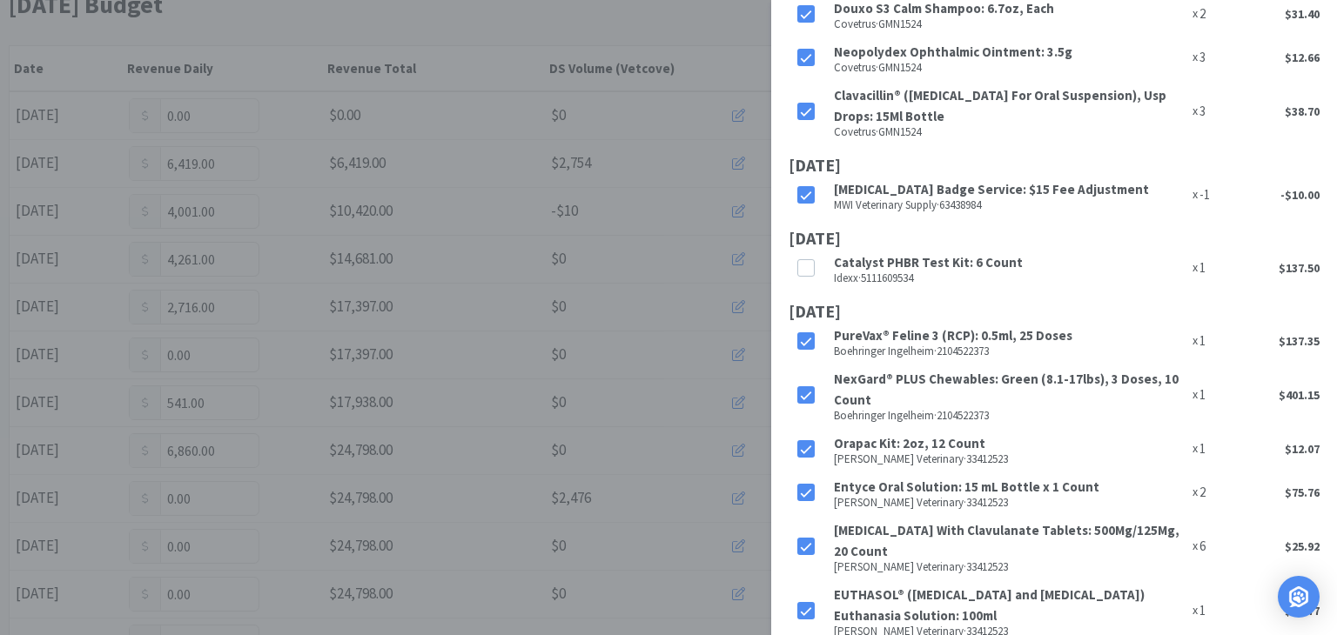
scroll to position [2088, 0]
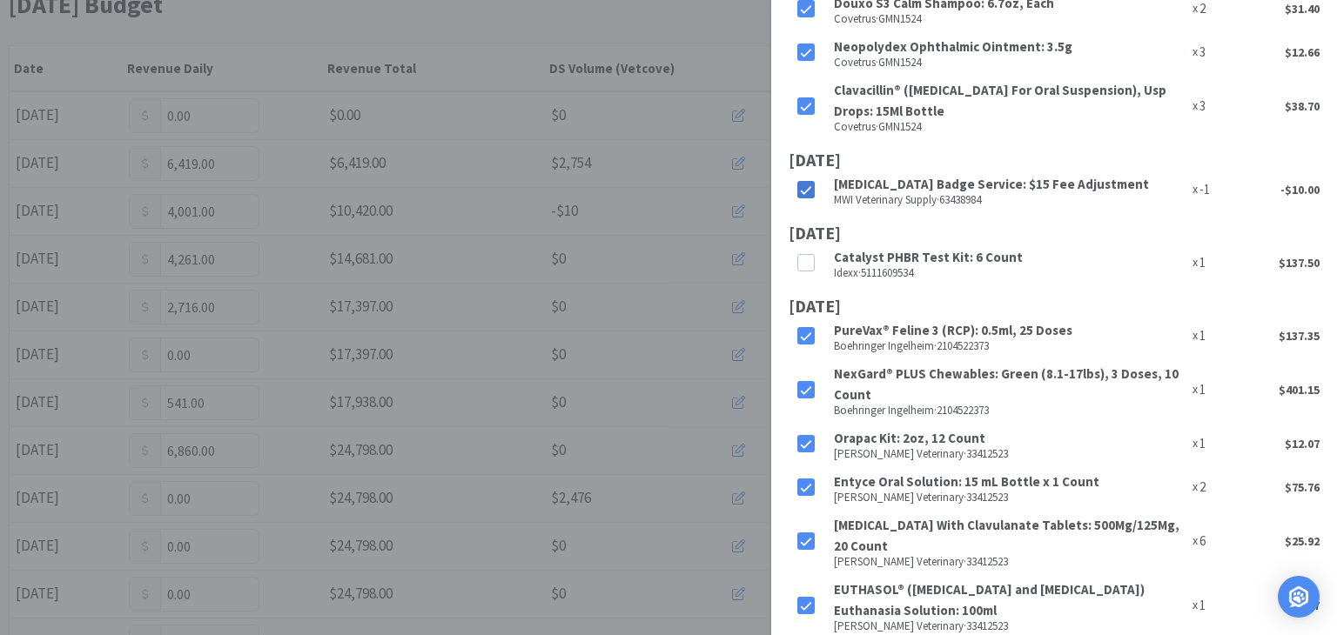
click at [809, 197] on icon at bounding box center [806, 190] width 12 height 12
click at [801, 197] on icon at bounding box center [806, 190] width 12 height 12
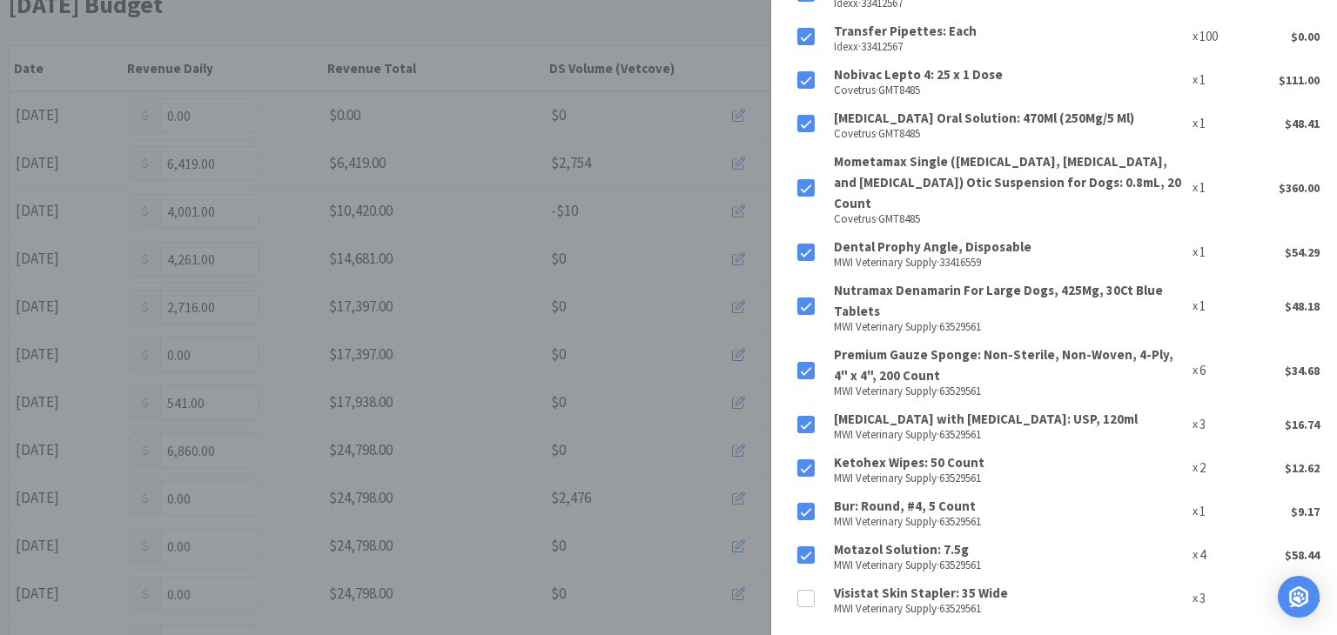
scroll to position [3079, 0]
click at [801, 593] on icon at bounding box center [806, 599] width 12 height 12
click at [804, 514] on icon at bounding box center [806, 512] width 11 height 9
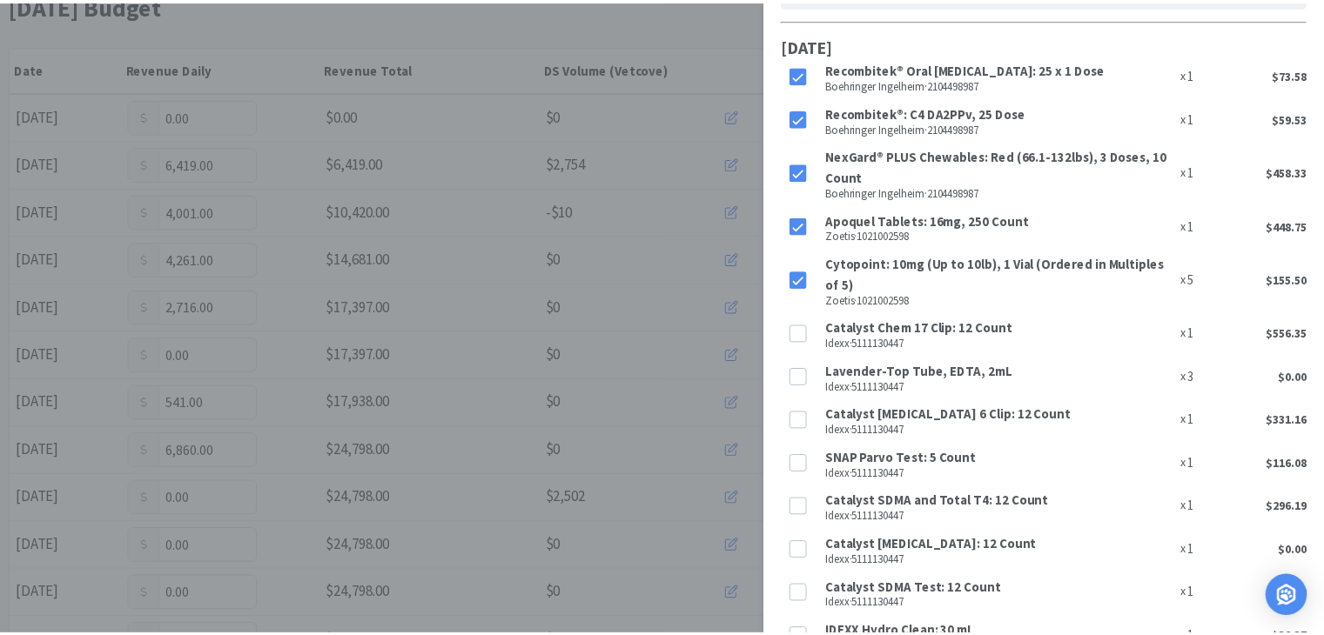
scroll to position [0, 0]
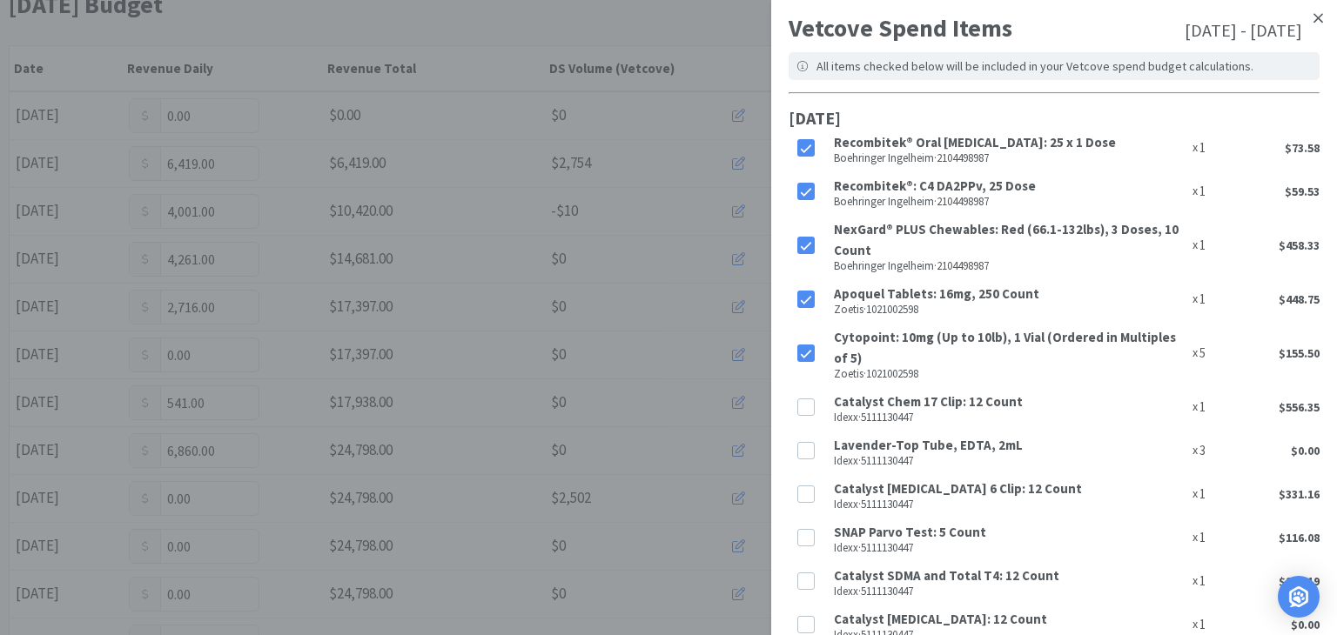
click at [1313, 12] on icon at bounding box center [1318, 18] width 10 height 16
